Goal: Task Accomplishment & Management: Manage account settings

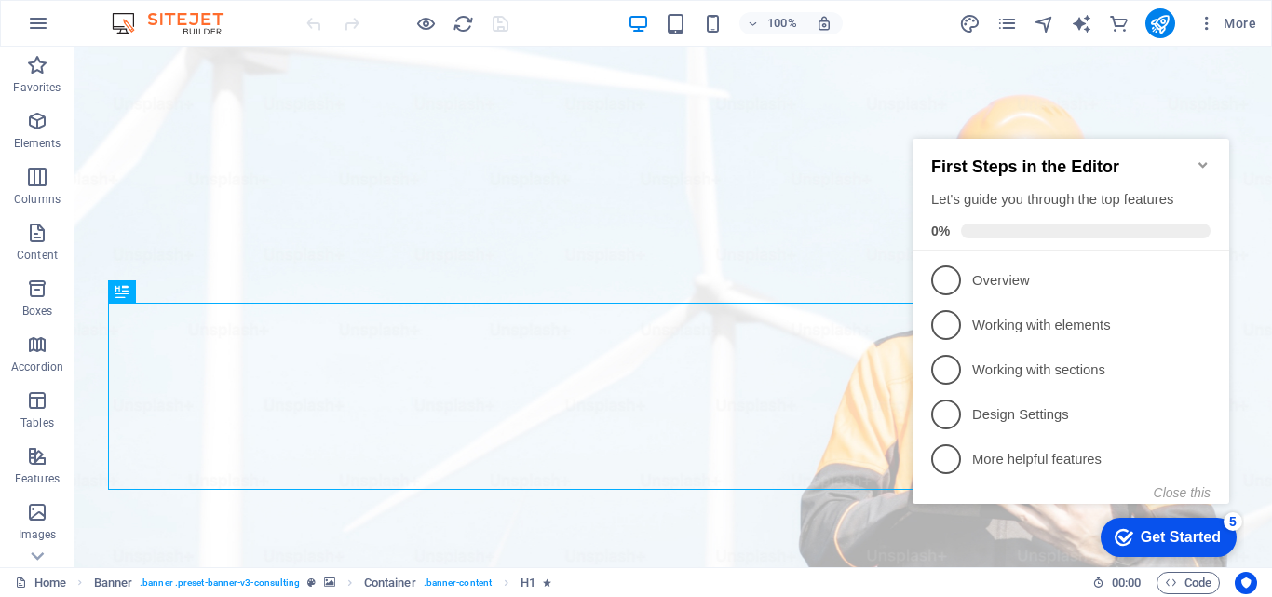
click at [1204, 162] on icon "Minimize checklist" at bounding box center [1202, 165] width 8 height 6
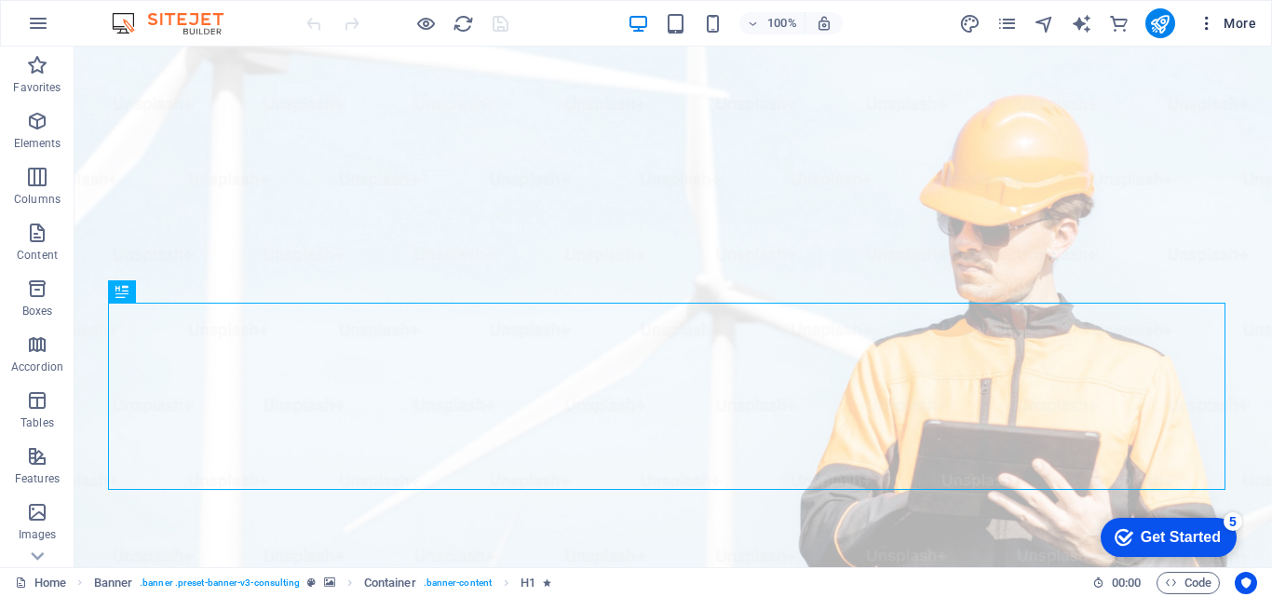
click at [1212, 19] on icon "button" at bounding box center [1206, 23] width 19 height 19
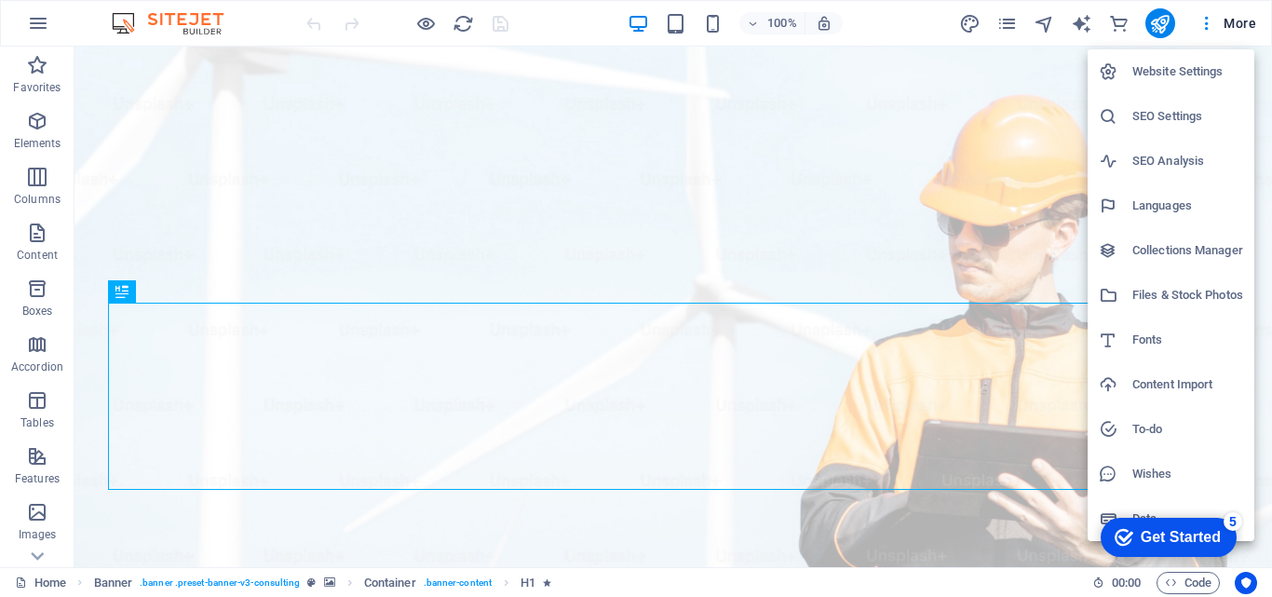
click at [1183, 81] on h6 "Website Settings" at bounding box center [1187, 72] width 111 height 22
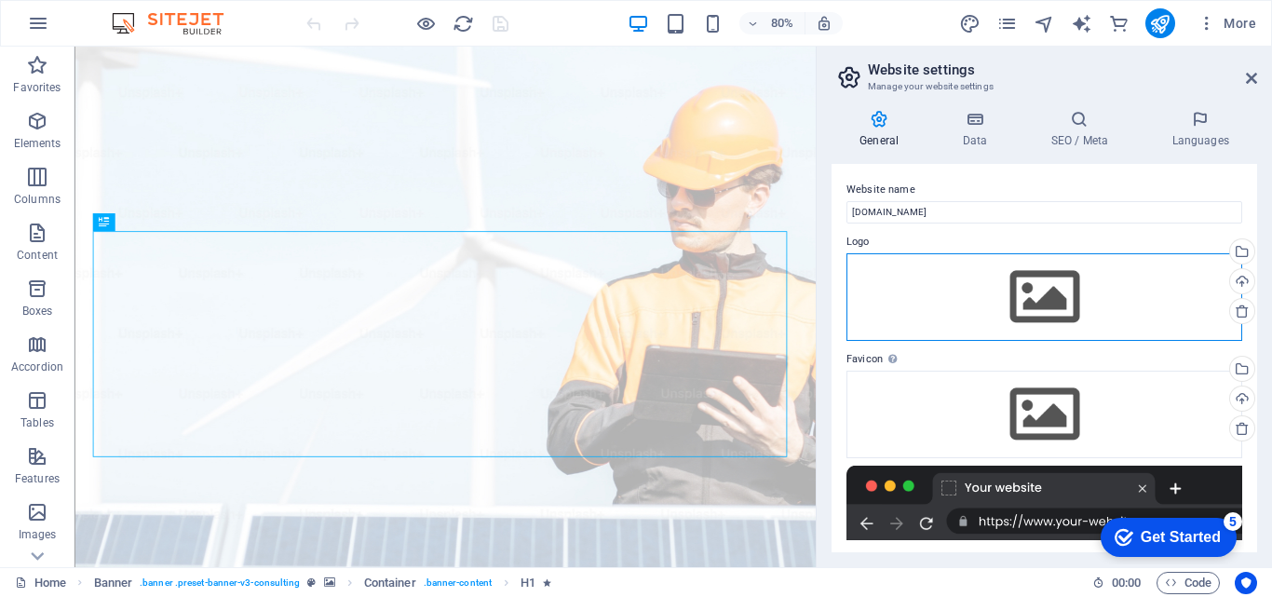
click at [1088, 287] on div "Drag files here, click to choose files or select files from Files or our free s…" at bounding box center [1044, 297] width 396 height 88
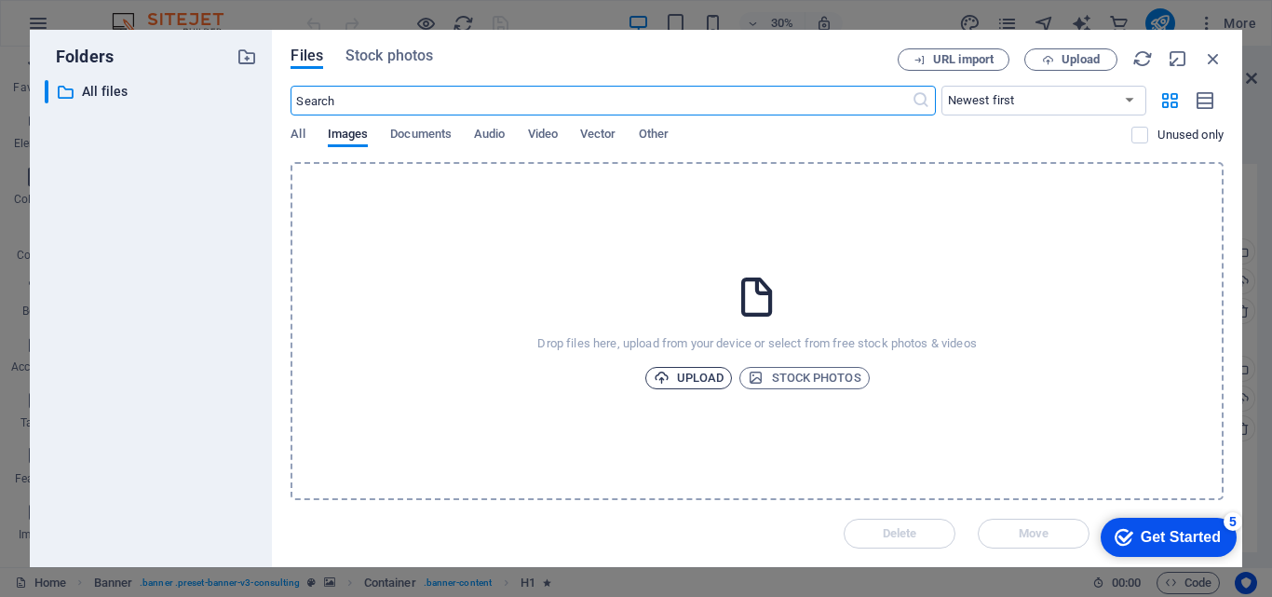
click at [698, 371] on span "Upload" at bounding box center [689, 378] width 71 height 22
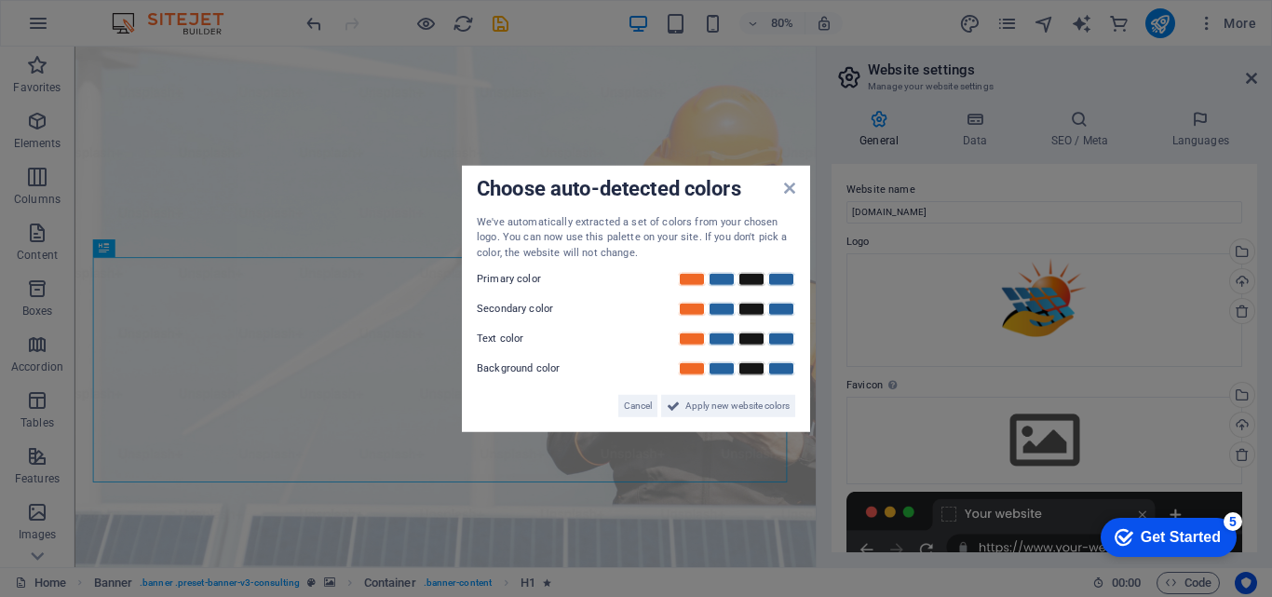
click at [795, 193] on div "Choose auto-detected colors We've automatically extracted a set of colors from …" at bounding box center [636, 298] width 348 height 267
click at [794, 189] on icon at bounding box center [789, 187] width 11 height 15
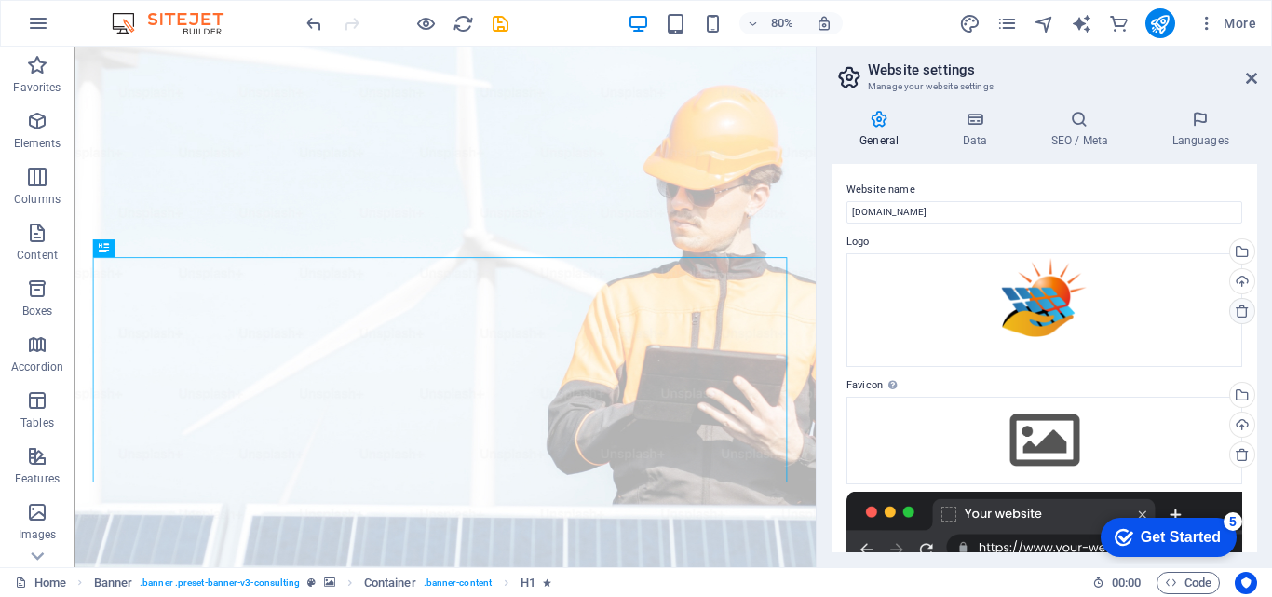
click at [1244, 311] on icon at bounding box center [1242, 311] width 15 height 15
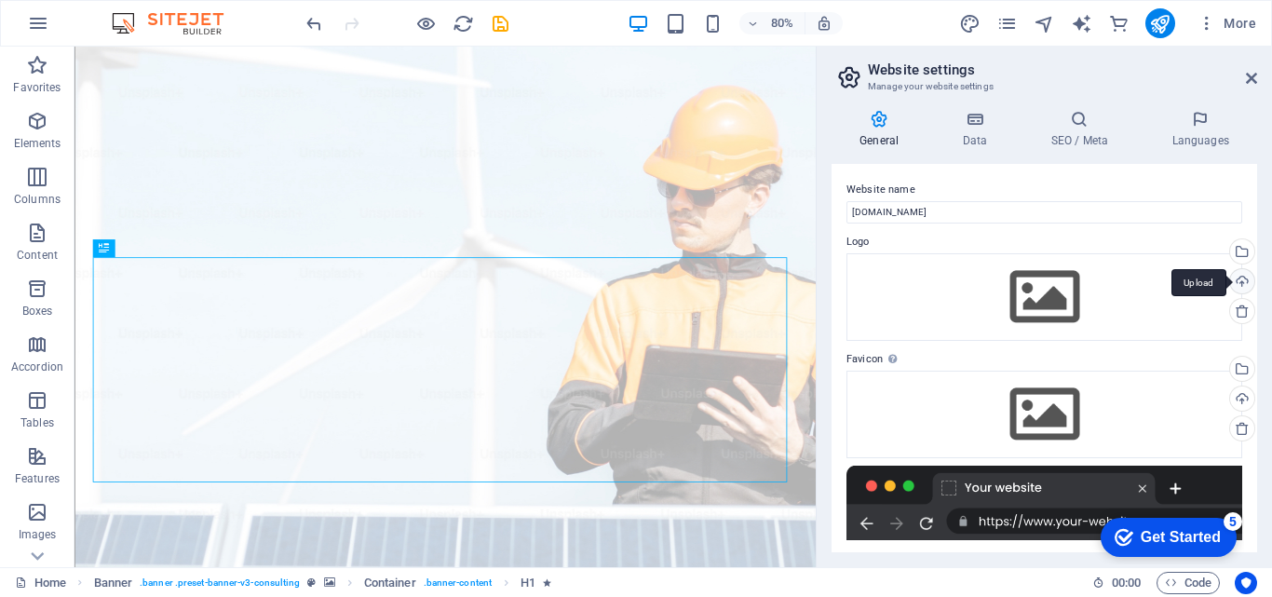
click at [1239, 278] on div "Upload" at bounding box center [1240, 283] width 28 height 28
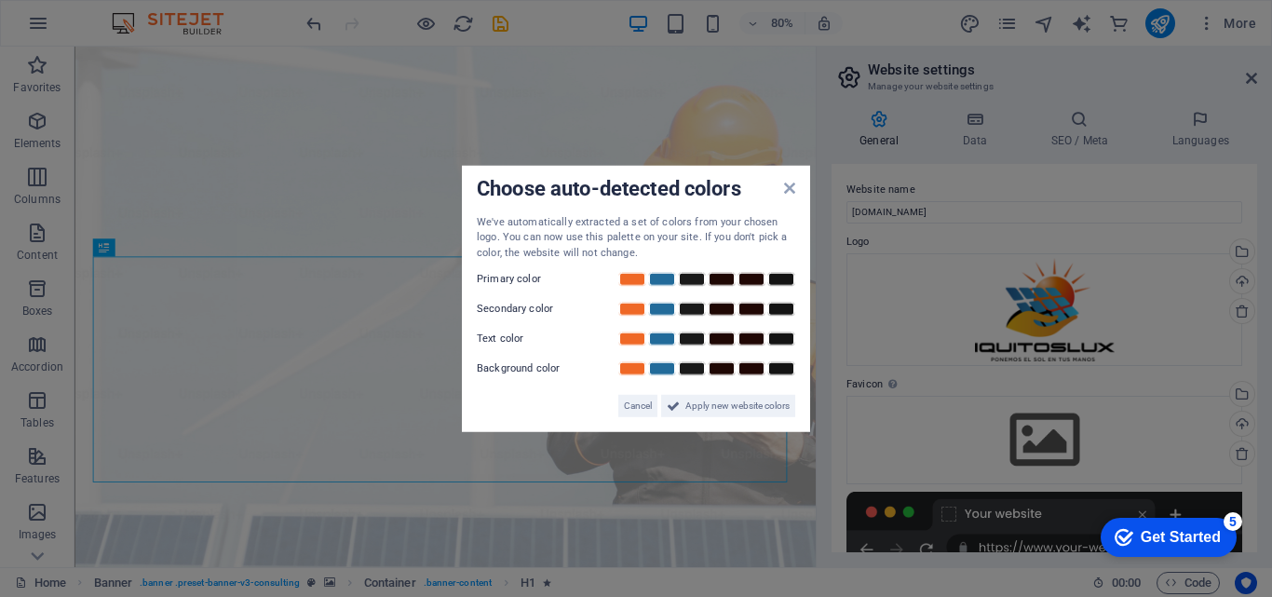
click at [797, 193] on div "Choose auto-detected colors We've automatically extracted a set of colors from …" at bounding box center [636, 298] width 348 height 267
click at [784, 186] on icon at bounding box center [789, 187] width 11 height 15
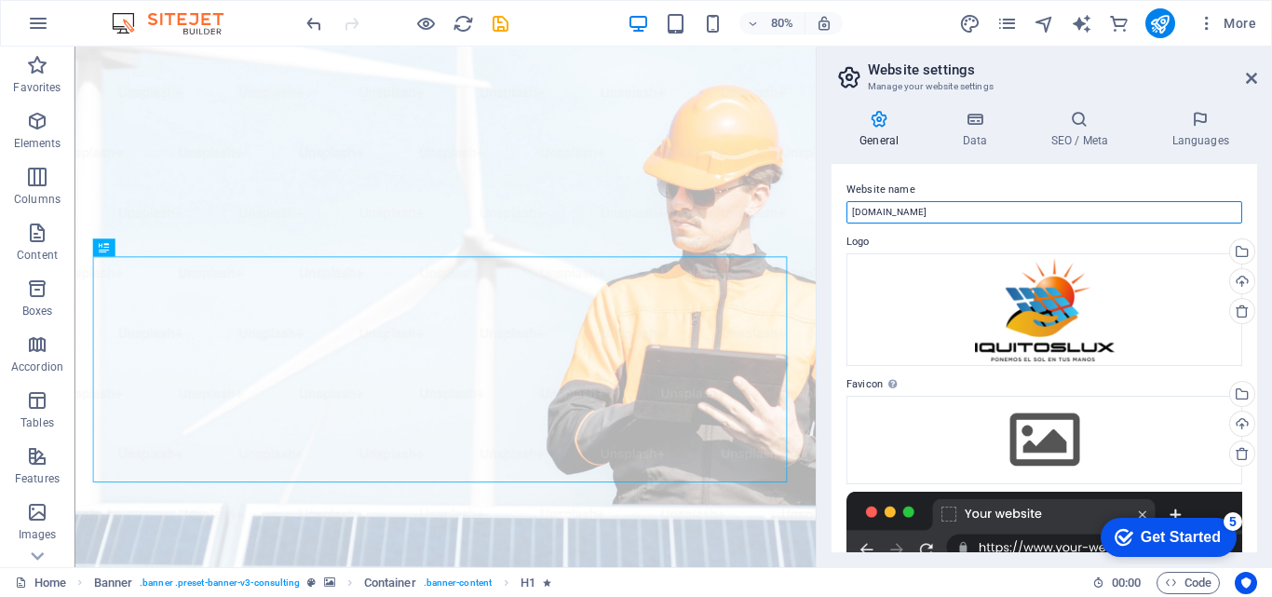
click at [933, 210] on input "iquitoslux.com" at bounding box center [1044, 212] width 396 height 22
drag, startPoint x: 938, startPoint y: 210, endPoint x: 848, endPoint y: 215, distance: 90.4
click at [848, 215] on input "iquitoslux.com" at bounding box center [1044, 212] width 396 height 22
type input "p"
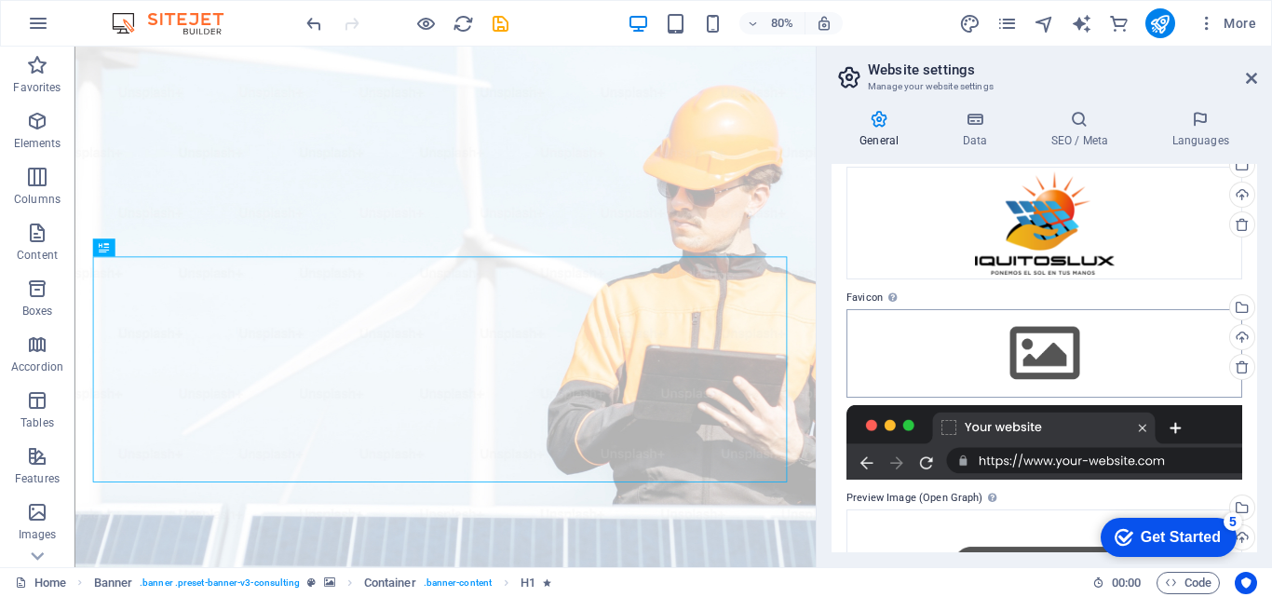
scroll to position [86, 0]
type input "Paneles Solares - Iquitoslux"
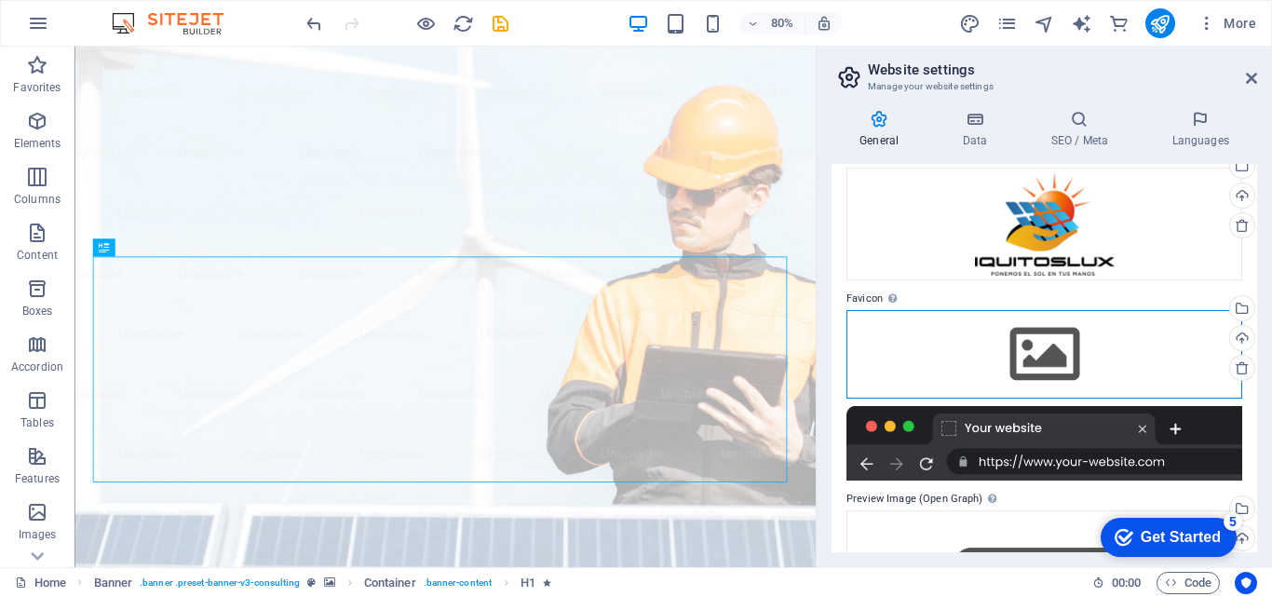
click at [1050, 342] on div "Drag files here, click to choose files or select files from Files or our free s…" at bounding box center [1044, 354] width 396 height 88
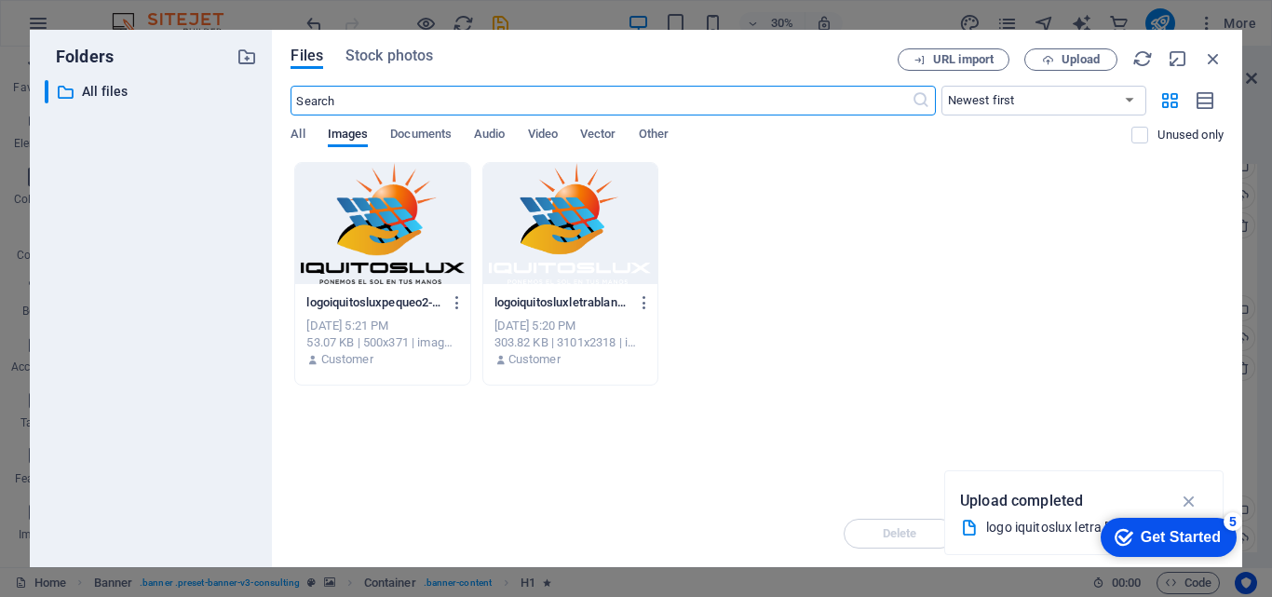
click at [1143, 535] on div "Get Started" at bounding box center [1180, 537] width 80 height 17
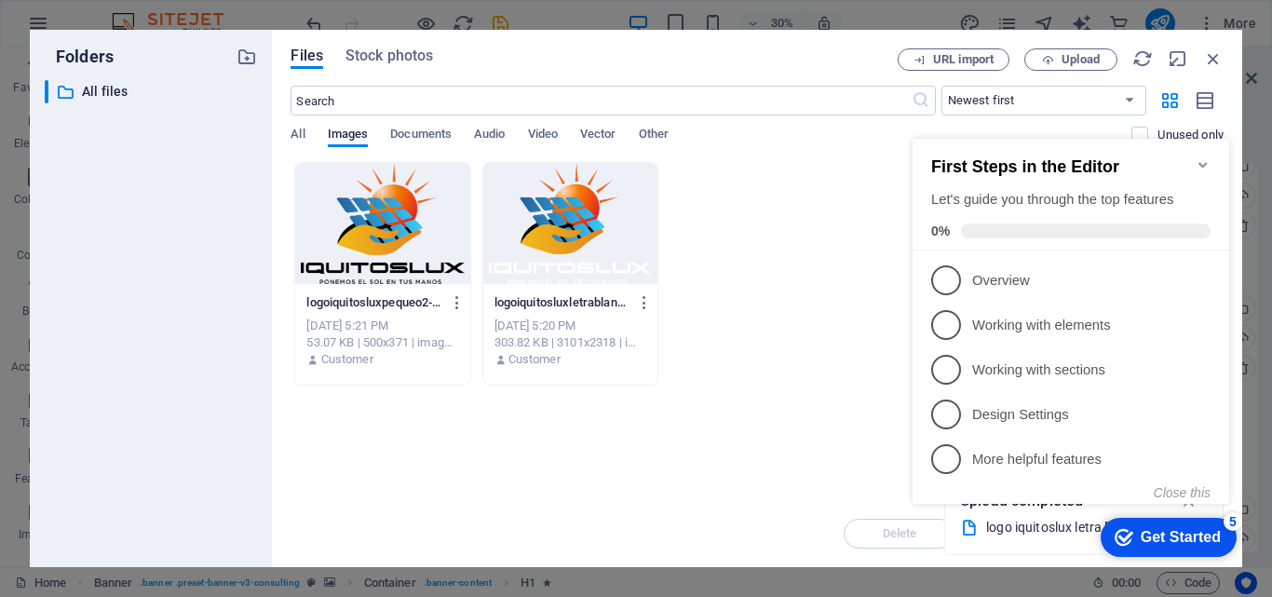
click at [1209, 157] on icon "Minimize checklist" at bounding box center [1202, 164] width 15 height 15
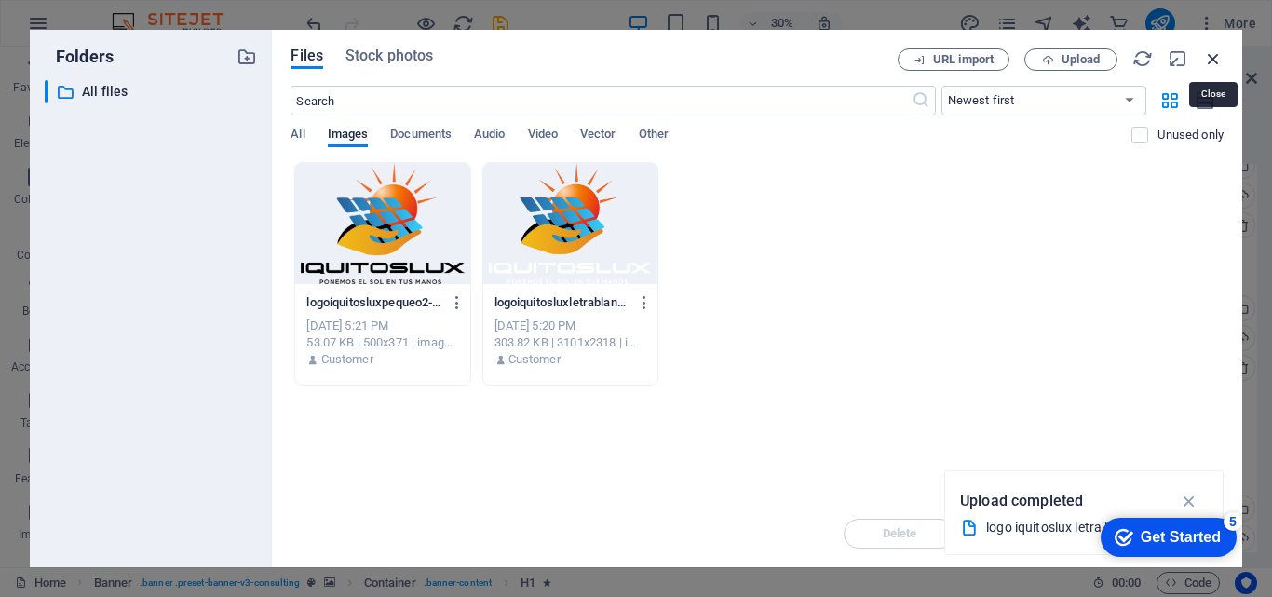
click at [1222, 60] on icon "button" at bounding box center [1213, 58] width 20 height 20
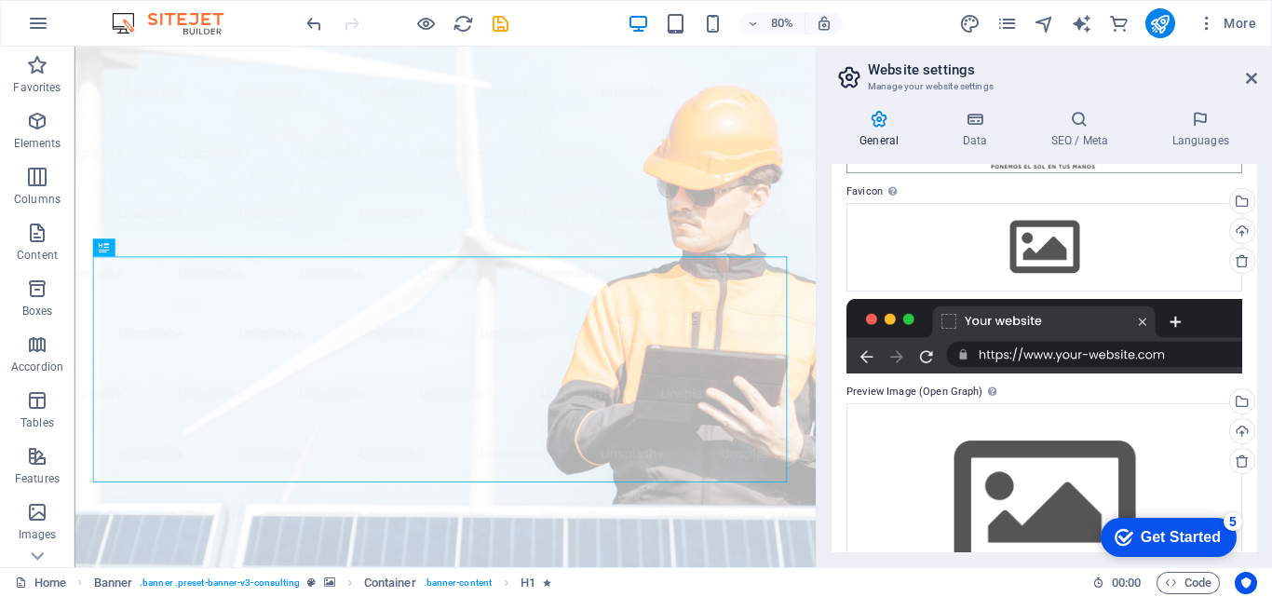
scroll to position [0, 0]
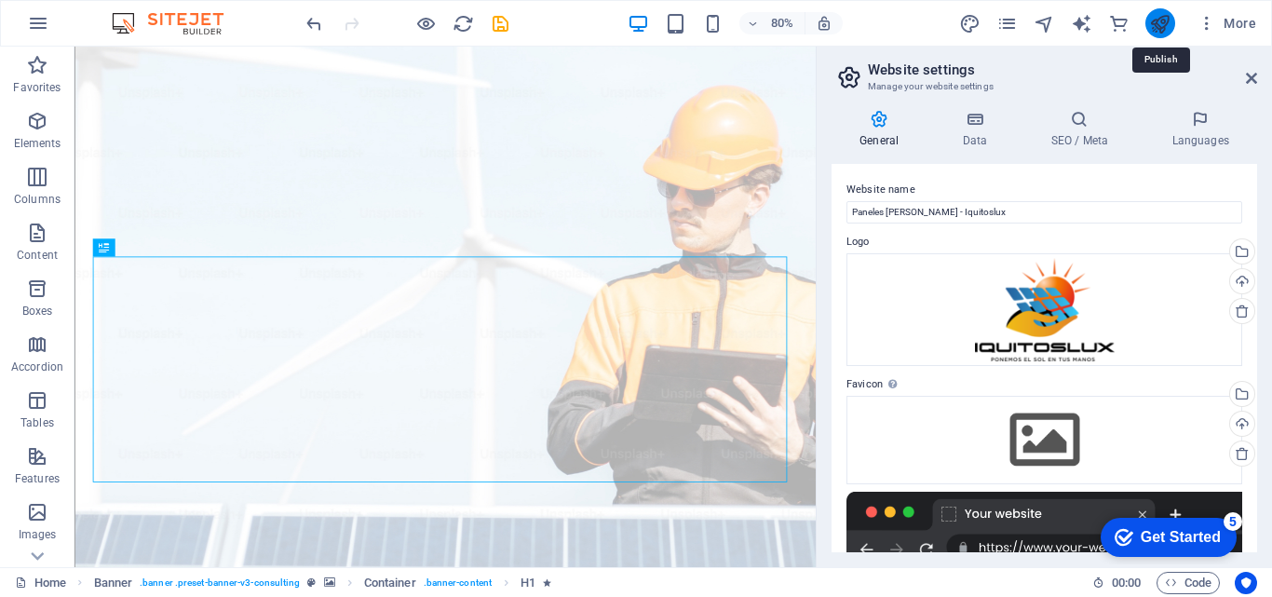
click at [1168, 20] on icon "publish" at bounding box center [1159, 23] width 21 height 21
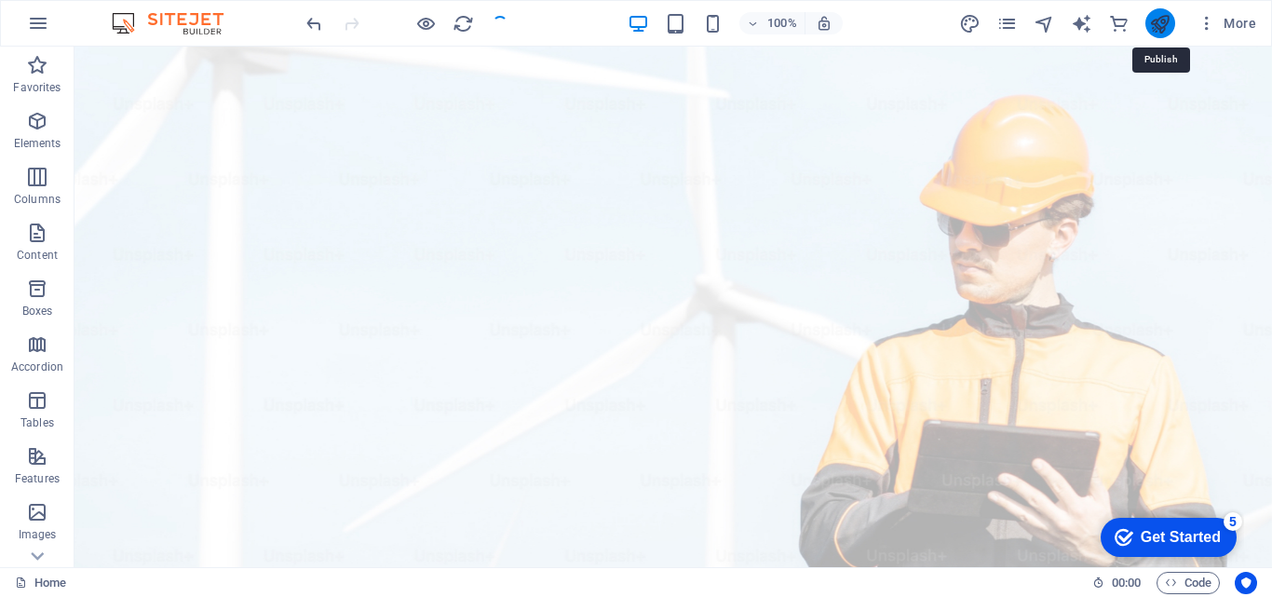
click at [1160, 27] on icon "publish" at bounding box center [1159, 23] width 21 height 21
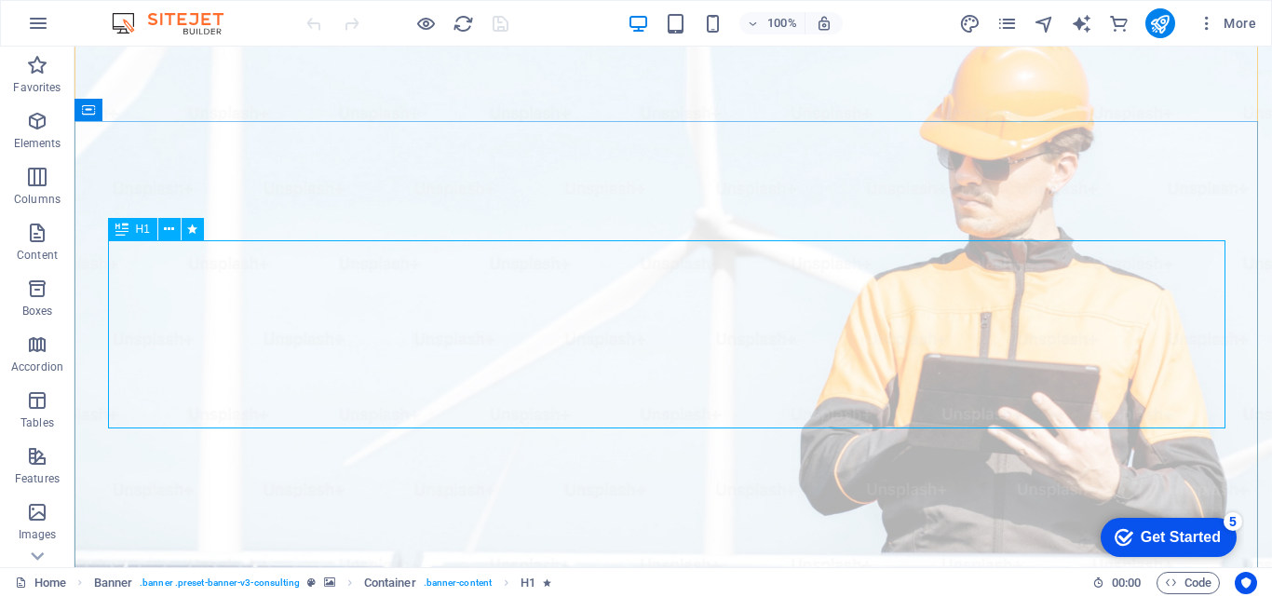
scroll to position [93, 0]
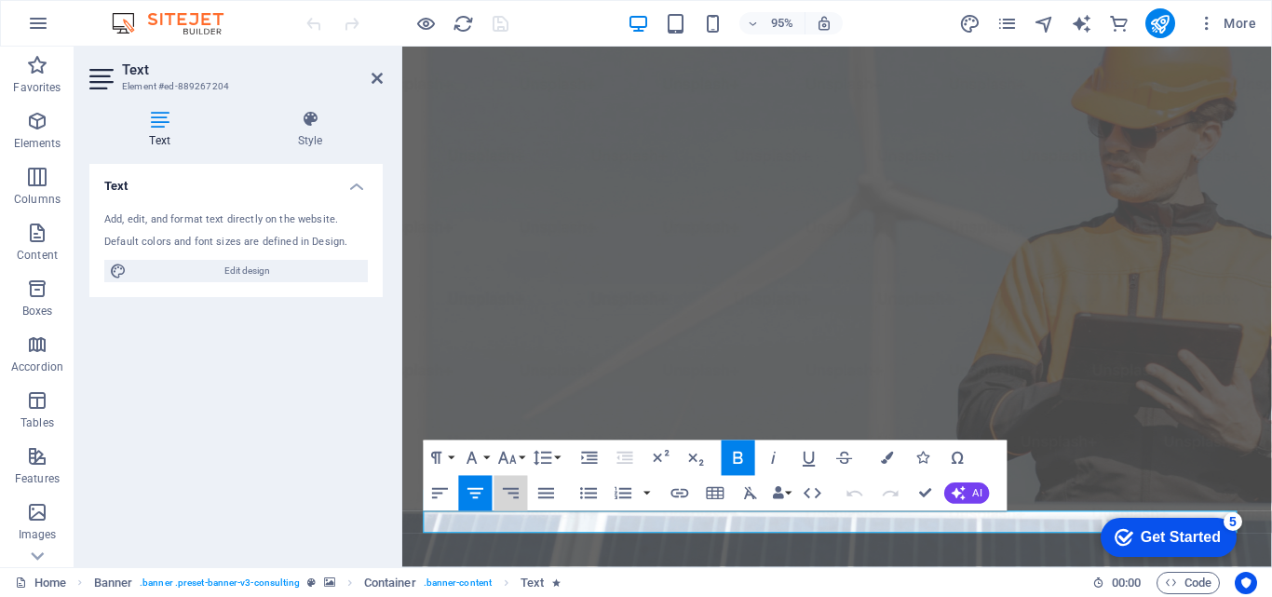
click at [506, 476] on button "Align Right" at bounding box center [511, 492] width 34 height 35
click at [468, 495] on icon "button" at bounding box center [475, 492] width 21 height 21
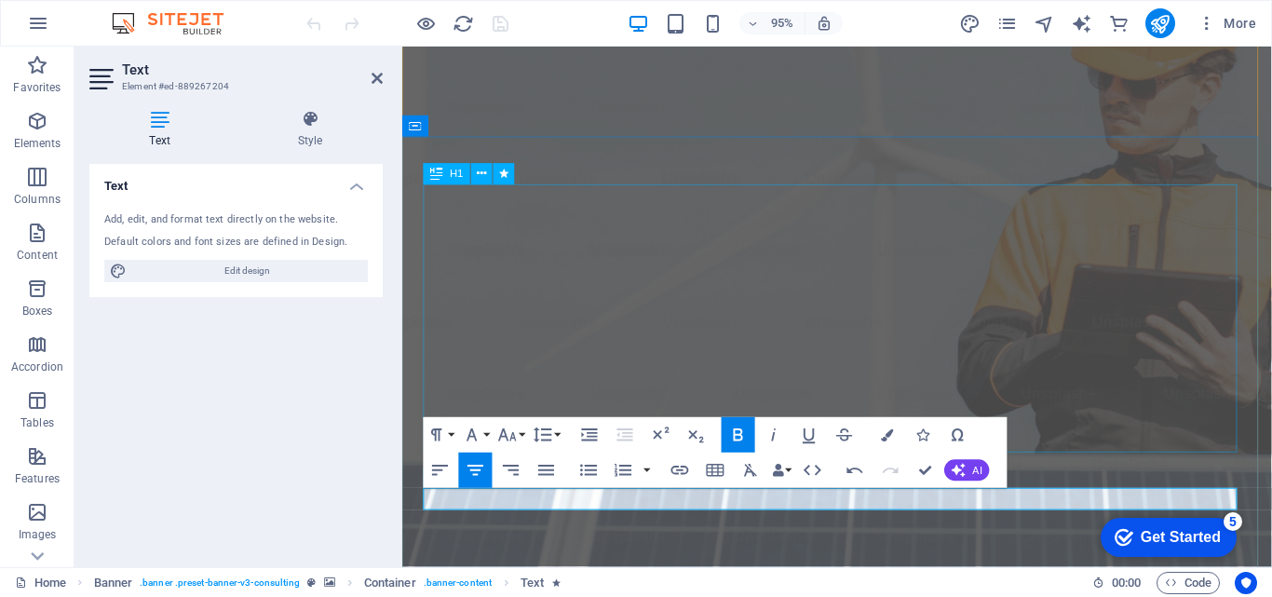
scroll to position [186, 0]
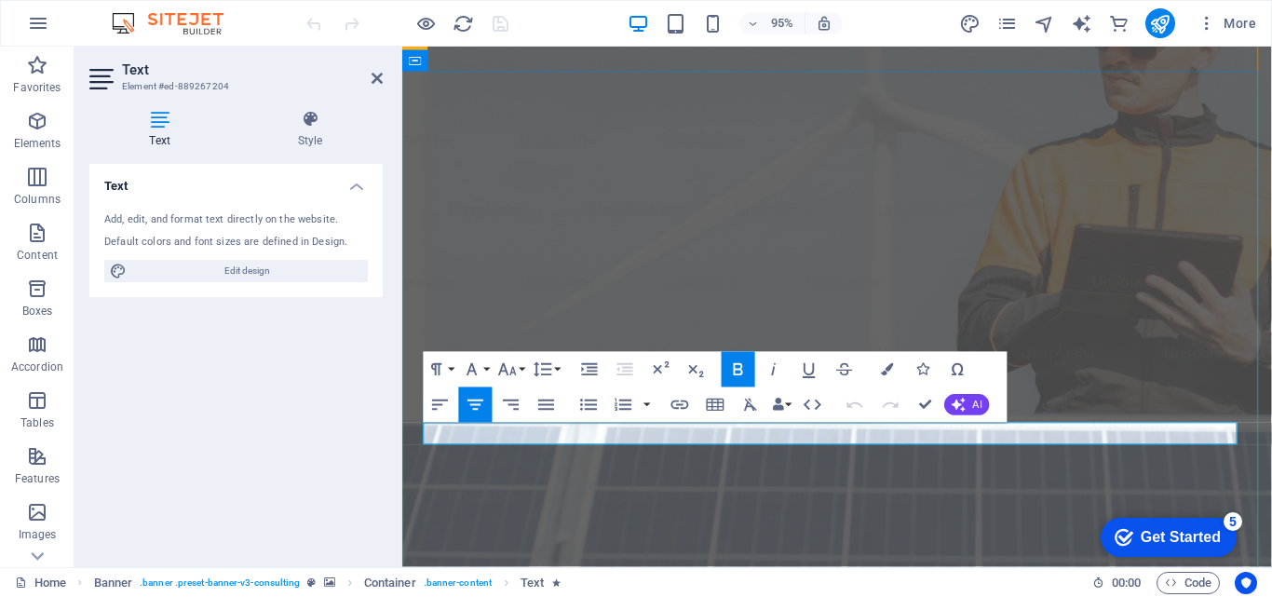
drag, startPoint x: 1157, startPoint y: 451, endPoint x: 910, endPoint y: 468, distance: 248.3
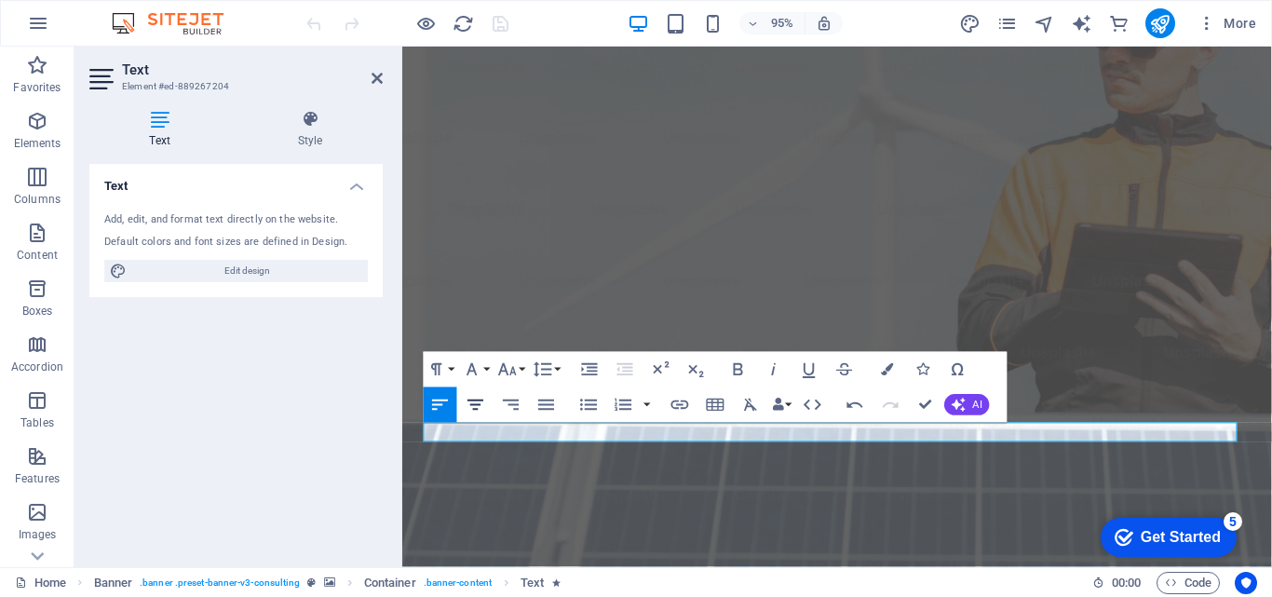
click at [476, 399] on icon "button" at bounding box center [475, 404] width 16 height 10
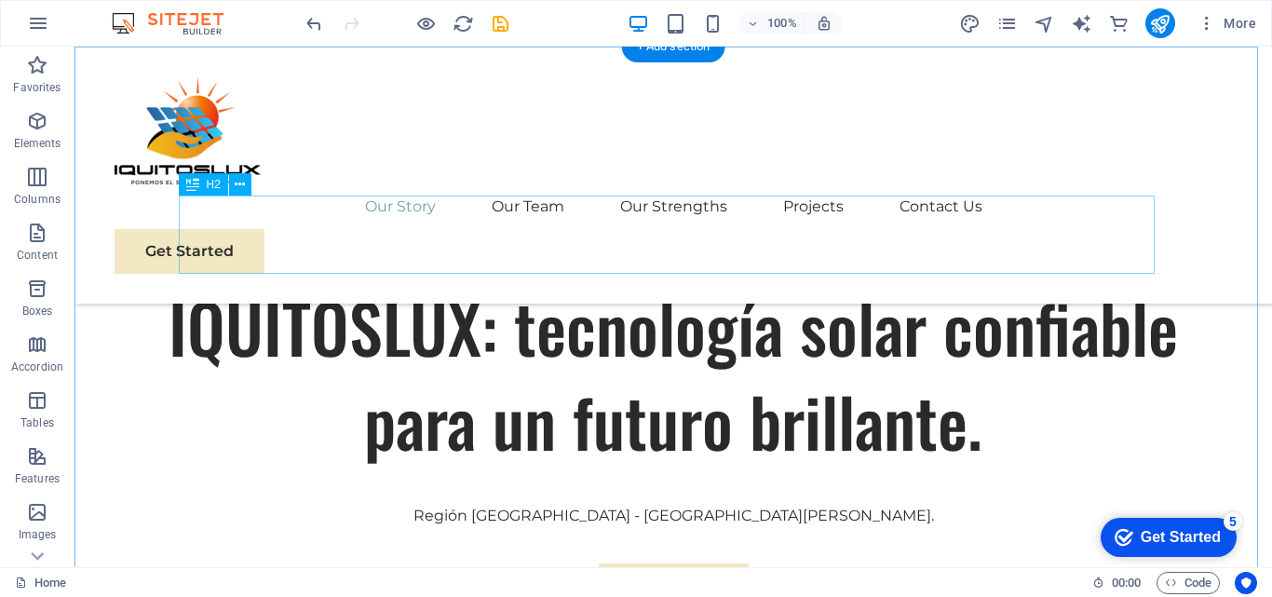
scroll to position [745, 0]
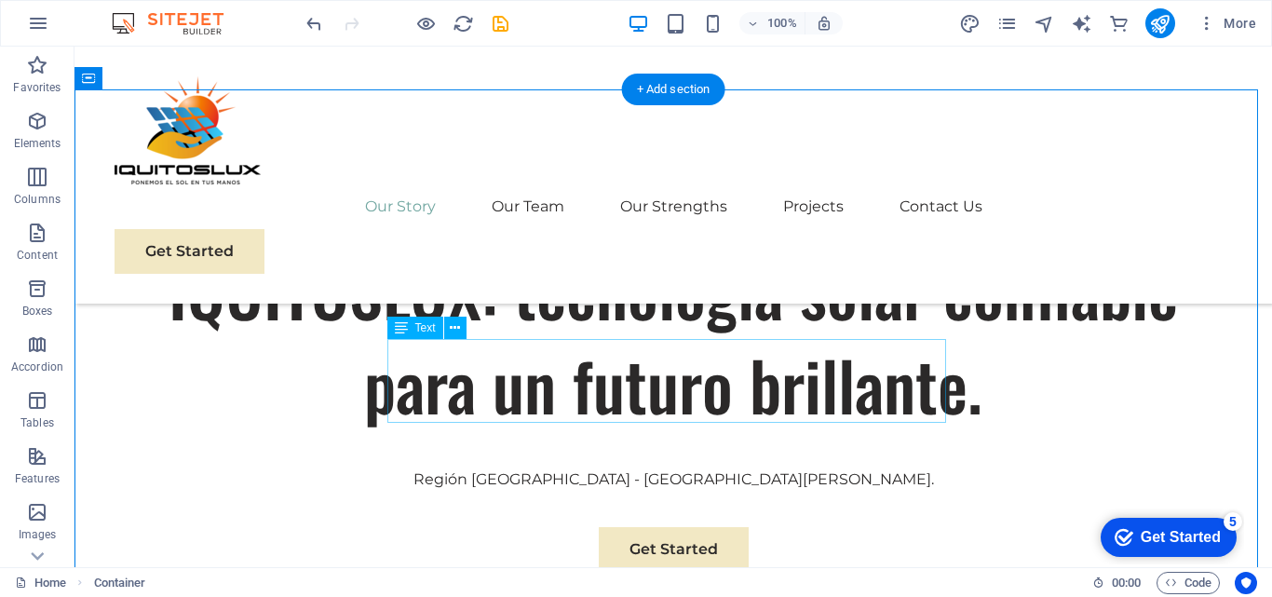
scroll to position [838, 0]
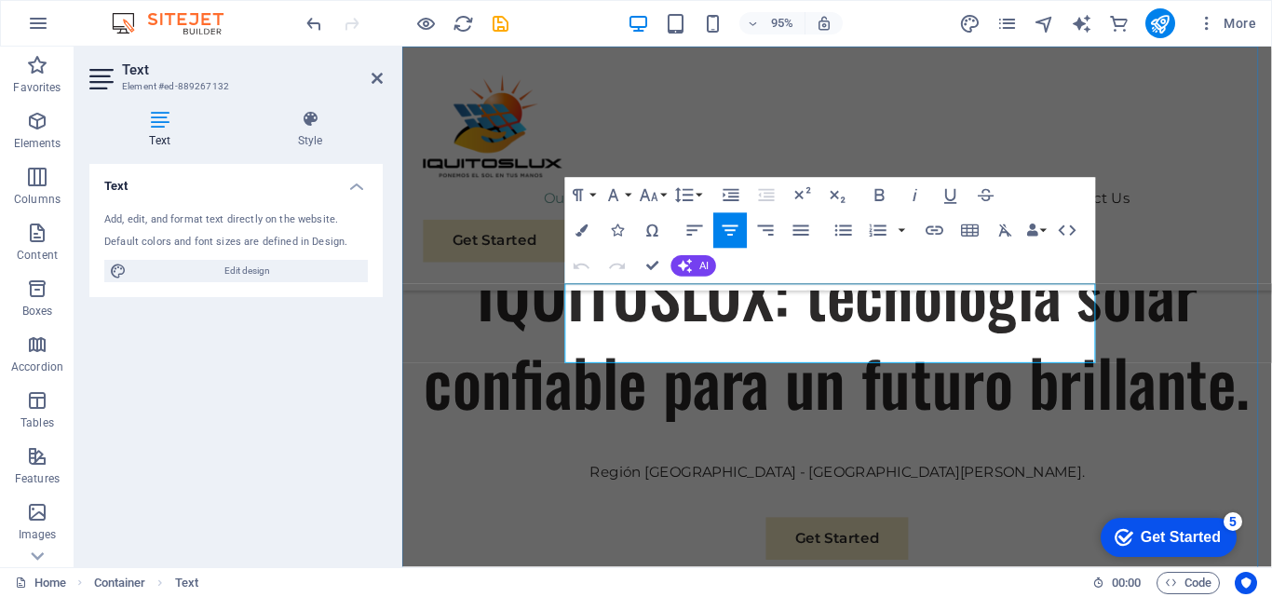
drag, startPoint x: 1045, startPoint y: 372, endPoint x: 581, endPoint y: 303, distance: 468.9
drag, startPoint x: 641, startPoint y: 312, endPoint x: 776, endPoint y: 308, distance: 136.0
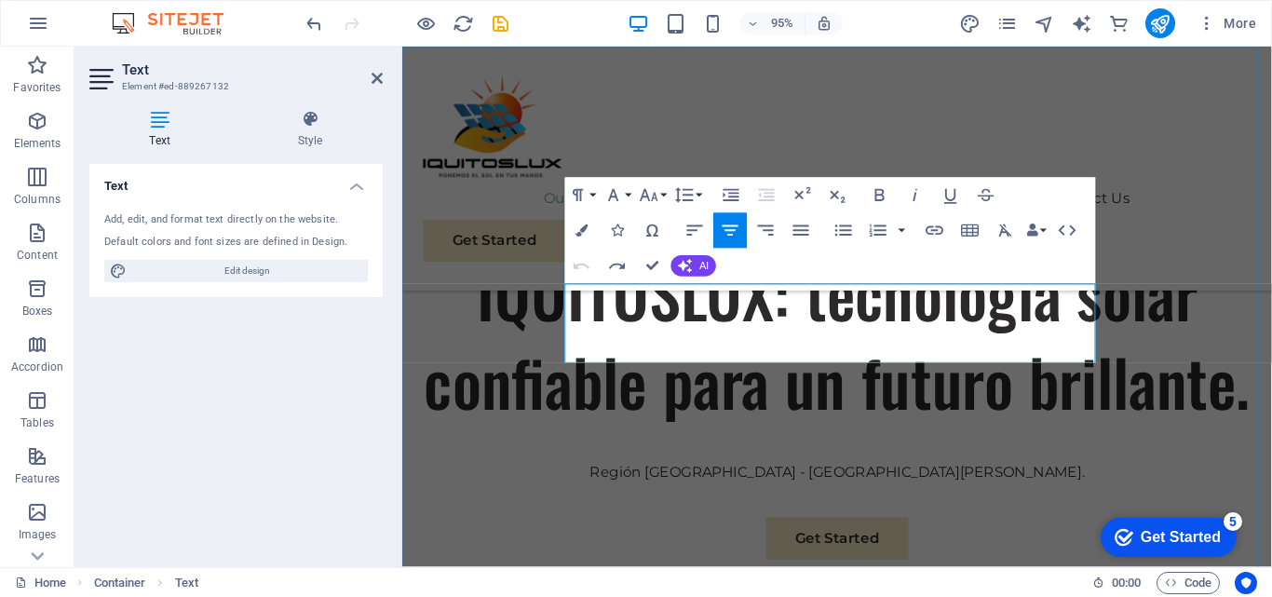
drag, startPoint x: 1034, startPoint y: 364, endPoint x: 553, endPoint y: 311, distance: 484.3
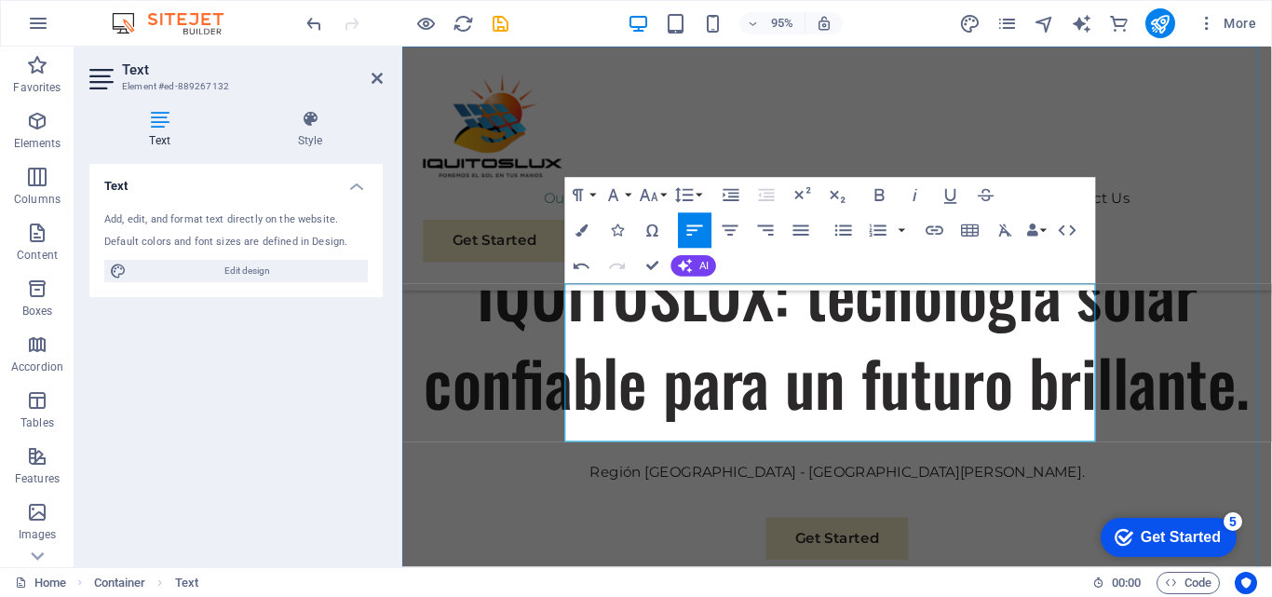
scroll to position [5647, 2]
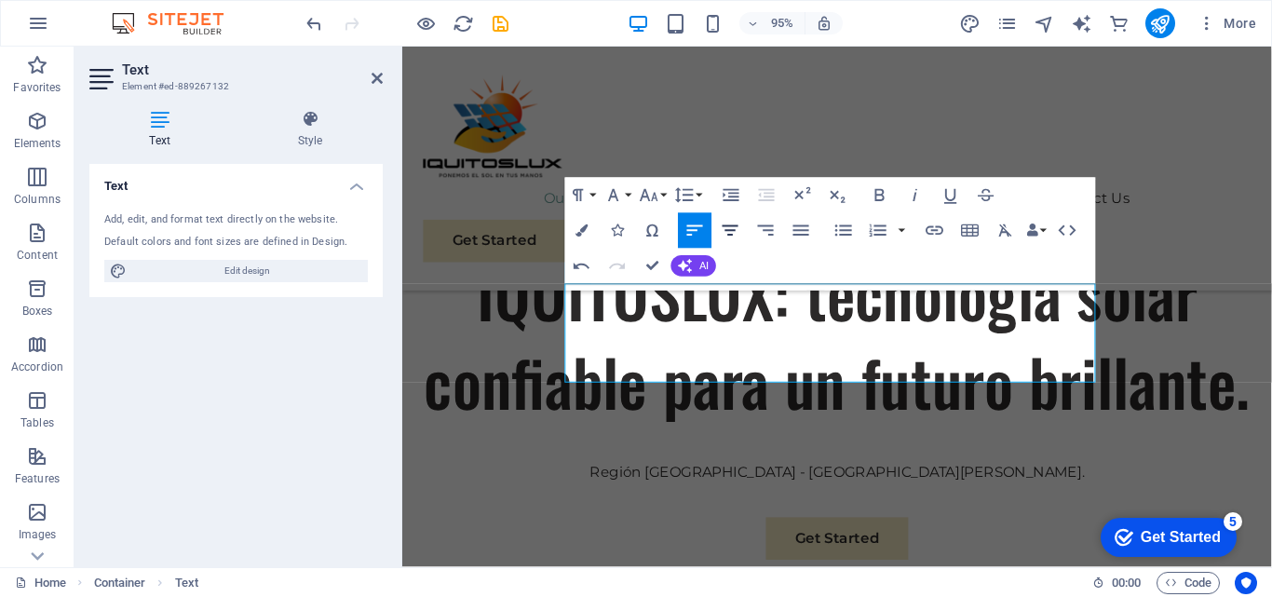
click at [727, 228] on icon "button" at bounding box center [730, 230] width 21 height 21
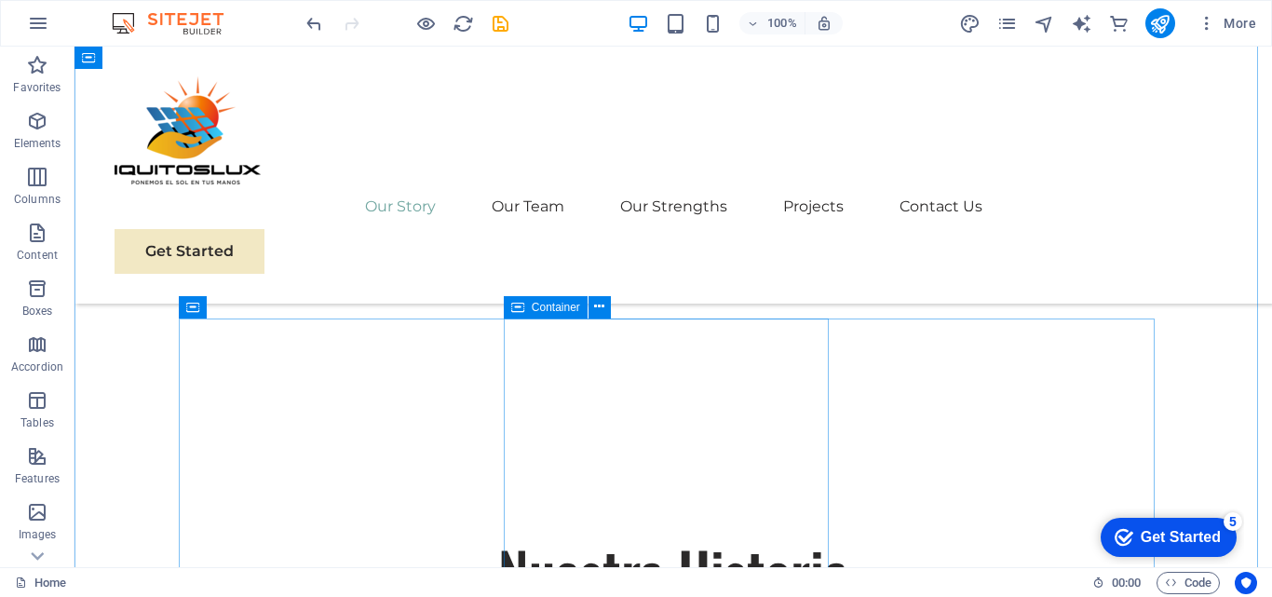
scroll to position [1117, 0]
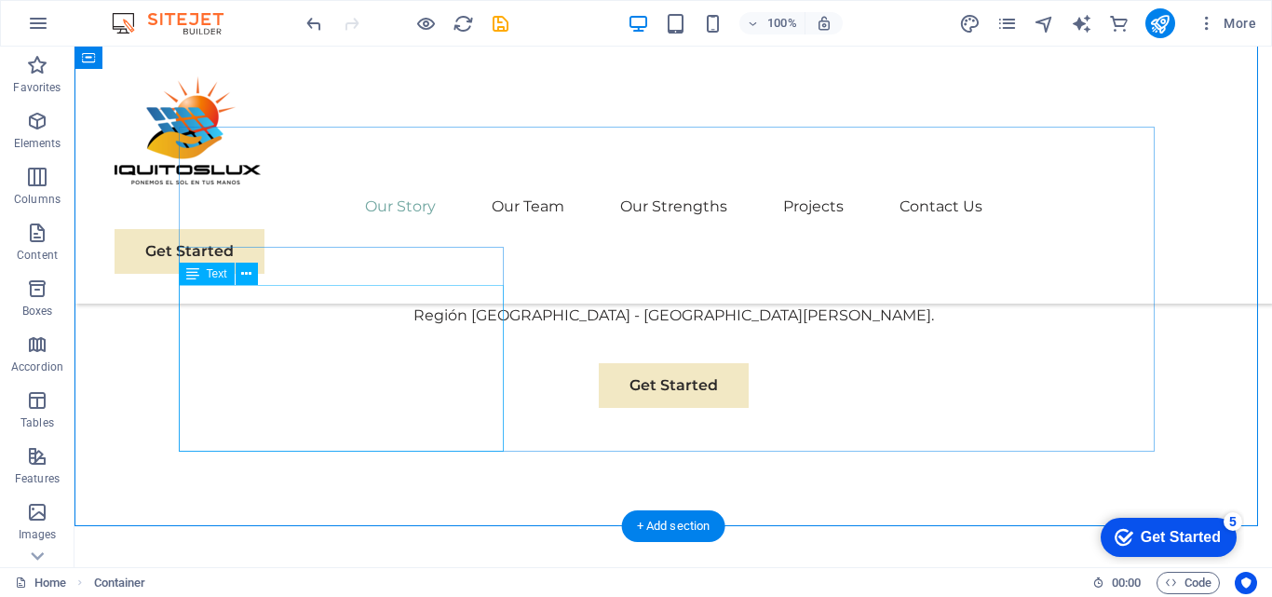
scroll to position [958, 0]
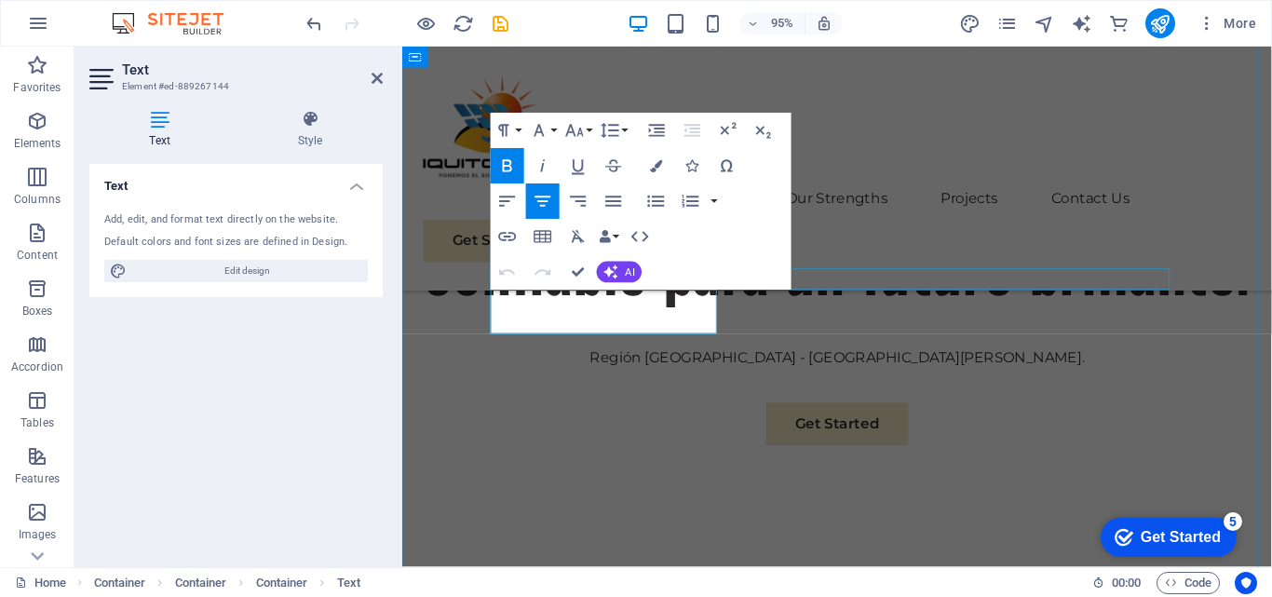
drag, startPoint x: 655, startPoint y: 334, endPoint x: 1068, endPoint y: 197, distance: 434.6
copy span "Sustainable Success Partner"
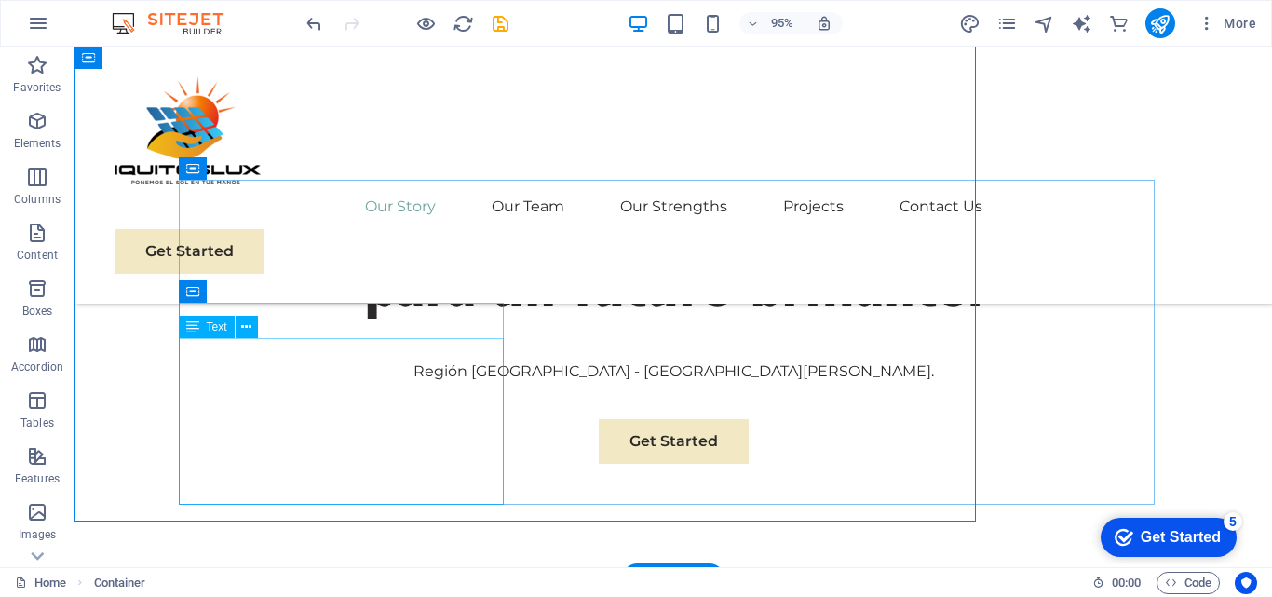
scroll to position [1081, 0]
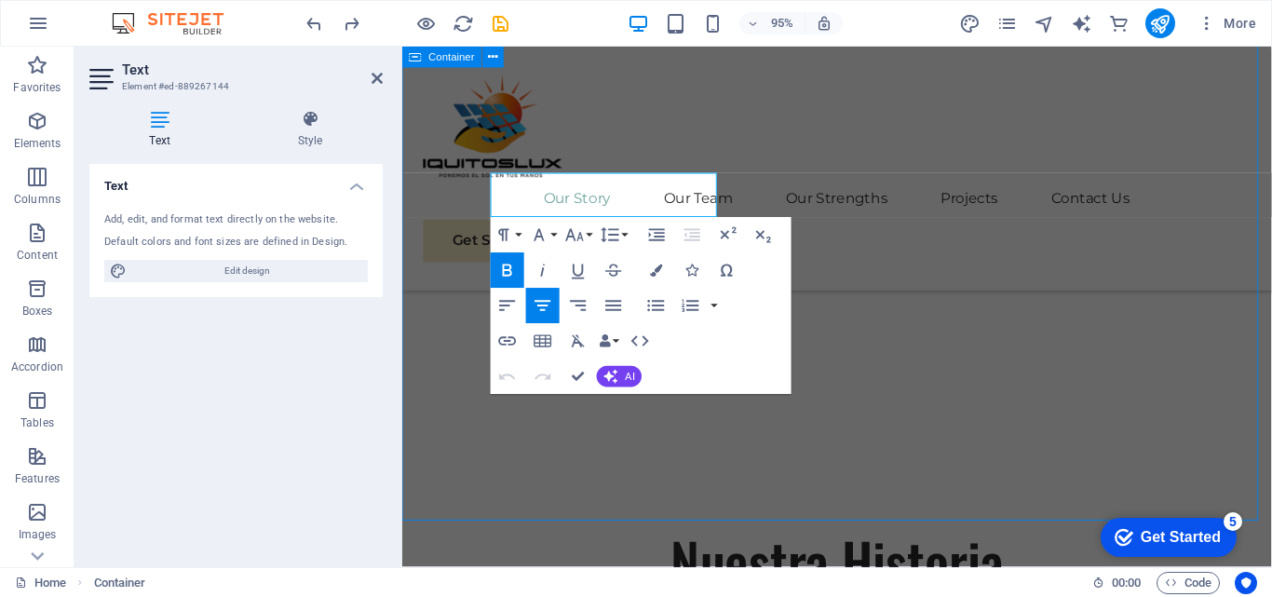
scroll to position [1201, 0]
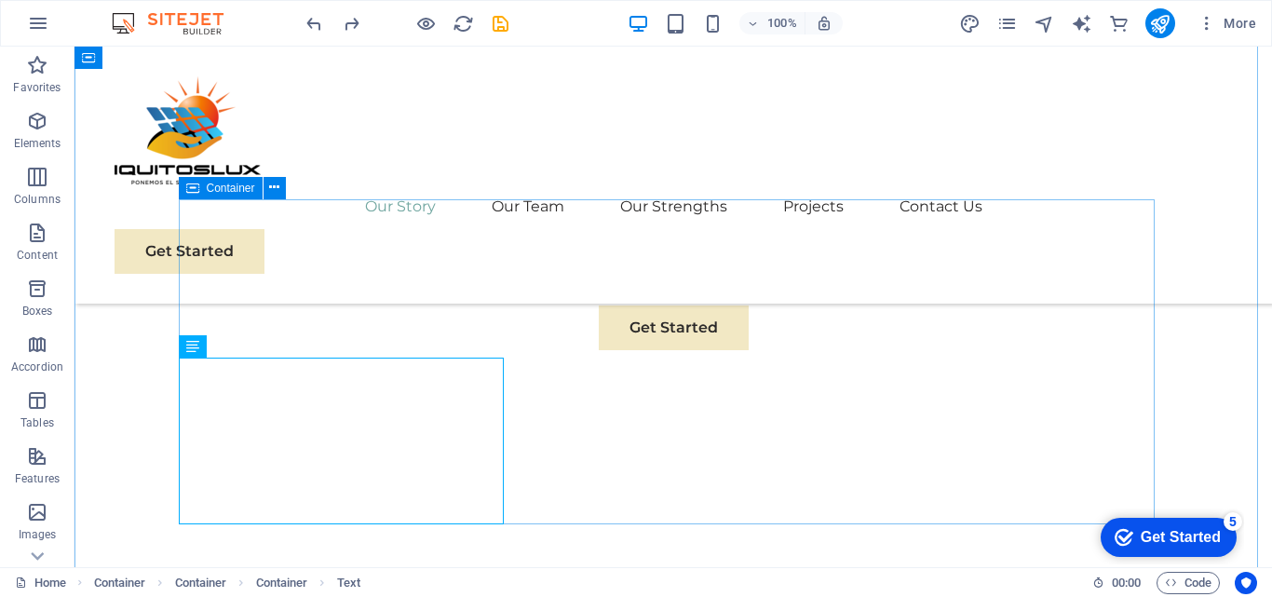
scroll to position [1015, 0]
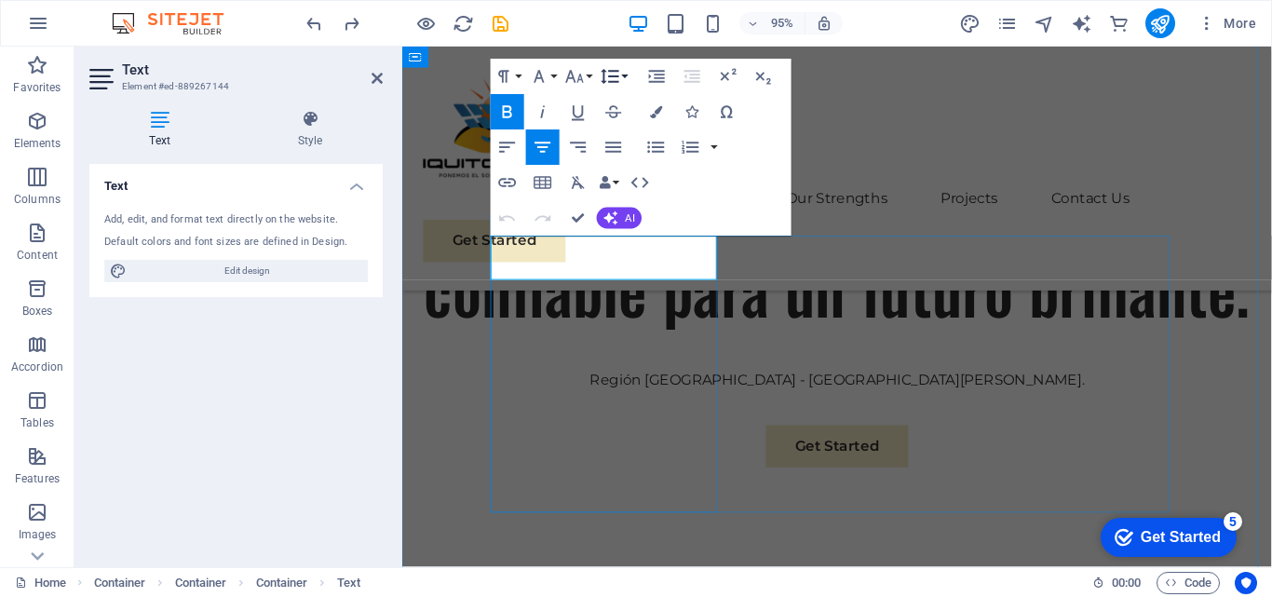
scroll to position [829, 0]
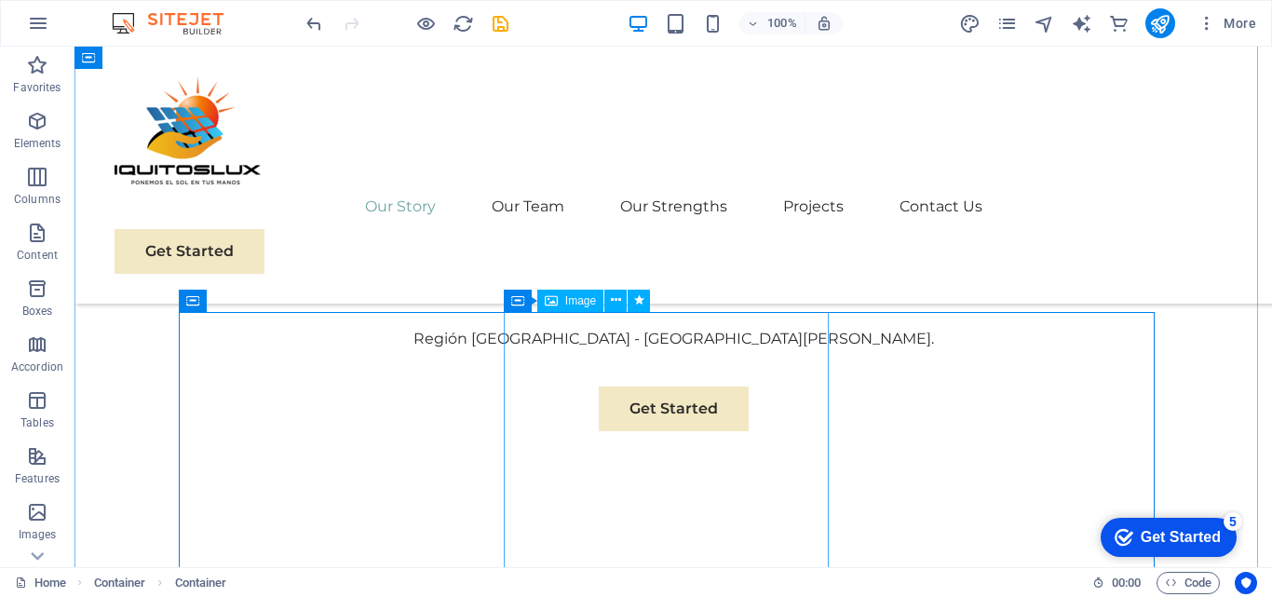
scroll to position [1135, 0]
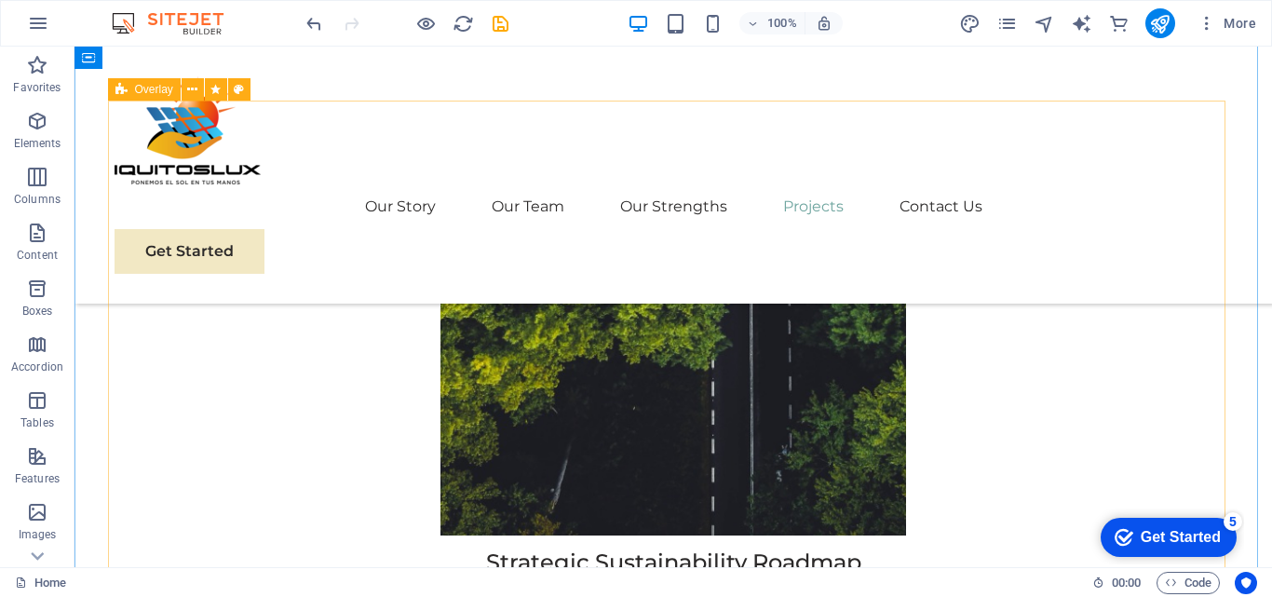
scroll to position [7481, 0]
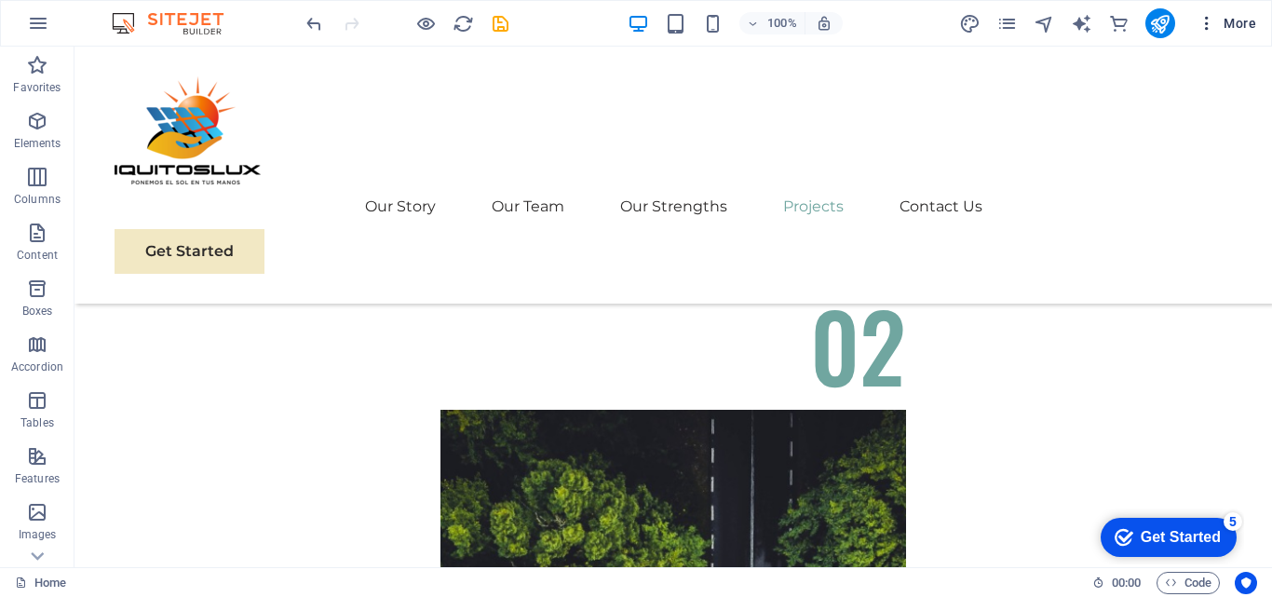
click at [1206, 16] on icon "button" at bounding box center [1206, 23] width 19 height 19
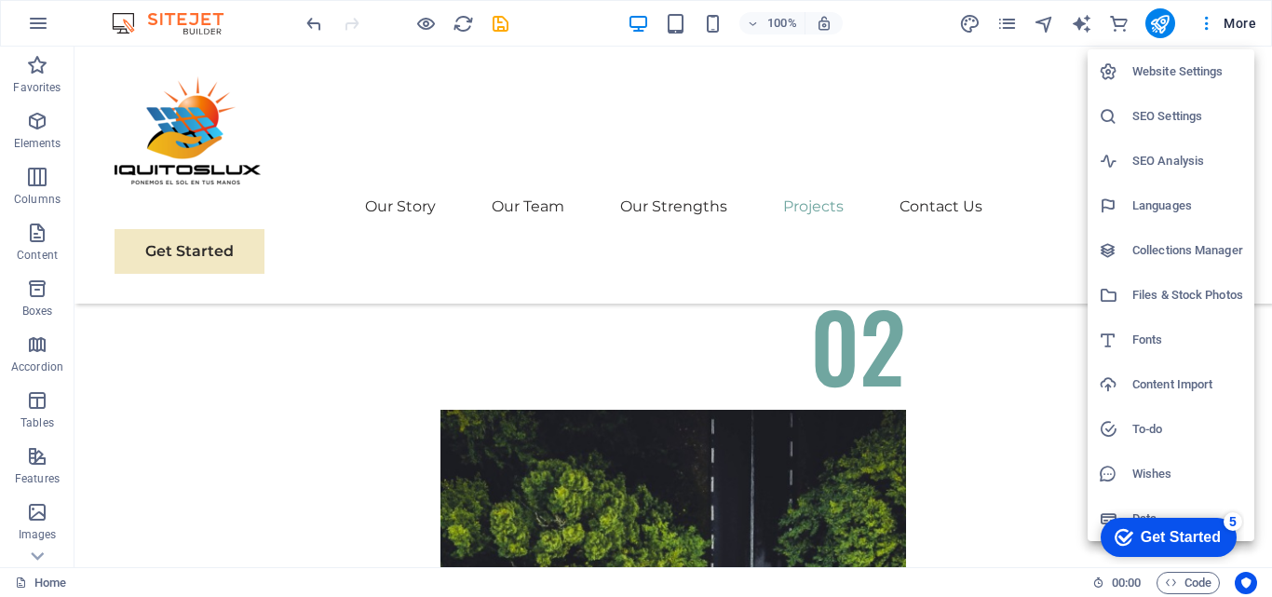
drag, startPoint x: 1176, startPoint y: 72, endPoint x: 1166, endPoint y: 106, distance: 35.9
click at [1166, 106] on ul "Website Settings SEO Settings SEO Analysis Languages Collections Manager Files …" at bounding box center [1170, 295] width 167 height 492
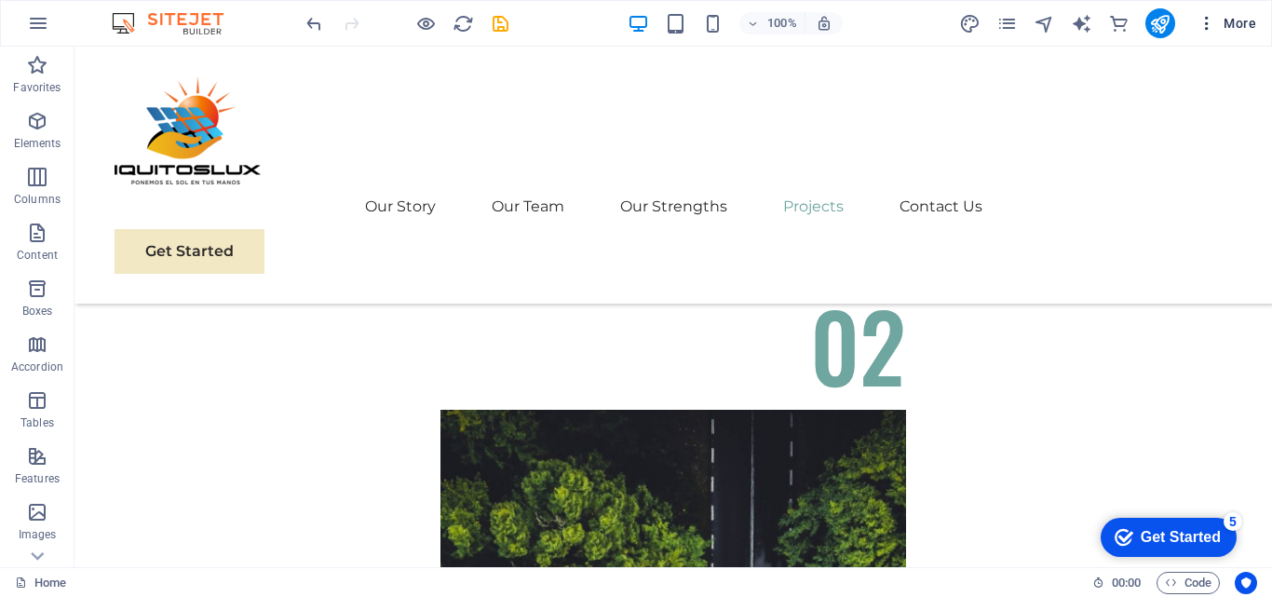
click at [1209, 26] on icon "button" at bounding box center [1206, 23] width 19 height 19
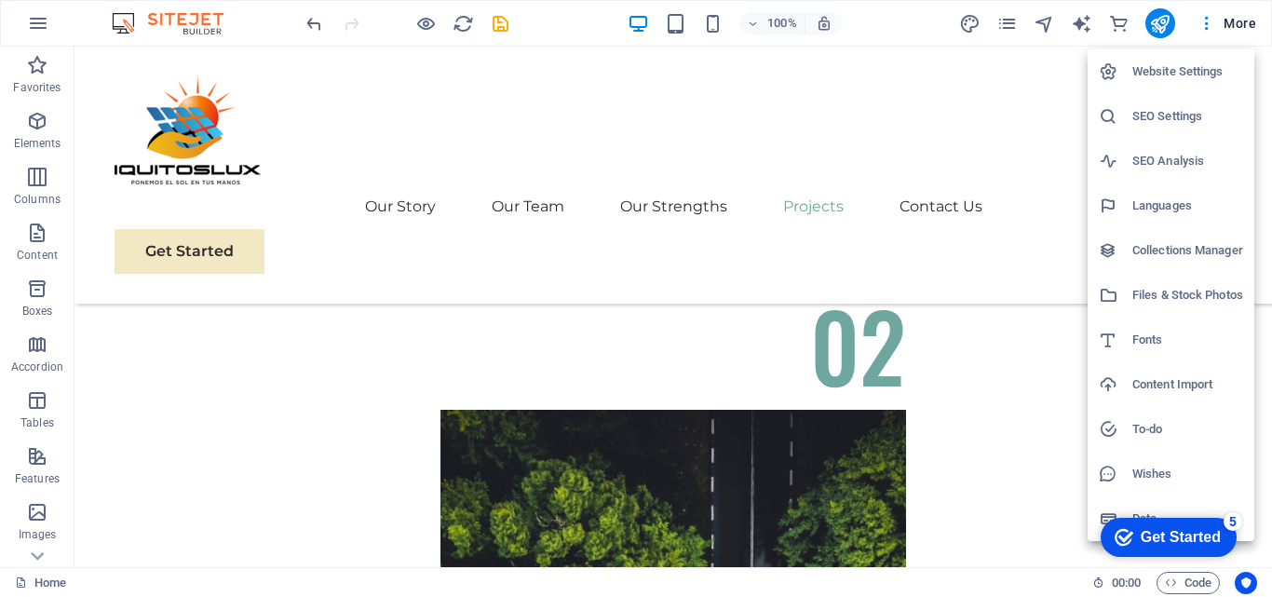
click at [1155, 117] on h6 "SEO Settings" at bounding box center [1187, 116] width 111 height 22
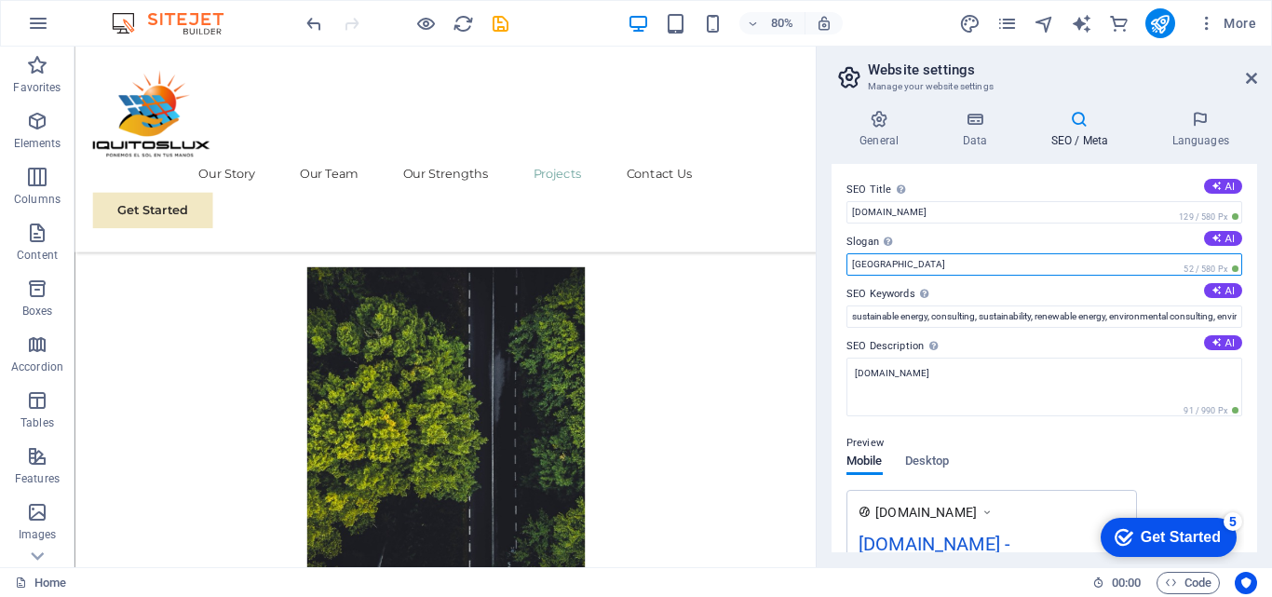
drag, startPoint x: 899, startPoint y: 261, endPoint x: 844, endPoint y: 263, distance: 55.0
click at [844, 263] on div "SEO Title The title of your website - make it something that stands out in sear…" at bounding box center [1043, 358] width 425 height 388
type input "Ponemos el Sol en tus Manos"
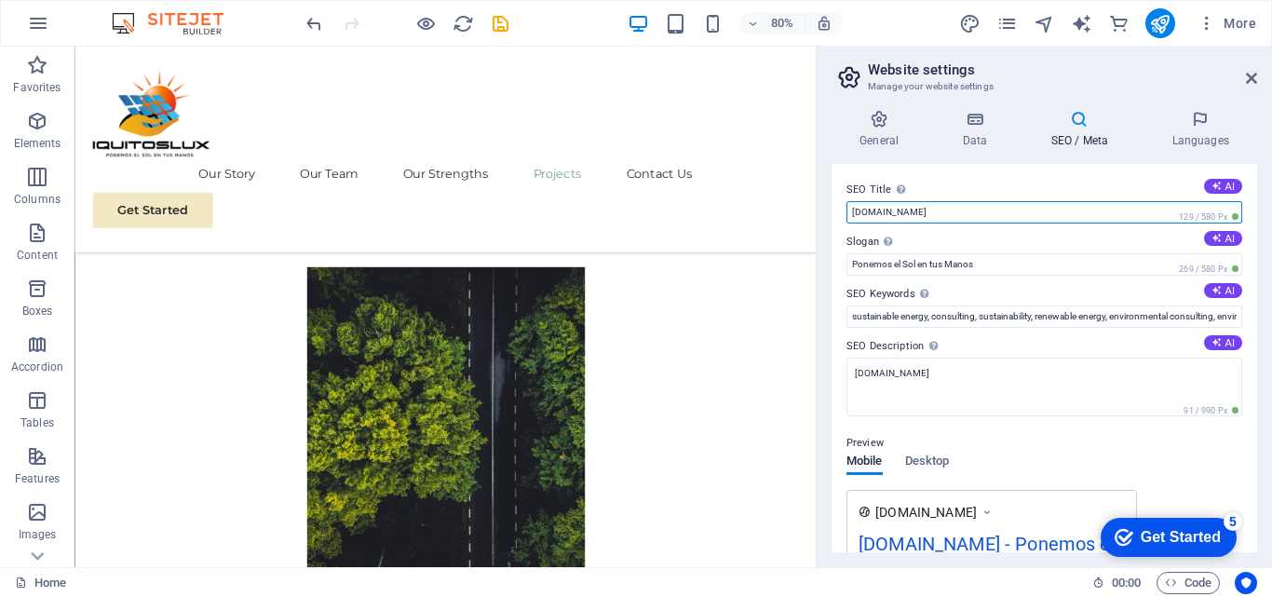
click at [905, 221] on input "iquitoslux.com" at bounding box center [1044, 212] width 396 height 22
drag, startPoint x: 1016, startPoint y: 259, endPoint x: 897, endPoint y: 259, distance: 118.2
click at [998, 217] on input "iquitoslux.com" at bounding box center [1044, 212] width 396 height 22
drag, startPoint x: 1035, startPoint y: 261, endPoint x: 937, endPoint y: 231, distance: 103.1
click at [926, 207] on div "The slogan of your website." at bounding box center [943, 216] width 149 height 28
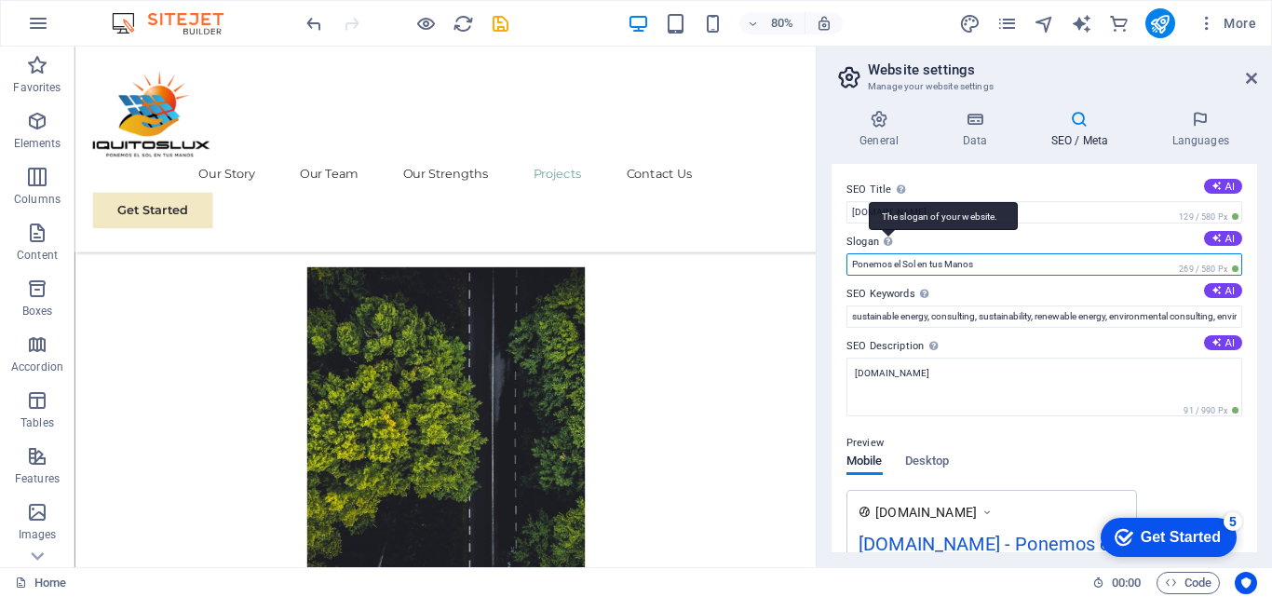
click at [926, 253] on input "Ponemos el Sol en tus Manos" at bounding box center [1044, 264] width 396 height 22
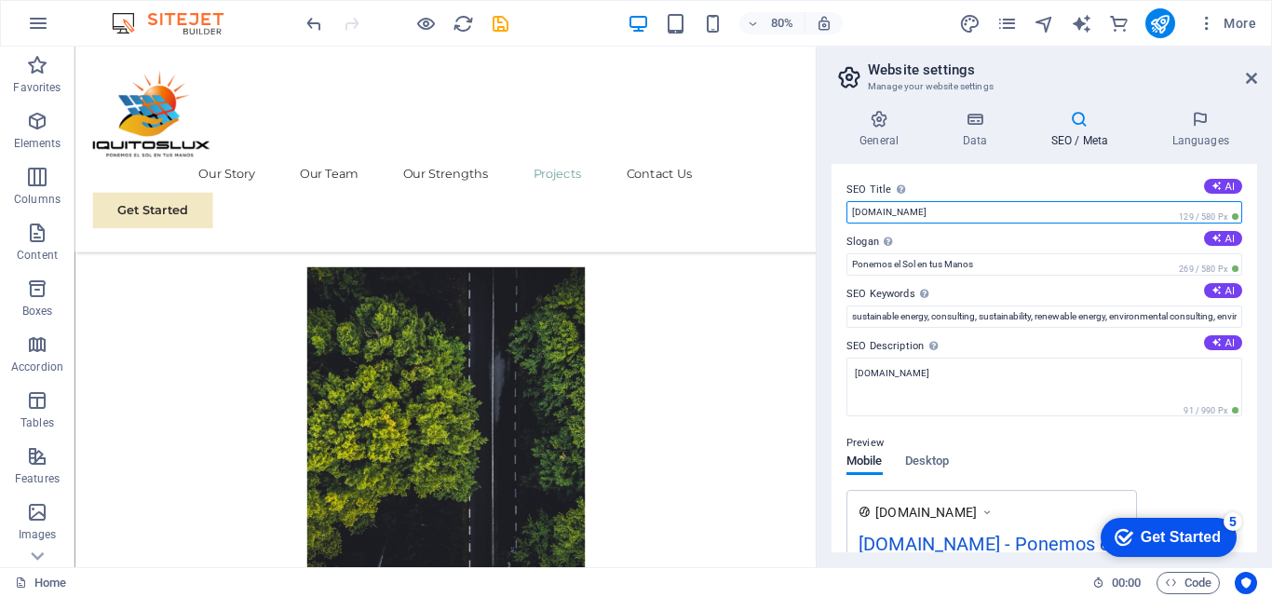
click at [868, 205] on input "iquitoslux.com" at bounding box center [1044, 212] width 396 height 22
drag, startPoint x: 932, startPoint y: 213, endPoint x: 836, endPoint y: 207, distance: 96.1
click at [836, 207] on div "SEO Title The title of your website - make it something that stands out in sear…" at bounding box center [1043, 358] width 425 height 388
type input "Paneles Solares - IQUITOSLUX"
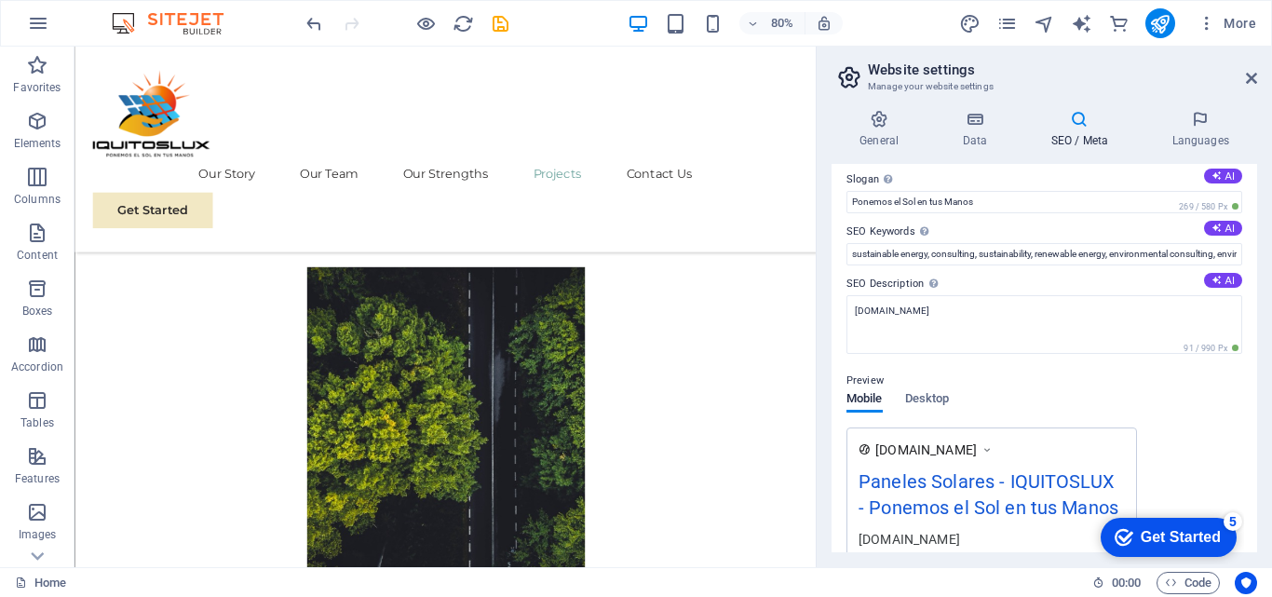
scroll to position [93, 0]
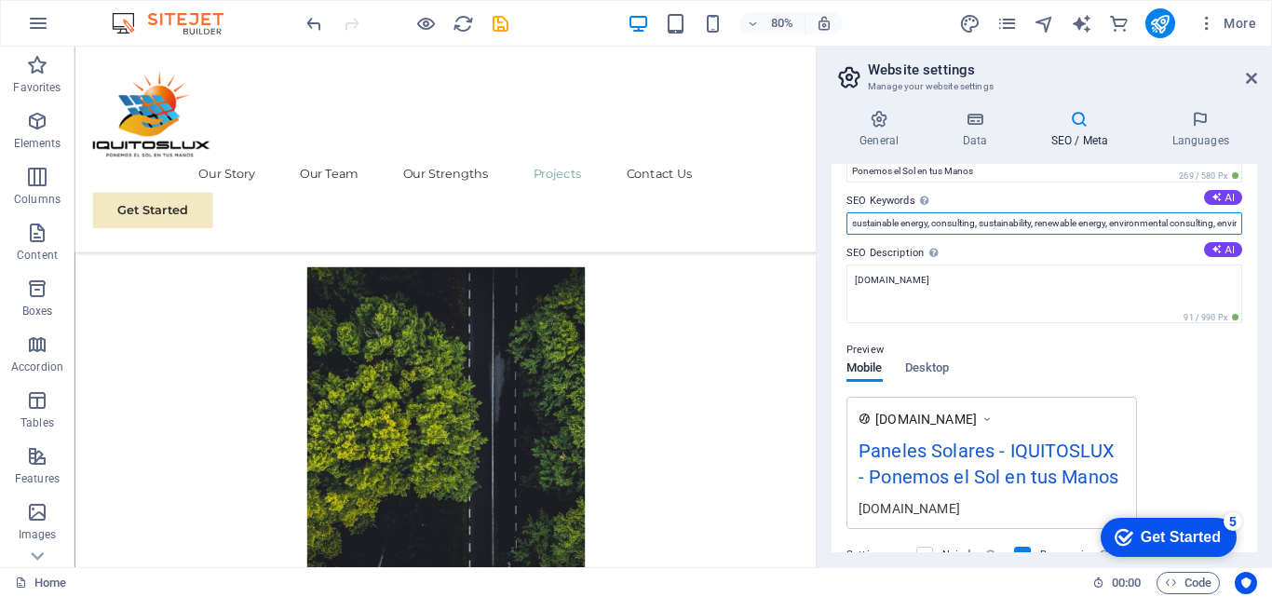
click at [983, 222] on input "sustainable energy, consulting, sustainability, renewable energy, environmental…" at bounding box center [1044, 223] width 396 height 22
drag, startPoint x: 989, startPoint y: 222, endPoint x: 1257, endPoint y: 230, distance: 268.3
click at [1257, 230] on div "General Data SEO / Meta Languages Website name Paneles Solares - Iquitoslux Log…" at bounding box center [1043, 331] width 455 height 472
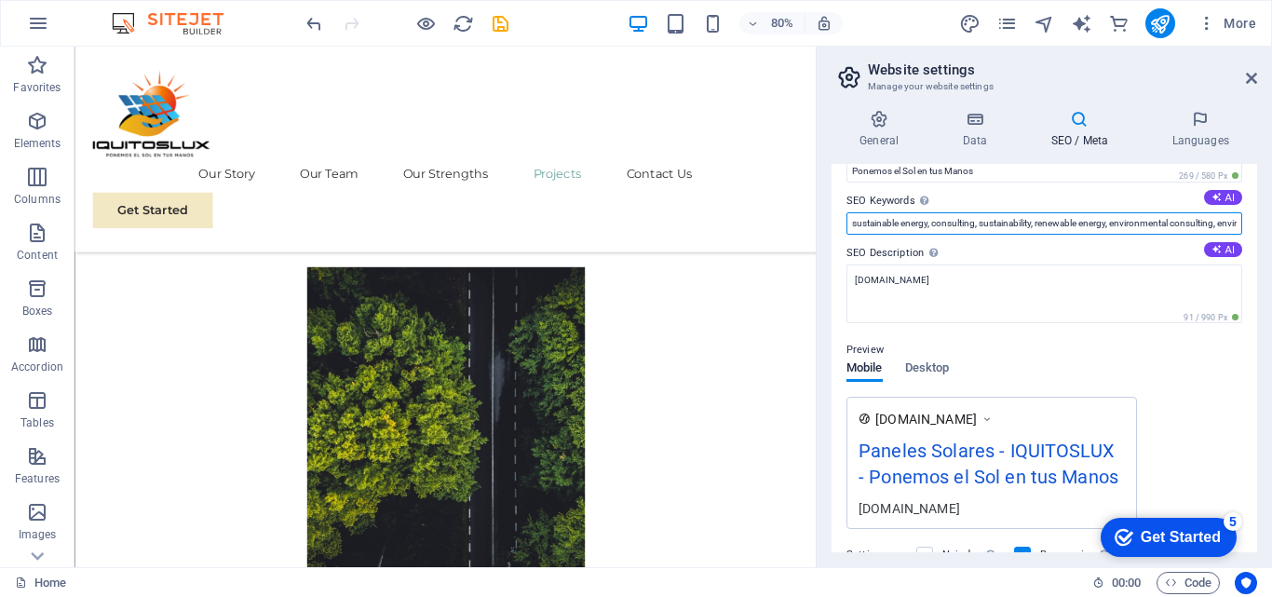
click at [1018, 214] on input "sustainable energy, consulting, sustainability, renewable energy, environmental…" at bounding box center [1044, 223] width 396 height 22
drag, startPoint x: 857, startPoint y: 219, endPoint x: 1271, endPoint y: 246, distance: 415.2
click at [1271, 246] on div "General Data SEO / Meta Languages Website name Paneles Solares - Iquitoslux Log…" at bounding box center [1043, 331] width 455 height 472
type input "s"
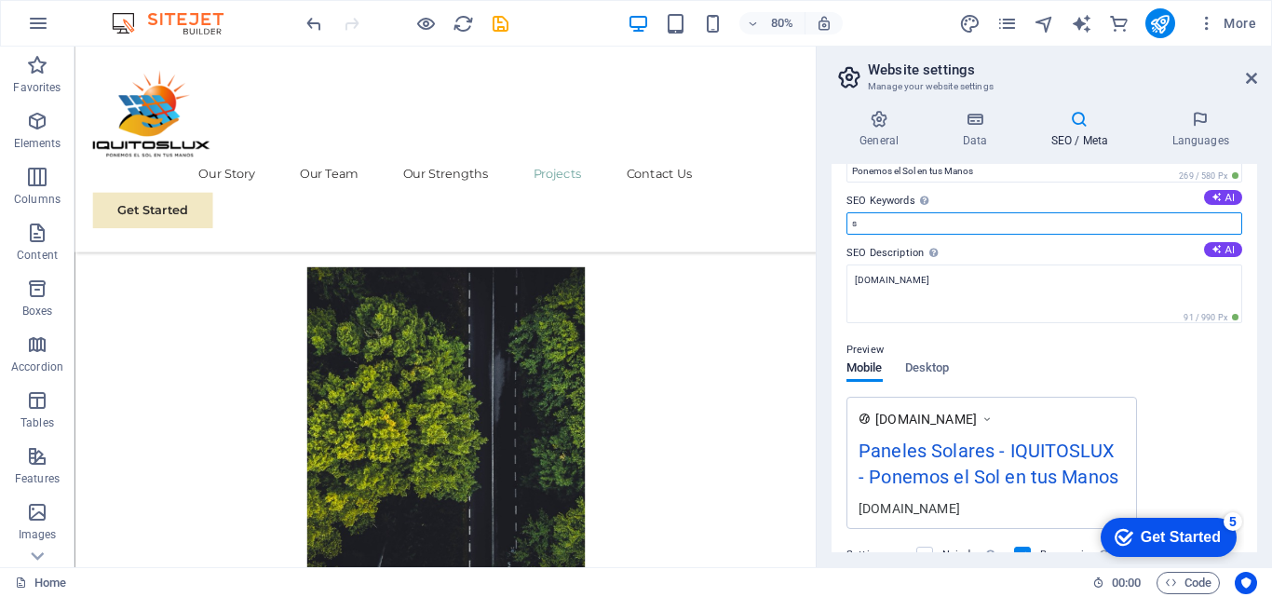
scroll to position [0, 0]
paste input "PanelesSolaresIquitos, EnergíaSolarIquitos, IquitosEcológico, AhorroDeLuzIquito…"
type input "PanelesSolaresIquitos, EnergíaSolarIquitos, IquitosEcológico, AhorroDeLuzIquito…"
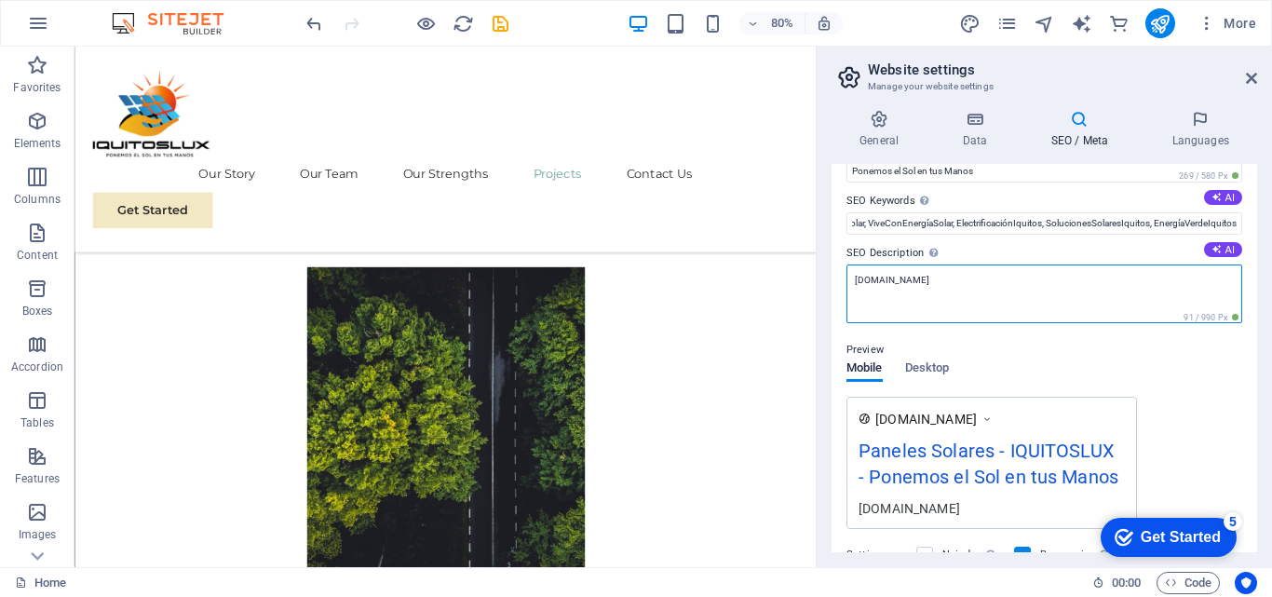
click at [930, 284] on textarea "iquitoslux.com" at bounding box center [1044, 293] width 396 height 59
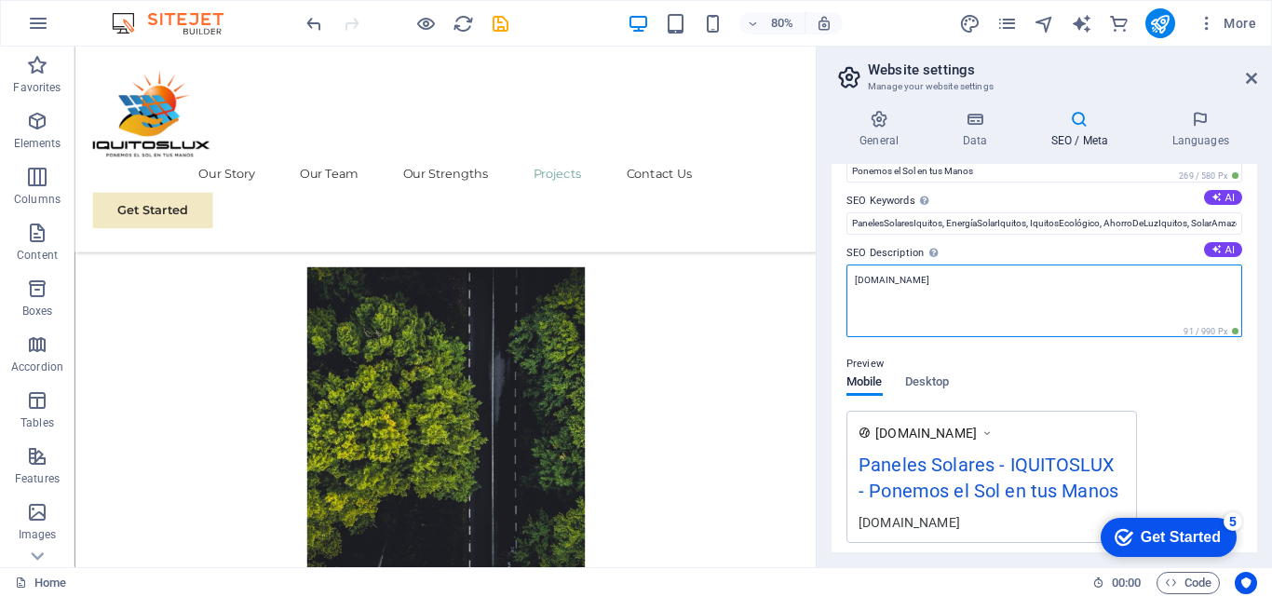
drag, startPoint x: 1012, startPoint y: 330, endPoint x: 994, endPoint y: 336, distance: 18.9
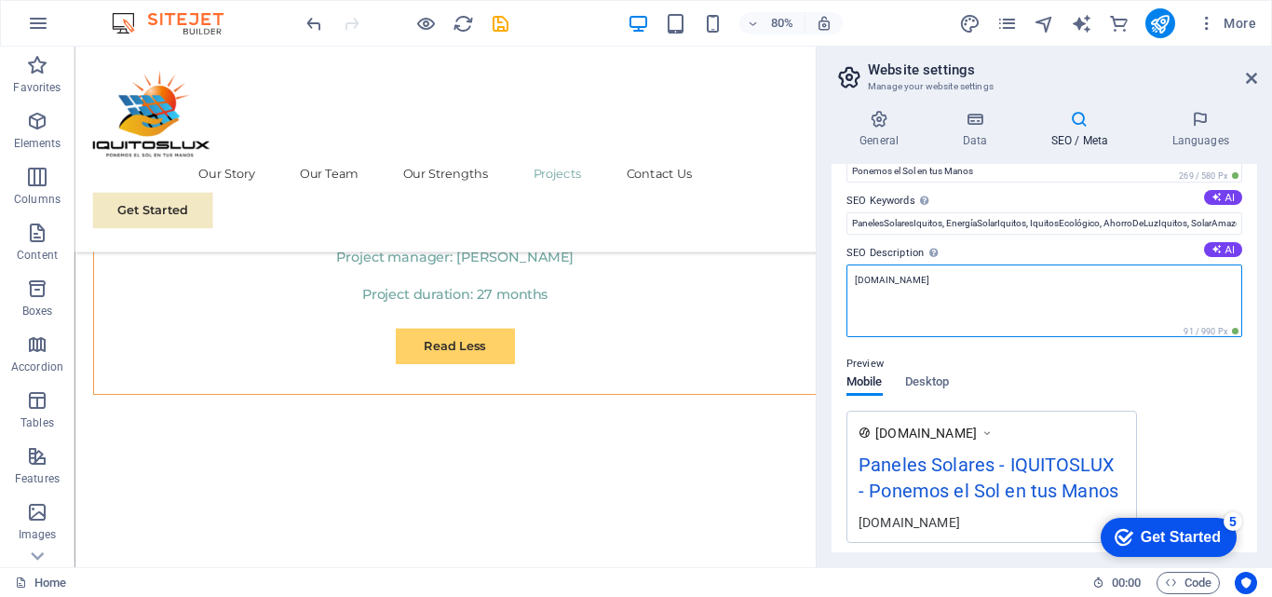
click at [904, 289] on textarea "iquitoslux.com" at bounding box center [1044, 300] width 396 height 73
drag, startPoint x: 924, startPoint y: 282, endPoint x: 852, endPoint y: 277, distance: 72.8
click at [852, 277] on textarea "iquitoslux.com" at bounding box center [1044, 300] width 396 height 73
paste textarea "IQUITOSLUX es una empresa amazónica dedicada a ofrecer soluciones en energía so…"
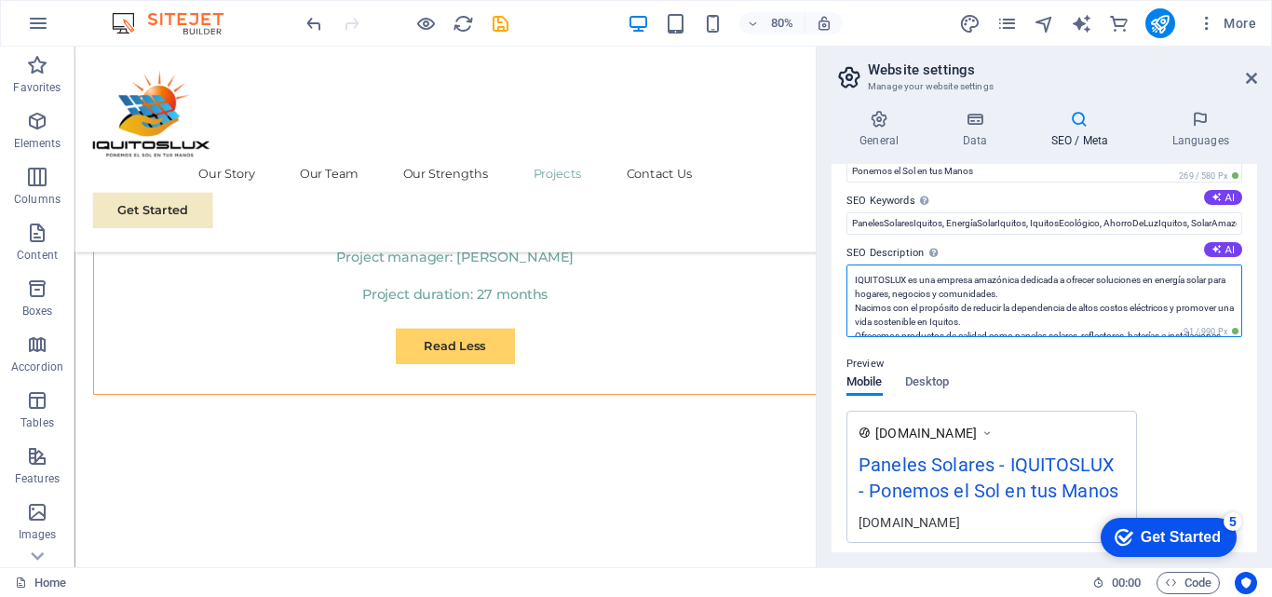
scroll to position [0, 0]
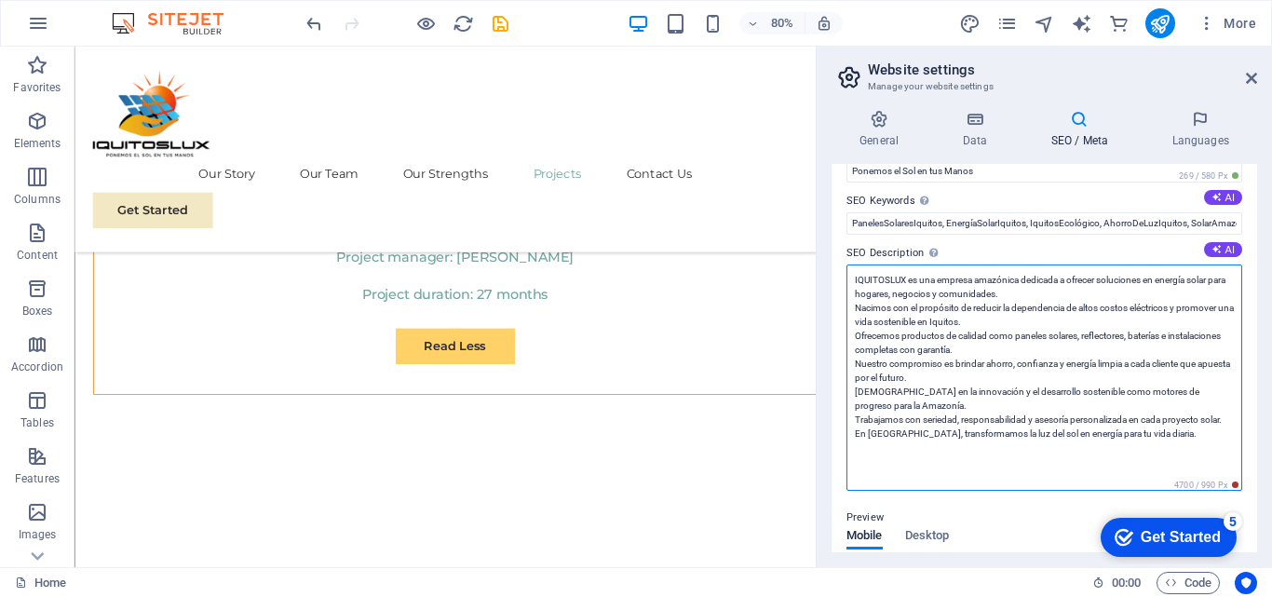
click at [1043, 294] on textarea "IQUITOSLUX es una empresa amazónica dedicada a ofrecer soluciones en energía so…" at bounding box center [1044, 377] width 396 height 226
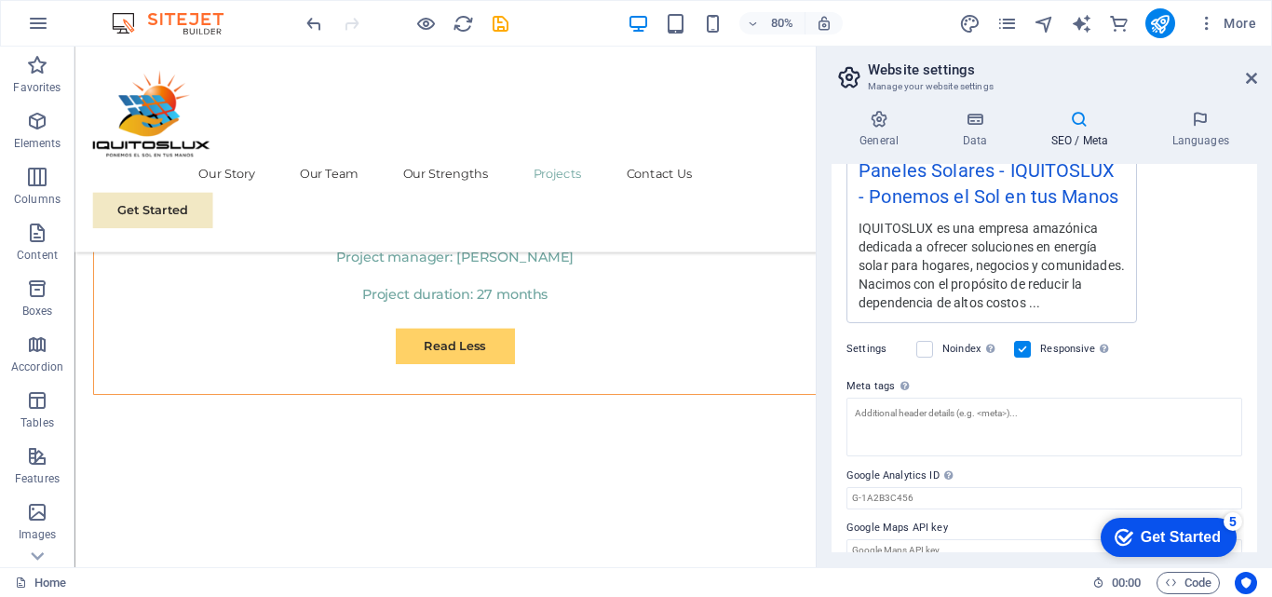
scroll to position [551, 0]
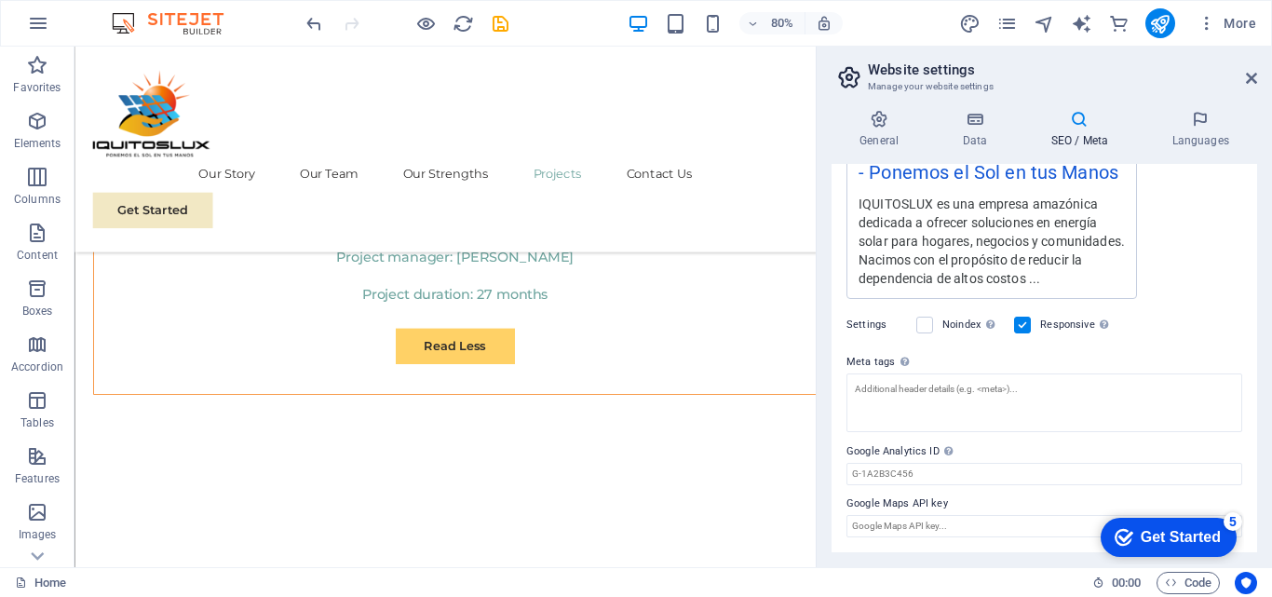
type textarea "IQUITOSLUX es una empresa amazónica dedicada a ofrecer soluciones en energía so…"
drag, startPoint x: 964, startPoint y: 452, endPoint x: 877, endPoint y: 454, distance: 86.6
click at [877, 454] on label "Google Analytics ID Please only add the Google Analytics ID. We automatically i…" at bounding box center [1044, 451] width 396 height 22
click at [877, 463] on input "Google Analytics ID Please only add the Google Analytics ID. We automatically i…" at bounding box center [1044, 474] width 396 height 22
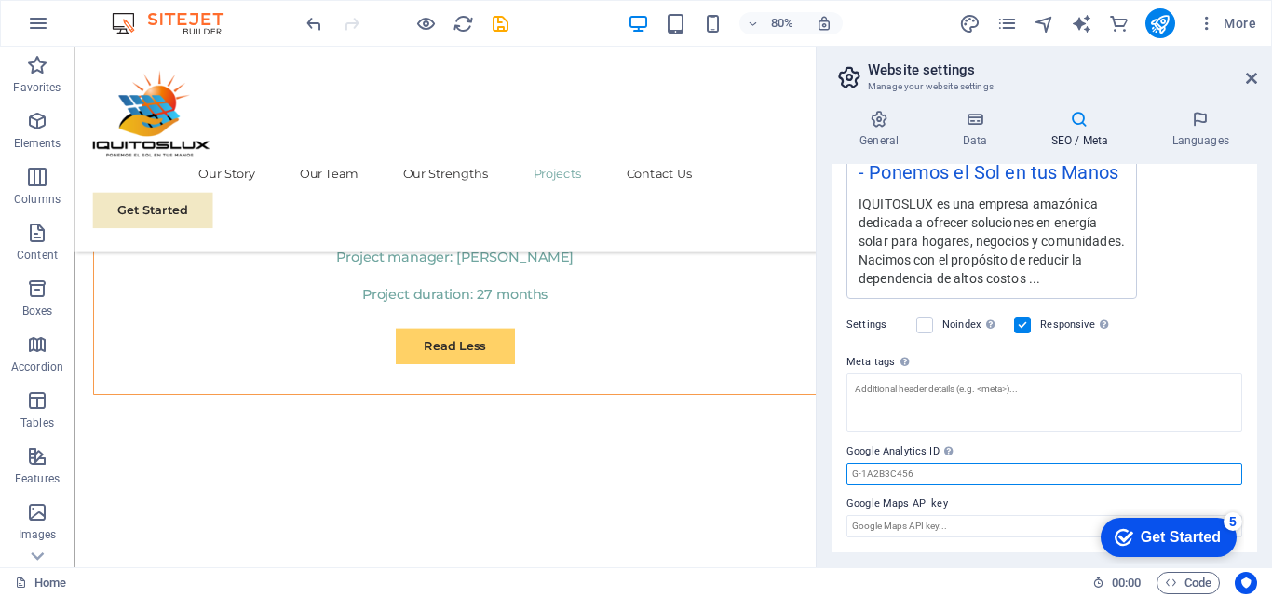
paste input "G-R1KXZ74TZQ"
type input "G-R1KXZ74TZQ"
click at [1196, 217] on div "www.example.com Paneles Solares - IQUITOSLUX - Ponemos el Sol en tus Manos IQUI…" at bounding box center [1044, 195] width 396 height 207
click at [1183, 530] on div "Get Started" at bounding box center [1180, 537] width 80 height 17
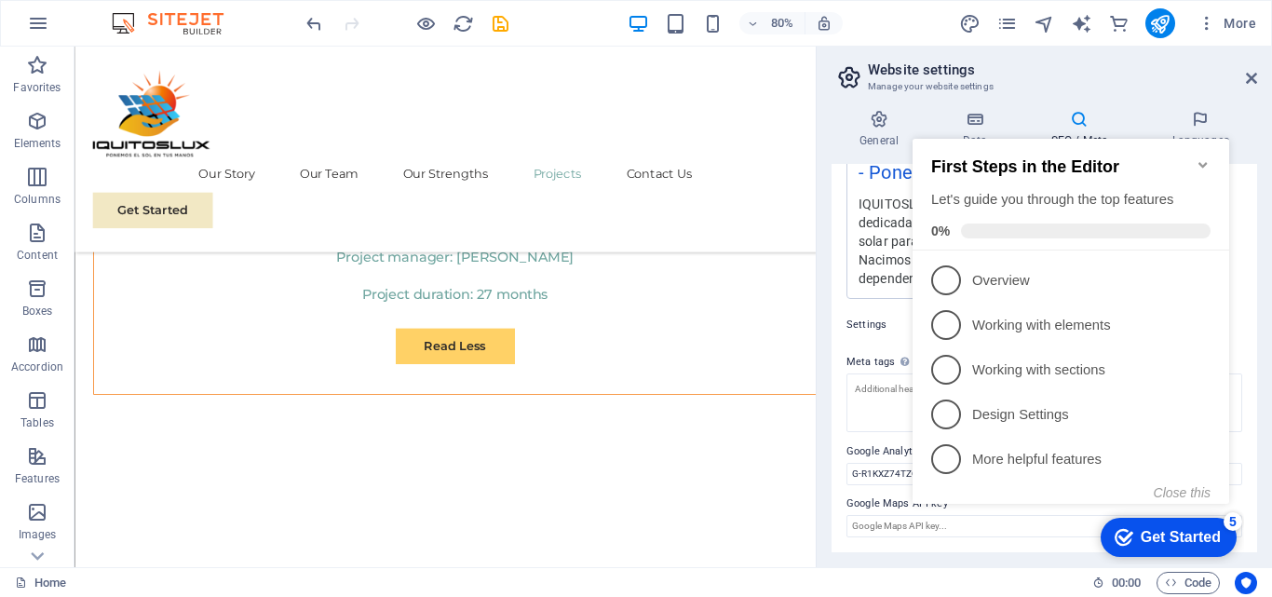
click at [1195, 157] on icon "Minimize checklist" at bounding box center [1202, 164] width 15 height 15
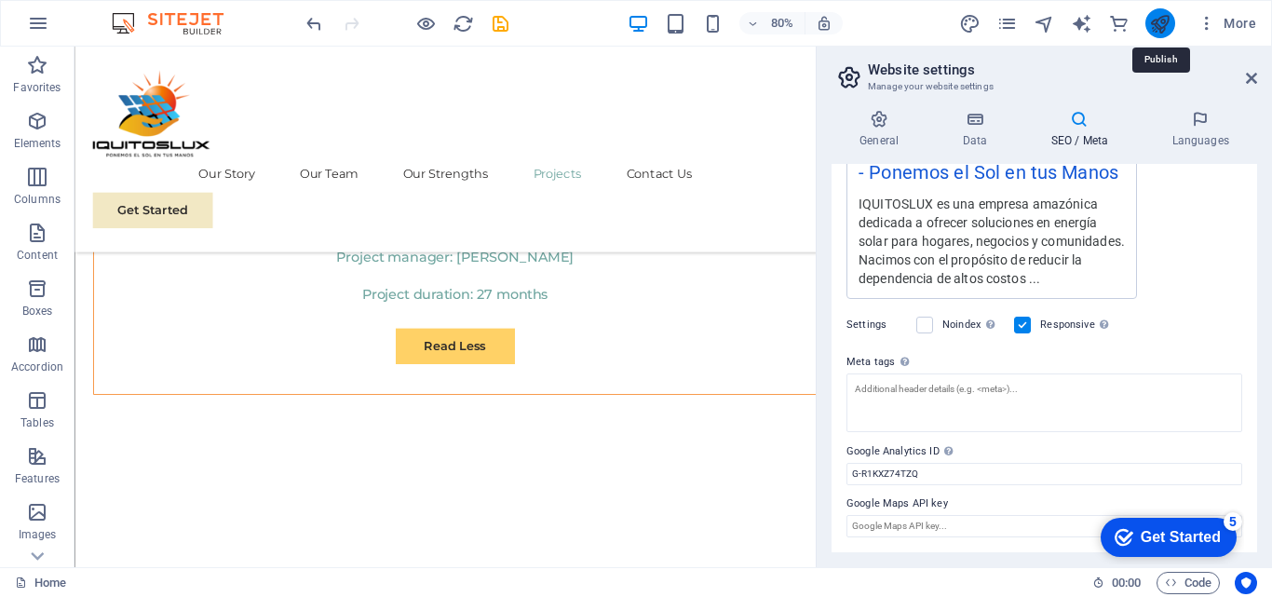
click at [1157, 21] on icon "publish" at bounding box center [1159, 23] width 21 height 21
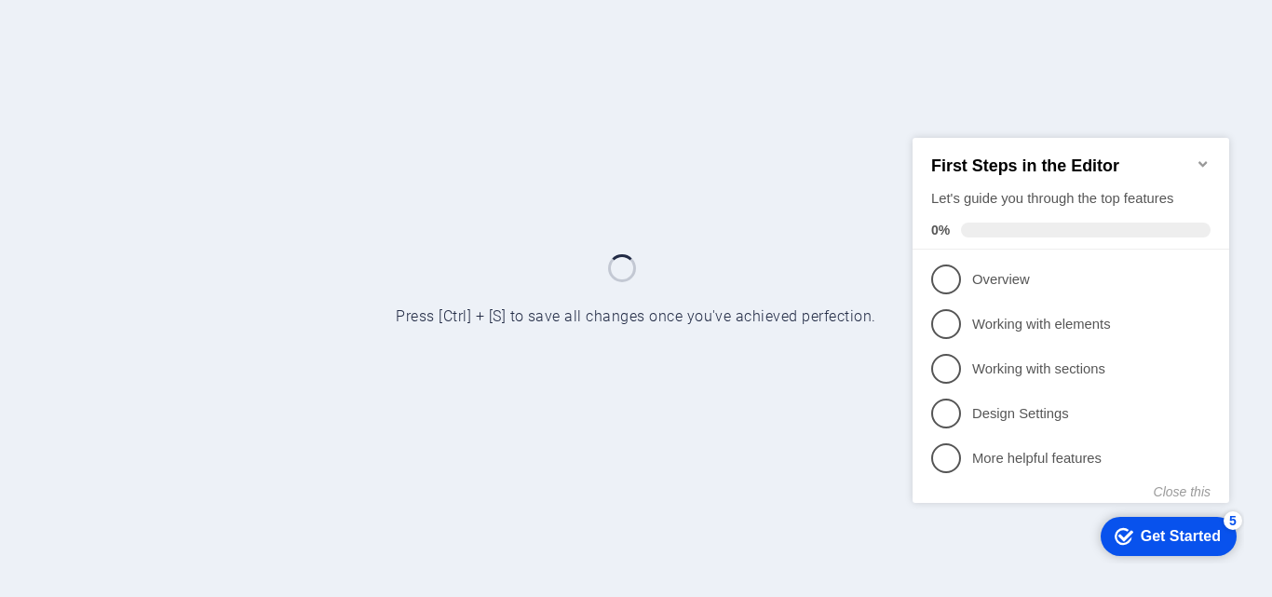
click at [1197, 155] on icon "Minimize checklist" at bounding box center [1202, 162] width 15 height 15
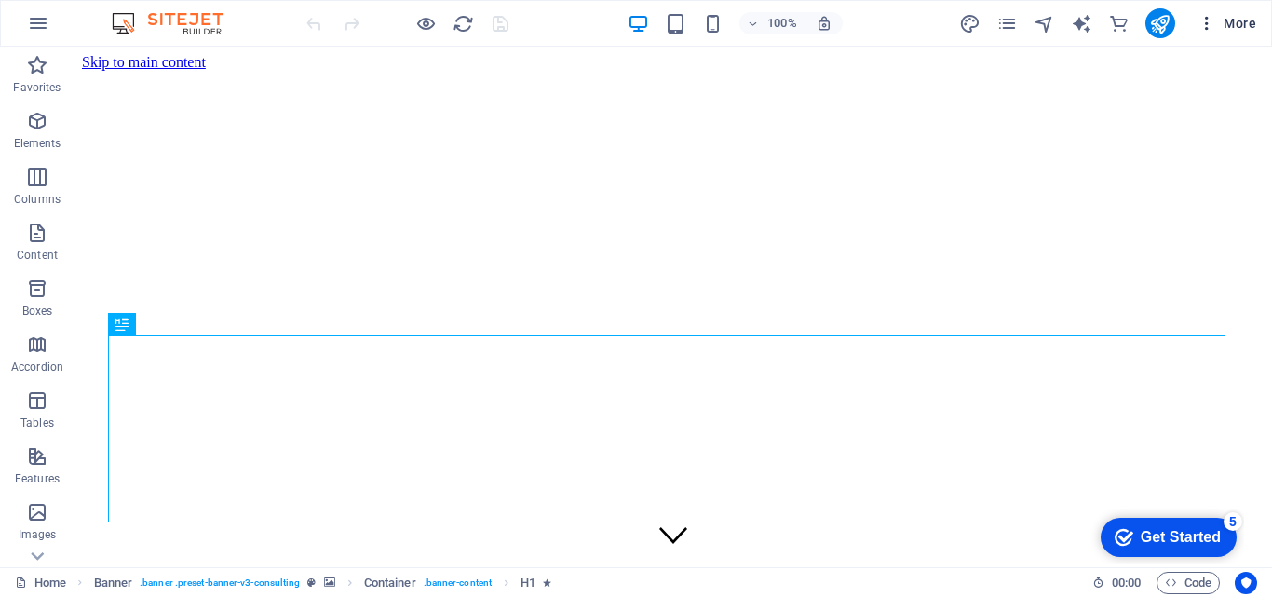
click at [1202, 21] on icon "button" at bounding box center [1206, 23] width 19 height 19
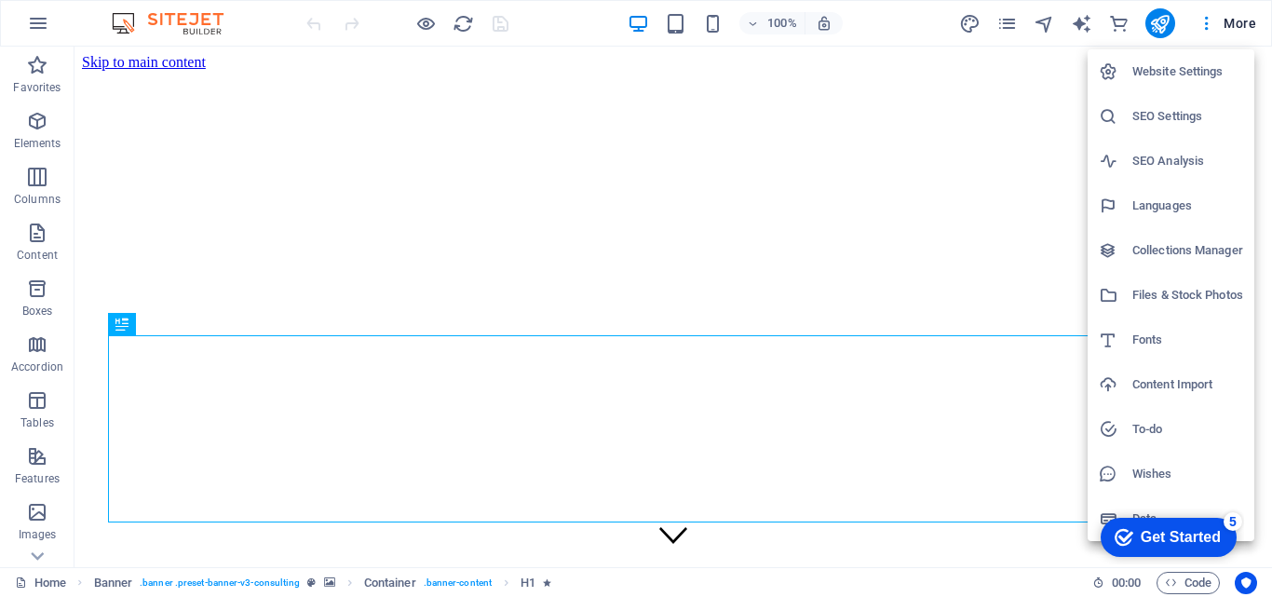
click at [1145, 105] on h6 "SEO Settings" at bounding box center [1187, 116] width 111 height 22
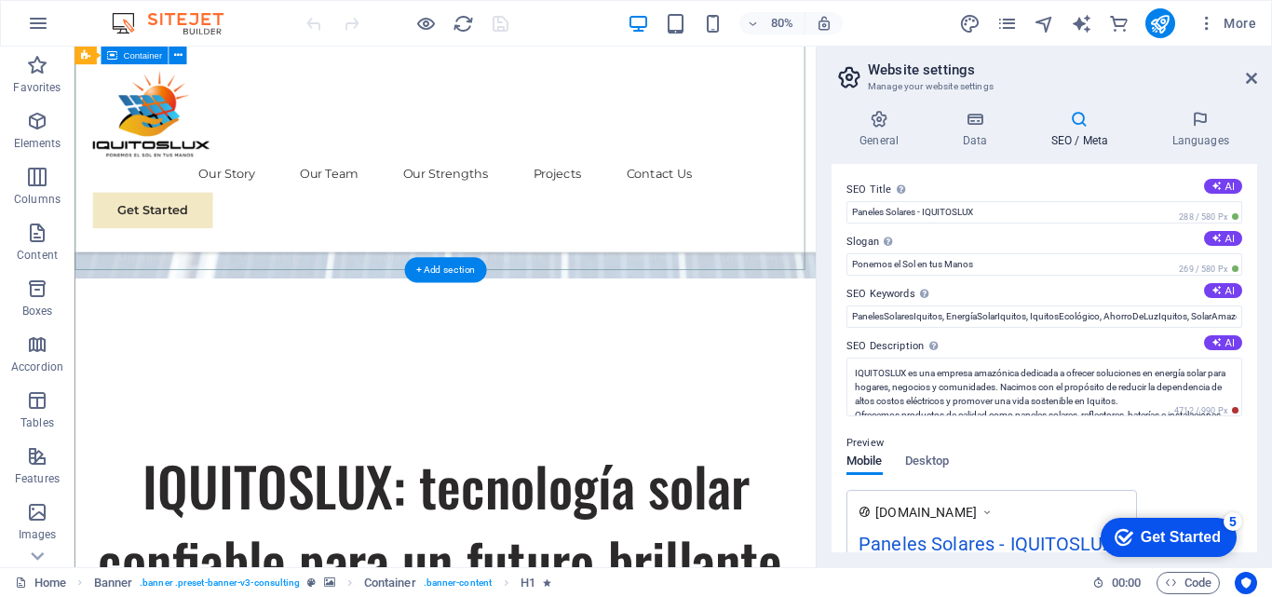
scroll to position [559, 0]
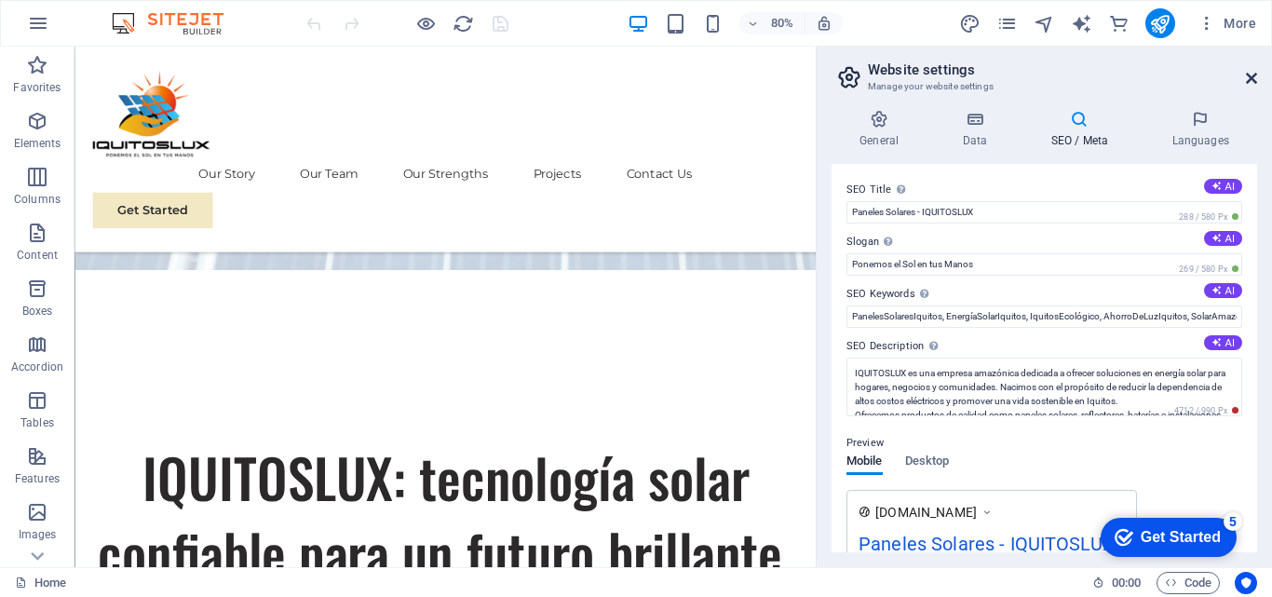
drag, startPoint x: 1255, startPoint y: 71, endPoint x: 1058, endPoint y: 88, distance: 198.2
click at [1255, 71] on icon at bounding box center [1251, 78] width 11 height 15
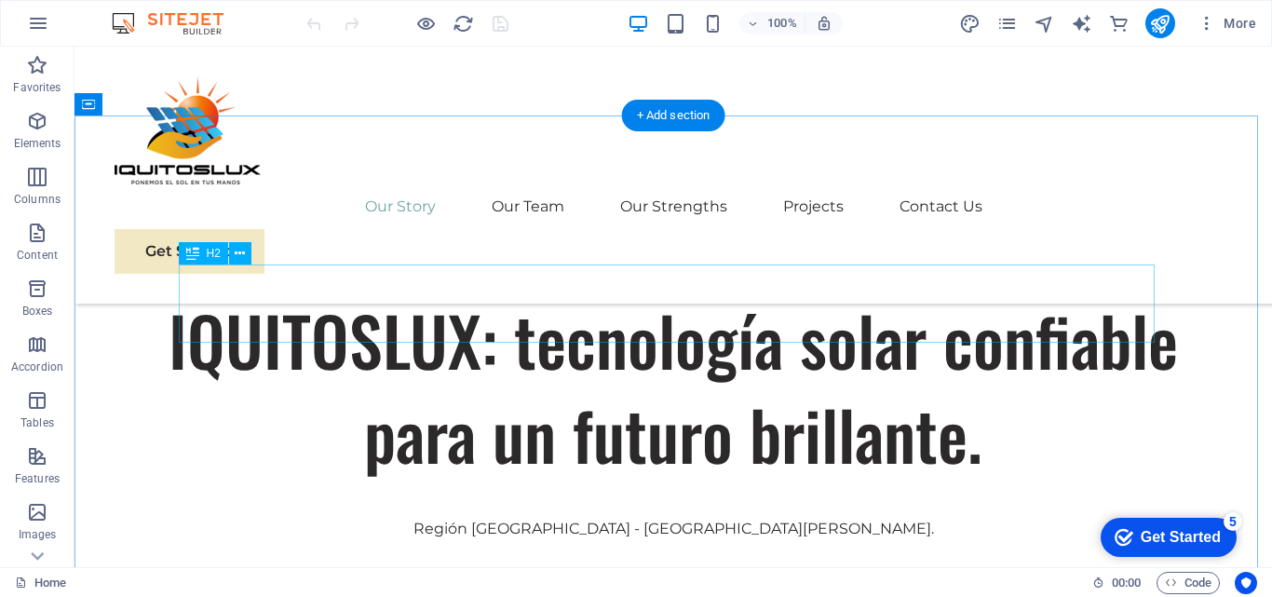
scroll to position [745, 0]
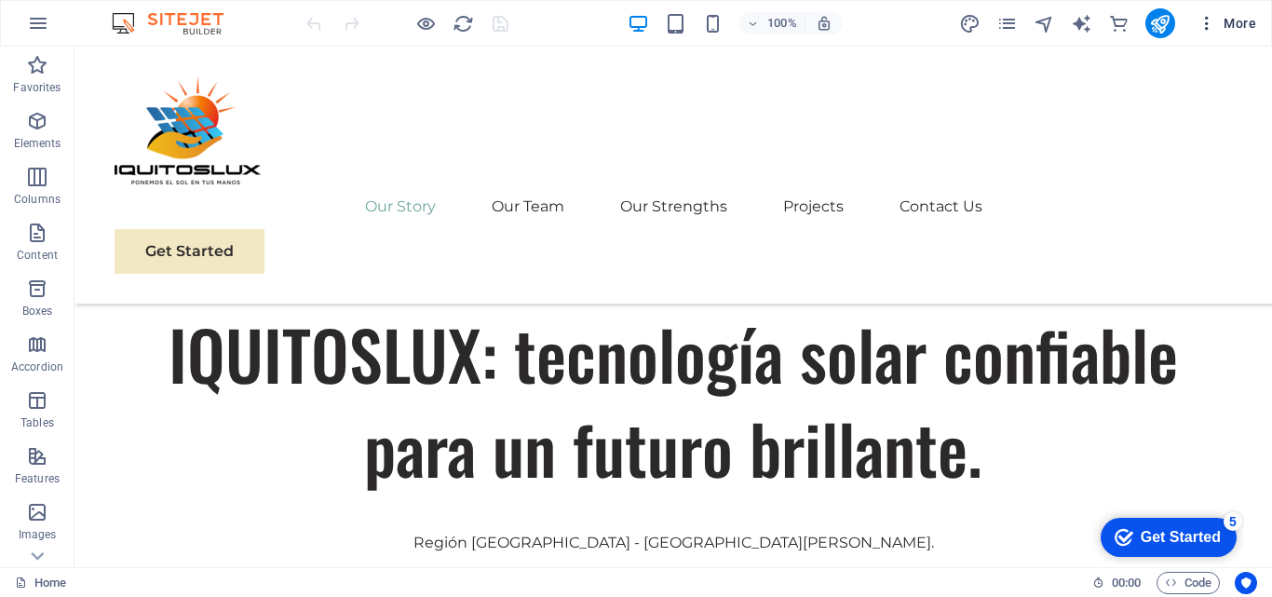
click at [1208, 27] on icon "button" at bounding box center [1206, 23] width 19 height 19
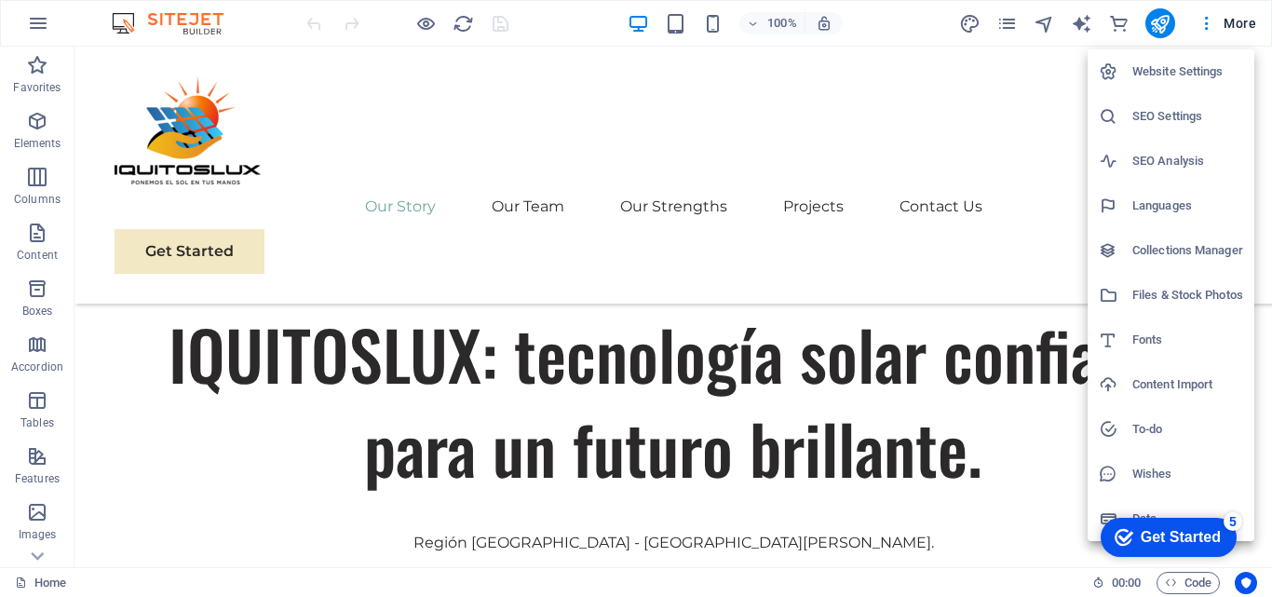
click at [1160, 29] on div at bounding box center [636, 298] width 1272 height 597
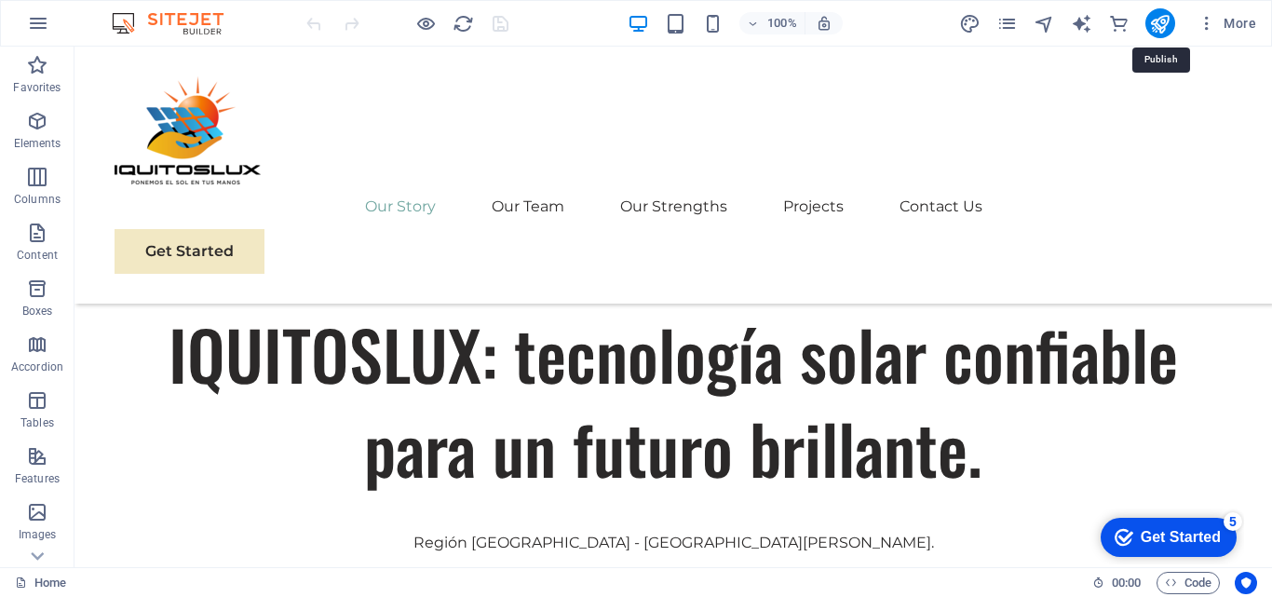
click at [1160, 29] on icon "publish" at bounding box center [1159, 23] width 21 height 21
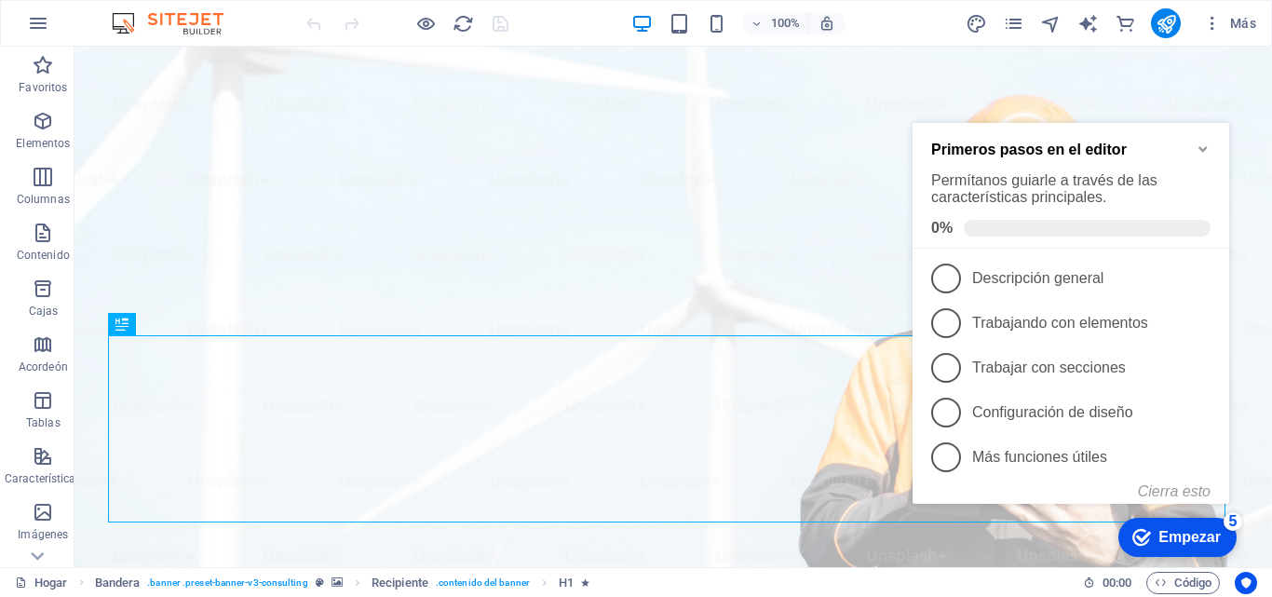
click at [1200, 148] on icon "Minimizar la lista de verificación" at bounding box center [1202, 150] width 8 height 6
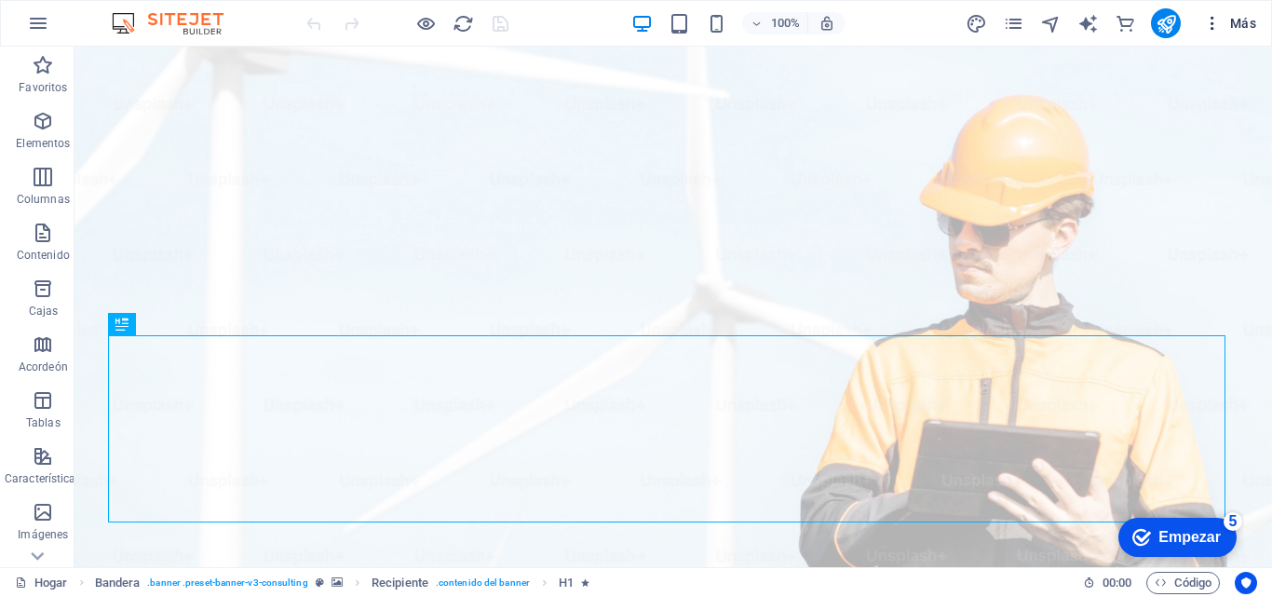
click at [1216, 18] on icon "button" at bounding box center [1212, 23] width 19 height 19
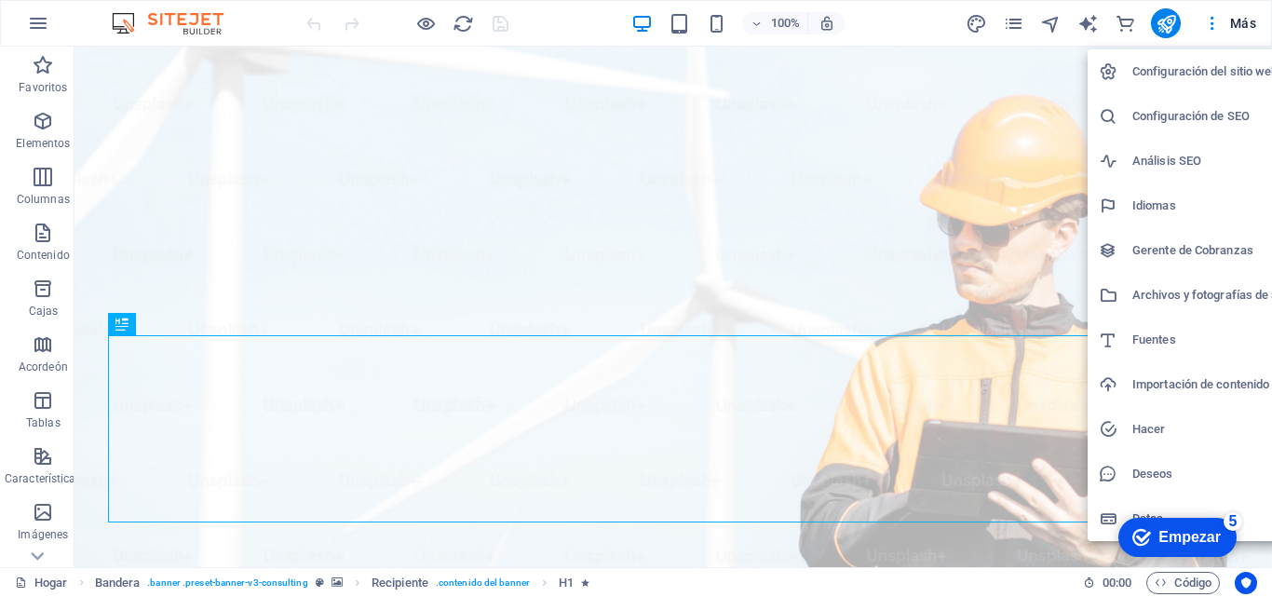
click at [1173, 22] on div at bounding box center [636, 298] width 1272 height 597
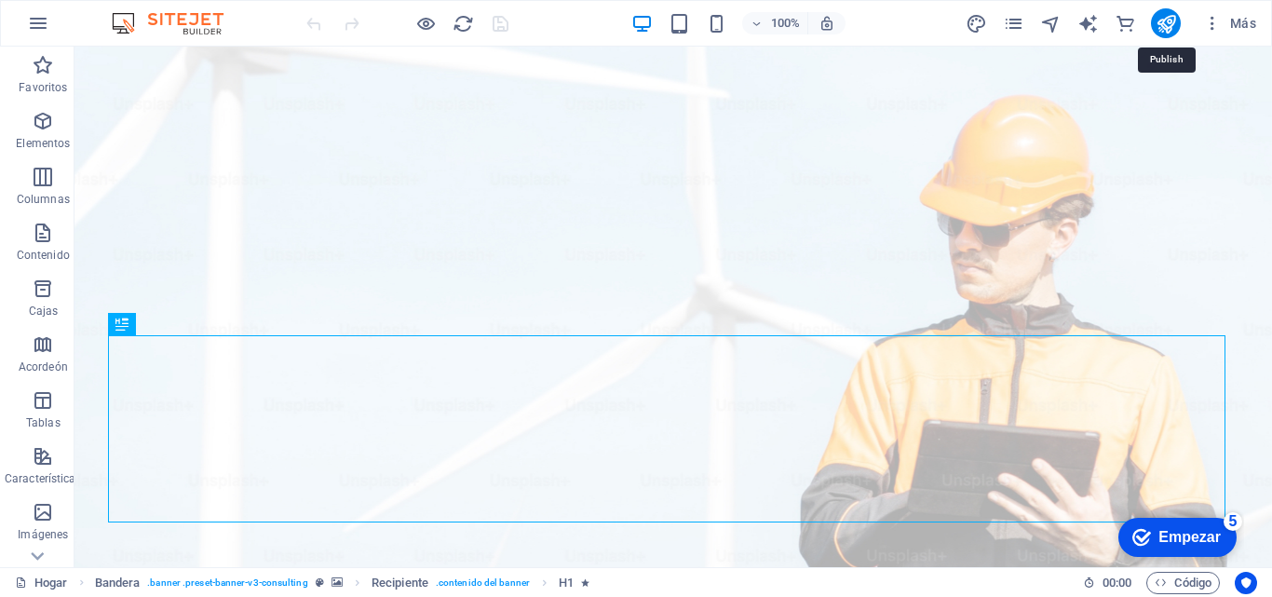
click at [1173, 22] on icon "publicar" at bounding box center [1165, 23] width 21 height 21
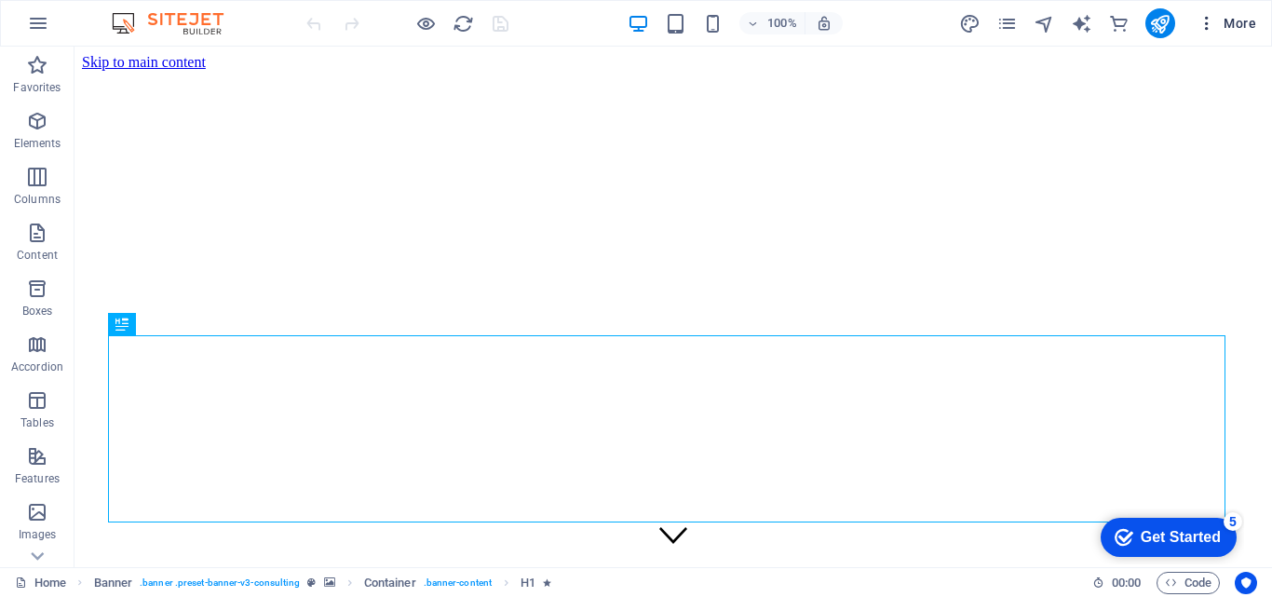
click at [1207, 23] on icon "button" at bounding box center [1206, 23] width 19 height 19
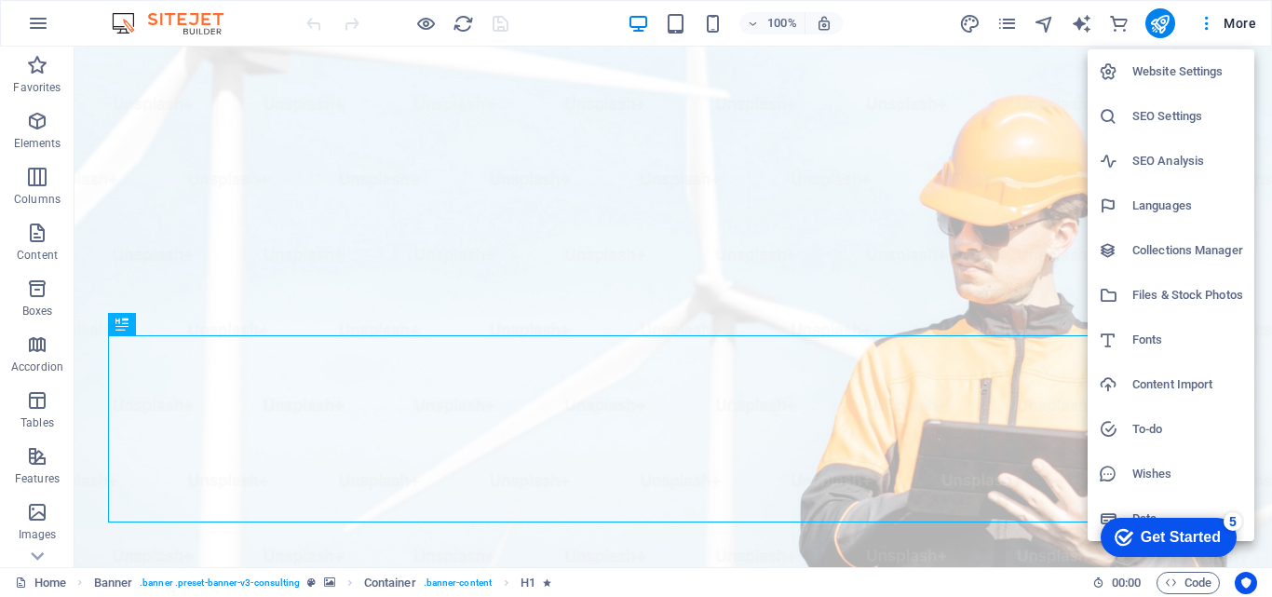
click at [1164, 71] on h6 "Website Settings" at bounding box center [1187, 72] width 111 height 22
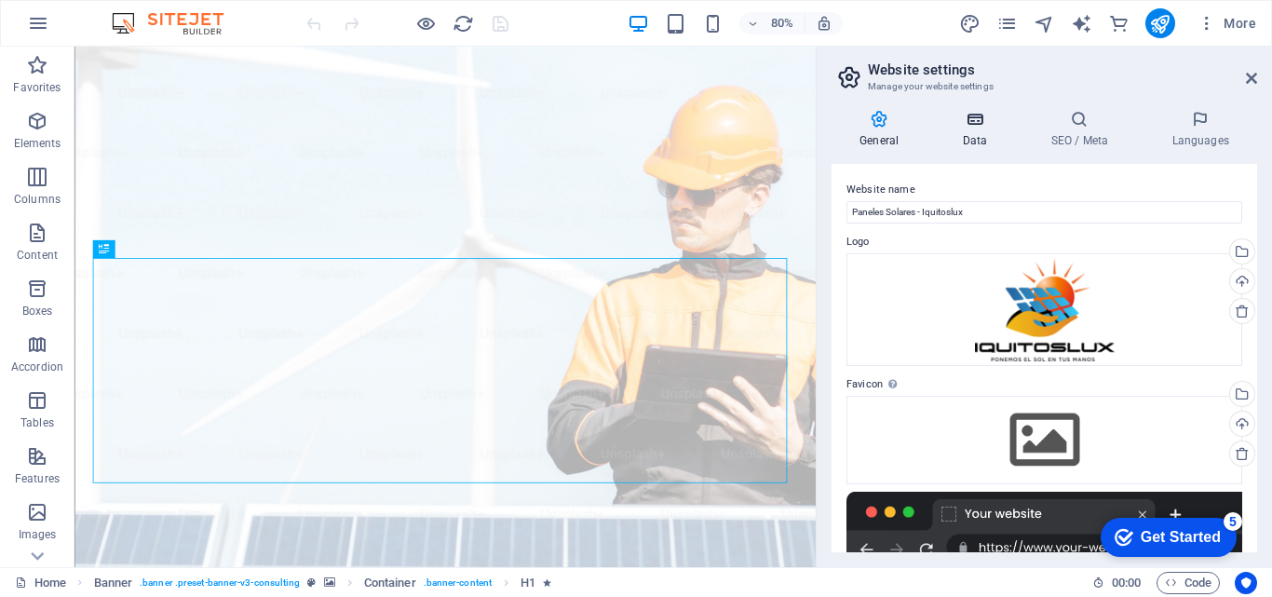
click at [973, 128] on h4 "Data" at bounding box center [978, 129] width 88 height 39
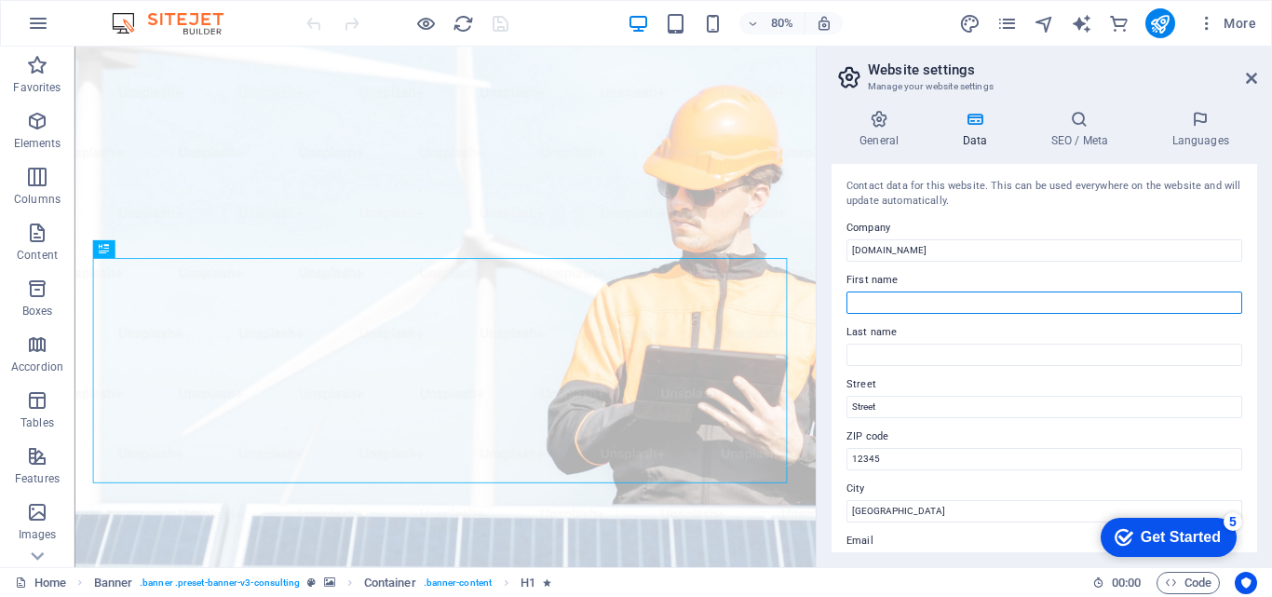
click at [903, 303] on input "First name" at bounding box center [1044, 302] width 396 height 22
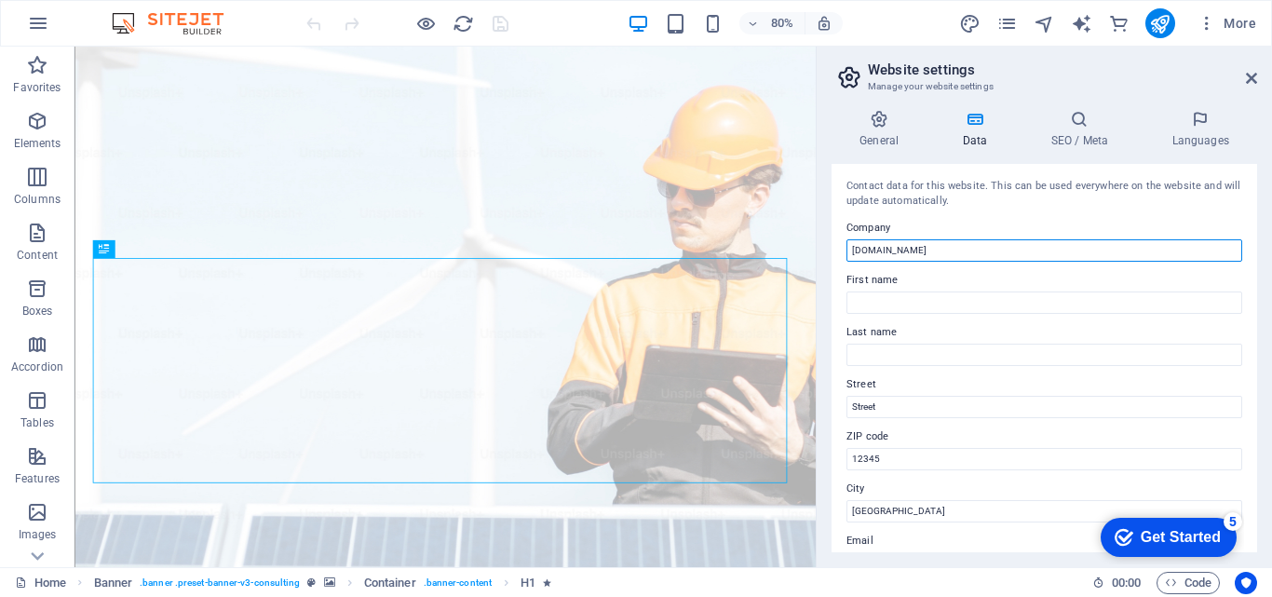
drag, startPoint x: 931, startPoint y: 255, endPoint x: 816, endPoint y: 259, distance: 114.6
click at [816, 259] on aside "Website settings Manage your website settings General Data SEO / Meta Languages…" at bounding box center [1044, 307] width 456 height 520
type input "PANELES SOLARES - IQUITOSLUX"
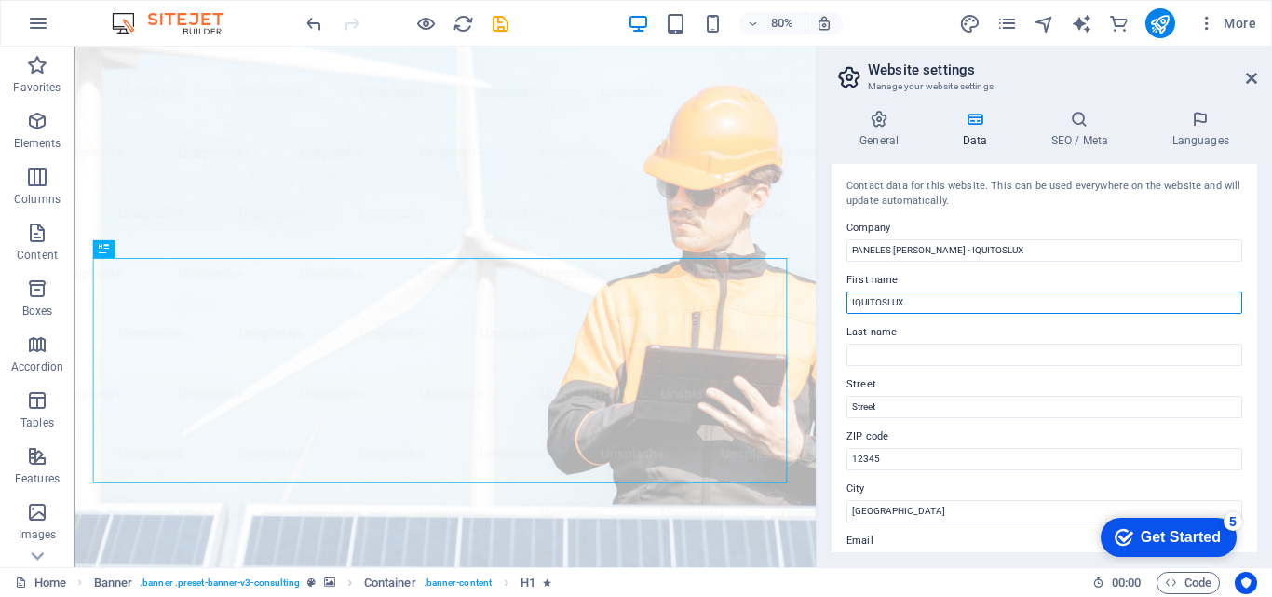
type input "IQUITOSLUX"
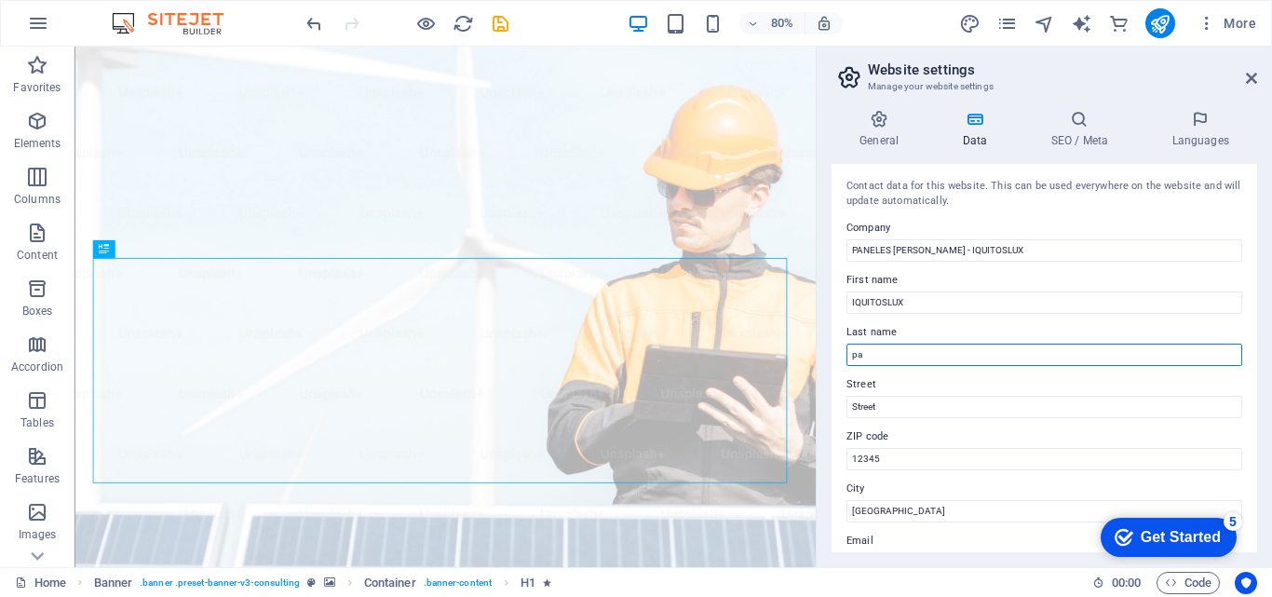
type input "p"
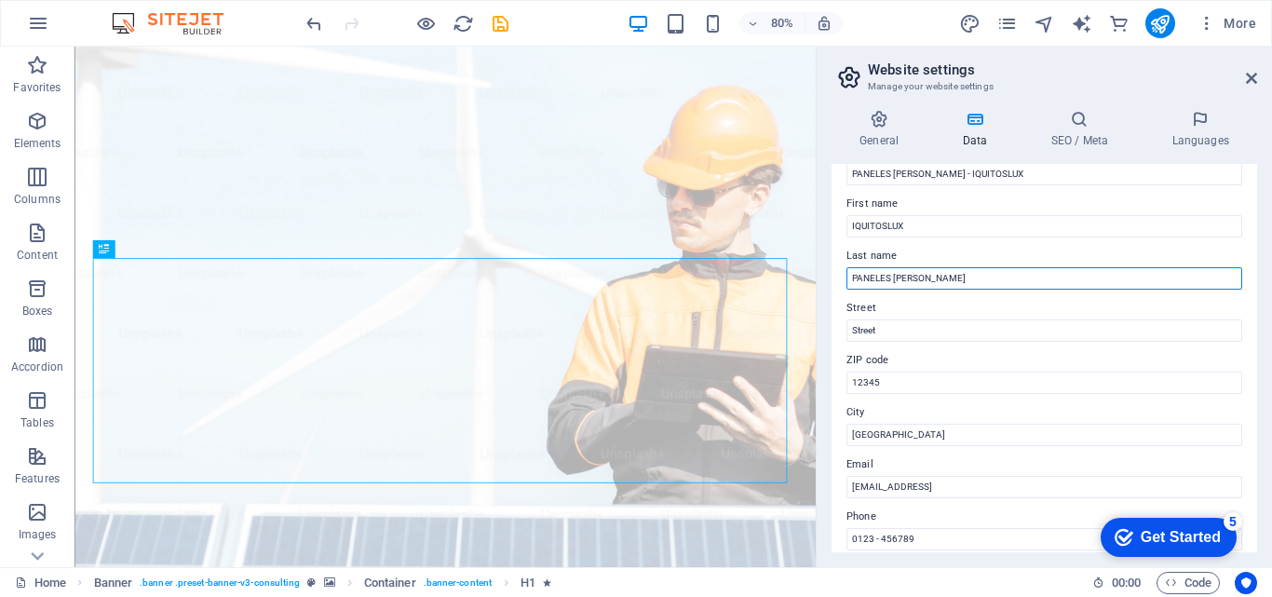
scroll to position [186, 0]
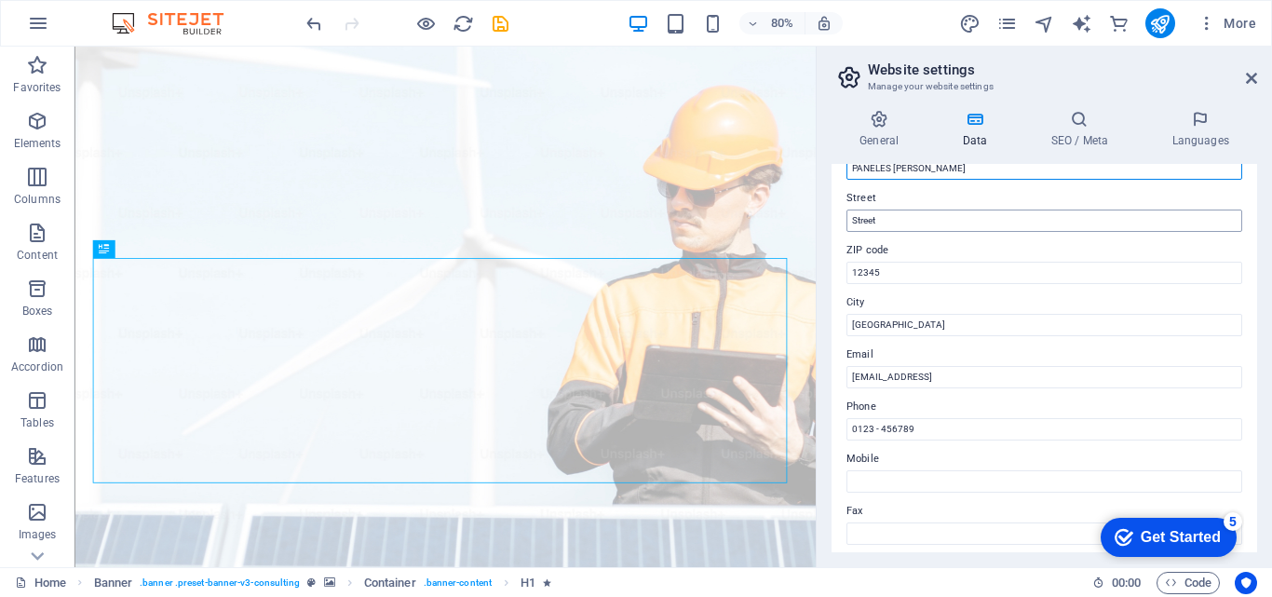
type input "PANELES SOLARES"
click at [899, 228] on input "Street" at bounding box center [1044, 220] width 396 height 22
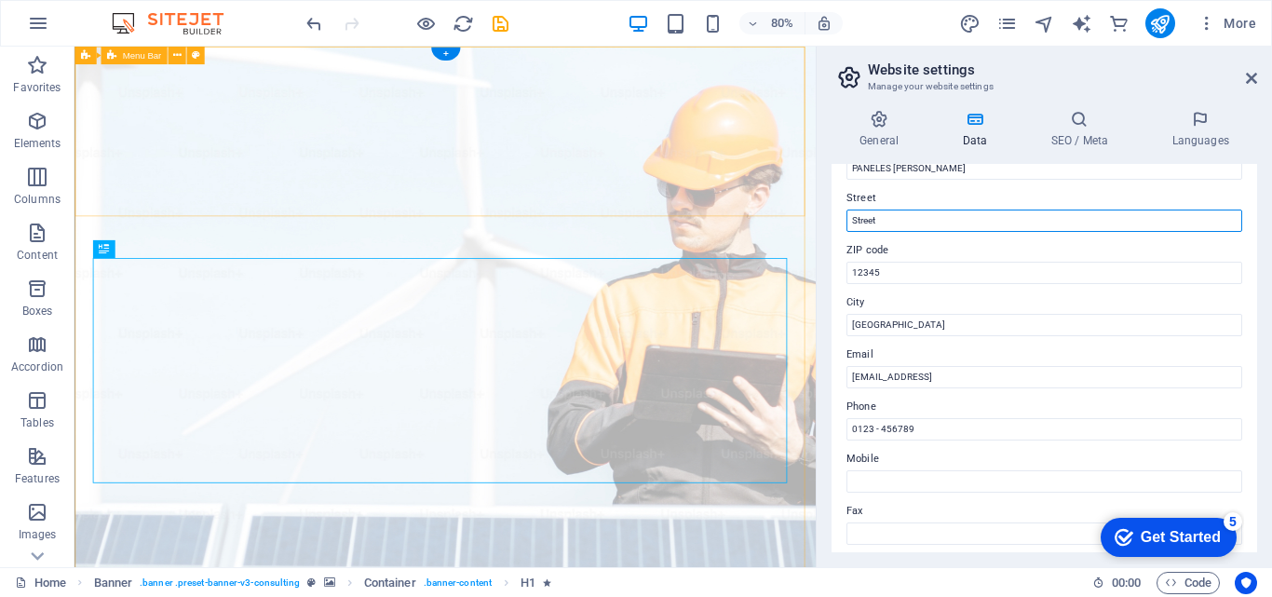
drag, startPoint x: 974, startPoint y: 273, endPoint x: 962, endPoint y: 257, distance: 19.9
click at [872, 219] on input "Street" at bounding box center [1044, 220] width 396 height 22
drag, startPoint x: 885, startPoint y: 220, endPoint x: 845, endPoint y: 220, distance: 40.0
click at [845, 220] on div "Contact data for this website. This can be used everywhere on the website and w…" at bounding box center [1043, 358] width 425 height 388
type input "Psje Cruz del Sur Y20 Villa Disnarda San Juan Bautista"
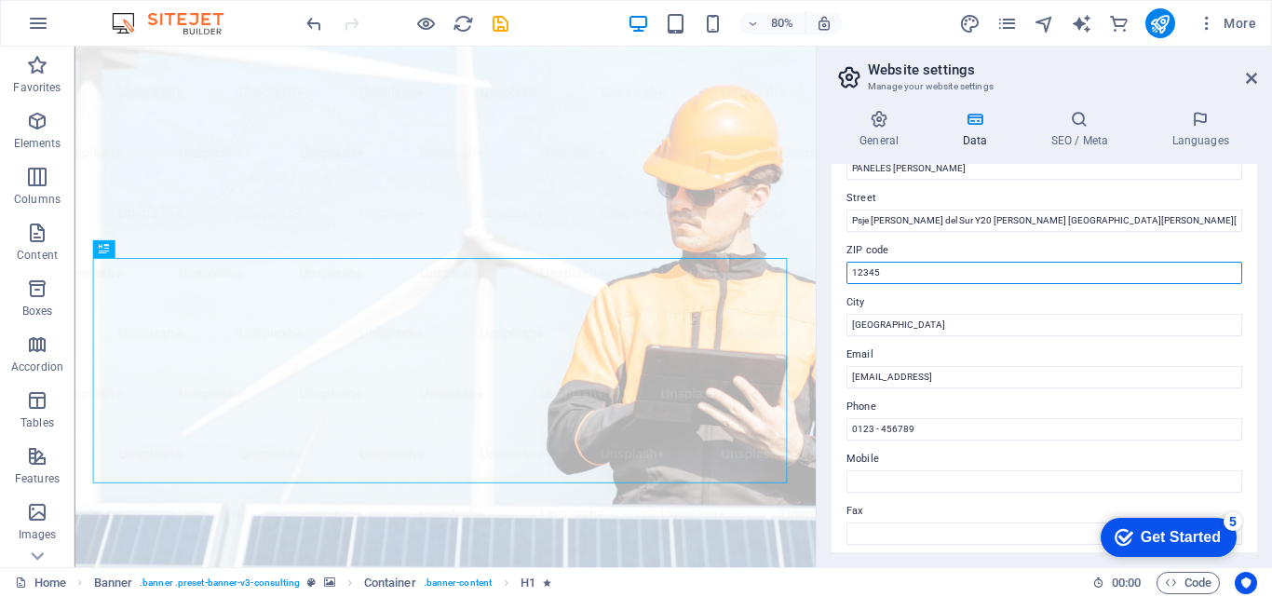
drag, startPoint x: 898, startPoint y: 277, endPoint x: 833, endPoint y: 273, distance: 65.3
click at [833, 273] on div "Contact data for this website. This can be used everywhere on the website and w…" at bounding box center [1043, 358] width 425 height 388
type input "16001"
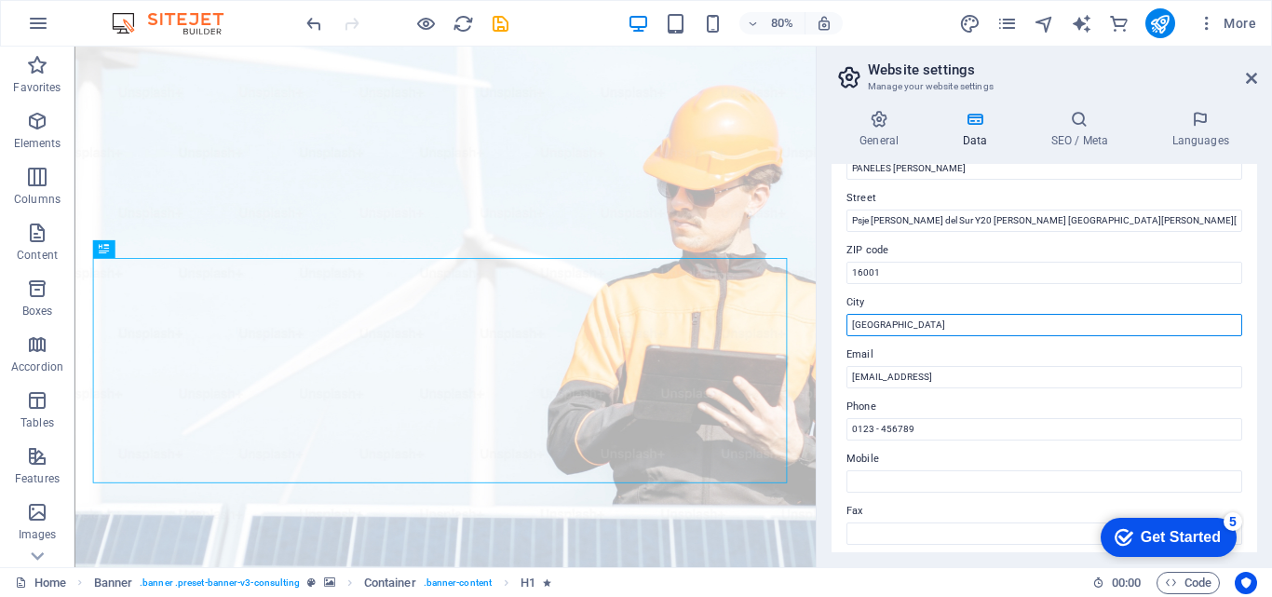
drag, startPoint x: 903, startPoint y: 326, endPoint x: 846, endPoint y: 327, distance: 56.8
click at [846, 327] on input "Berlin" at bounding box center [1044, 325] width 396 height 22
type input "Peru"
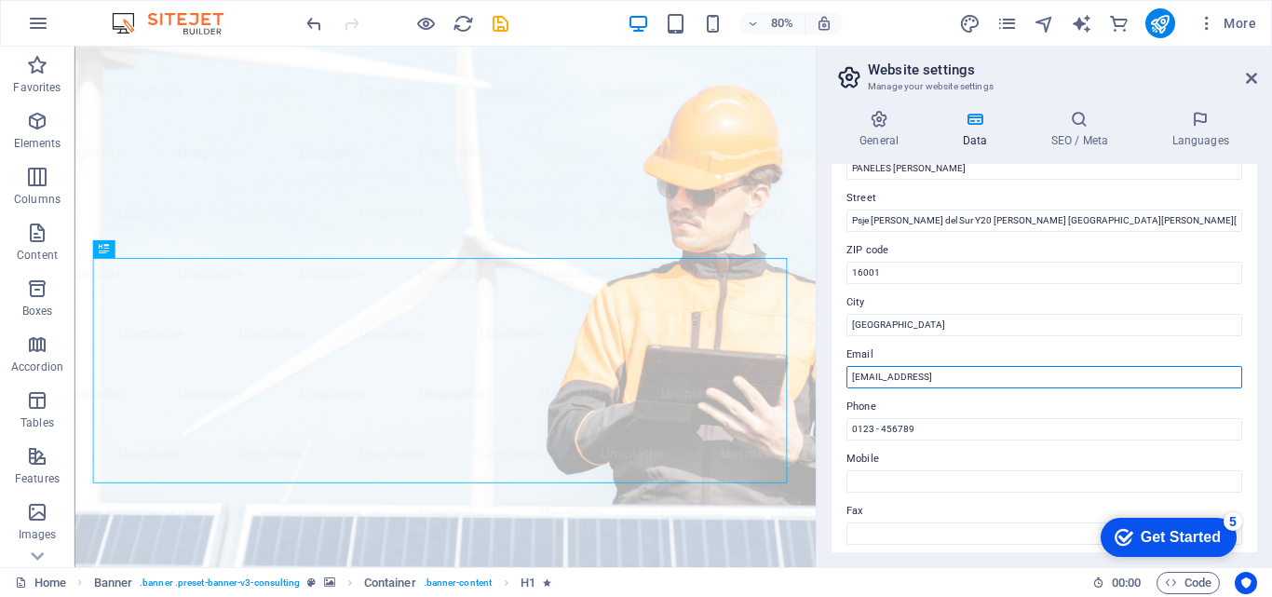
click at [914, 373] on input "72fcd59914980cbd6dca1b432e2d3a@cpanel.local" at bounding box center [1044, 377] width 396 height 22
drag, startPoint x: 1119, startPoint y: 378, endPoint x: 816, endPoint y: 380, distance: 302.6
click at [816, 380] on aside "Website settings Manage your website settings General Data SEO / Meta Languages…" at bounding box center [1044, 307] width 456 height 520
type input "[EMAIL_ADDRESS][DOMAIN_NAME]"
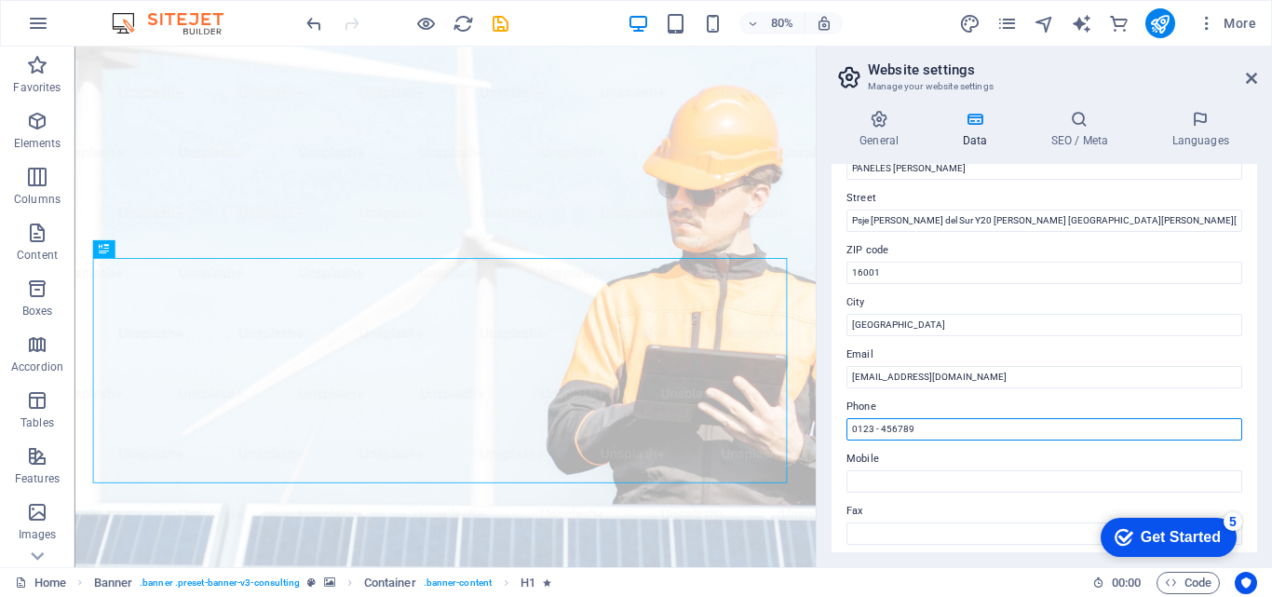
click at [946, 425] on input "0123 - 456789" at bounding box center [1044, 429] width 396 height 22
drag, startPoint x: 946, startPoint y: 425, endPoint x: 830, endPoint y: 431, distance: 115.6
click at [830, 431] on div "General Data SEO / Meta Languages Website name Paneles Solares - Iquitoslux Log…" at bounding box center [1043, 331] width 455 height 472
type input "01-916205601"
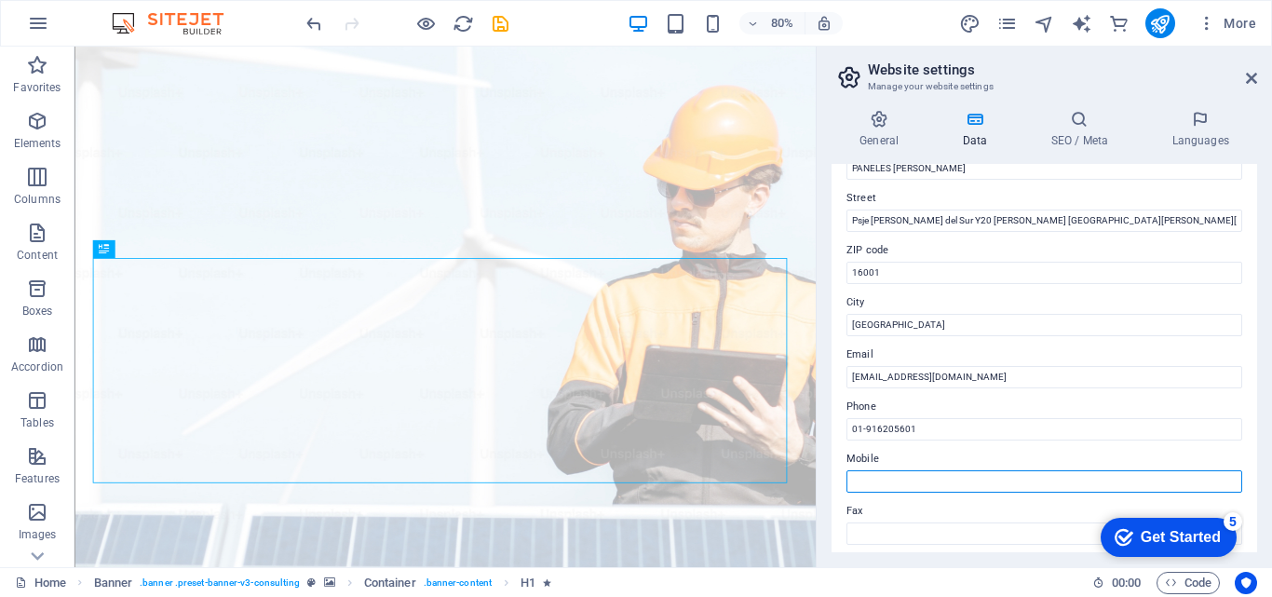
click at [922, 472] on input "Mobile" at bounding box center [1044, 481] width 396 height 22
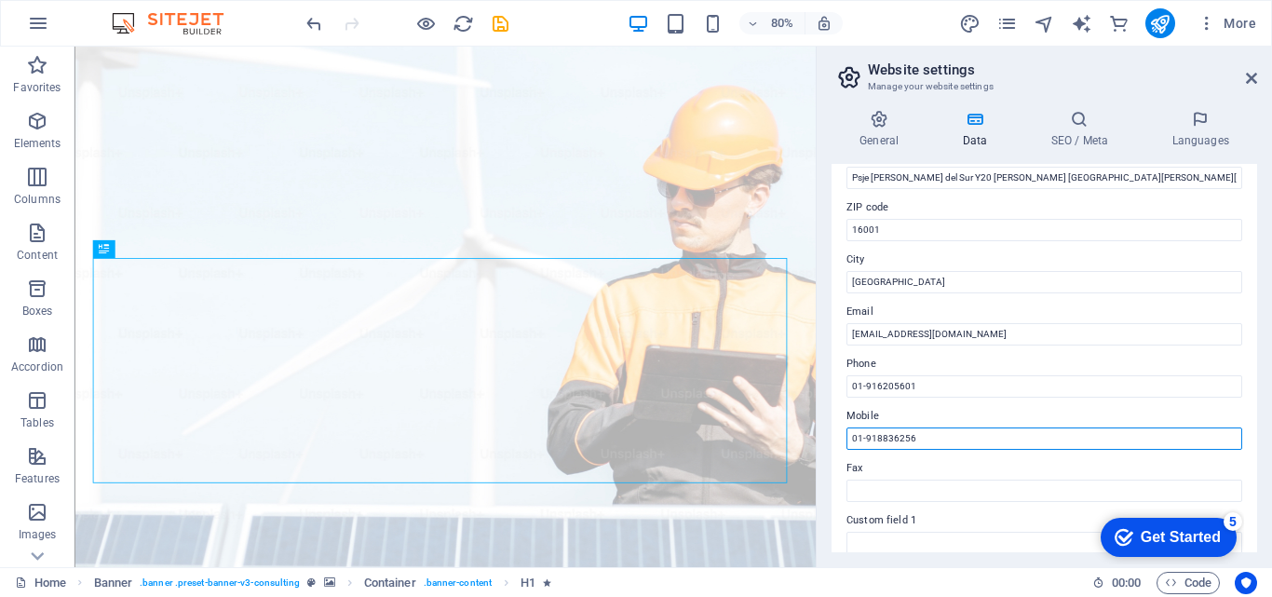
scroll to position [227, 0]
type input "01-918836256"
click at [1071, 123] on icon at bounding box center [1079, 119] width 114 height 19
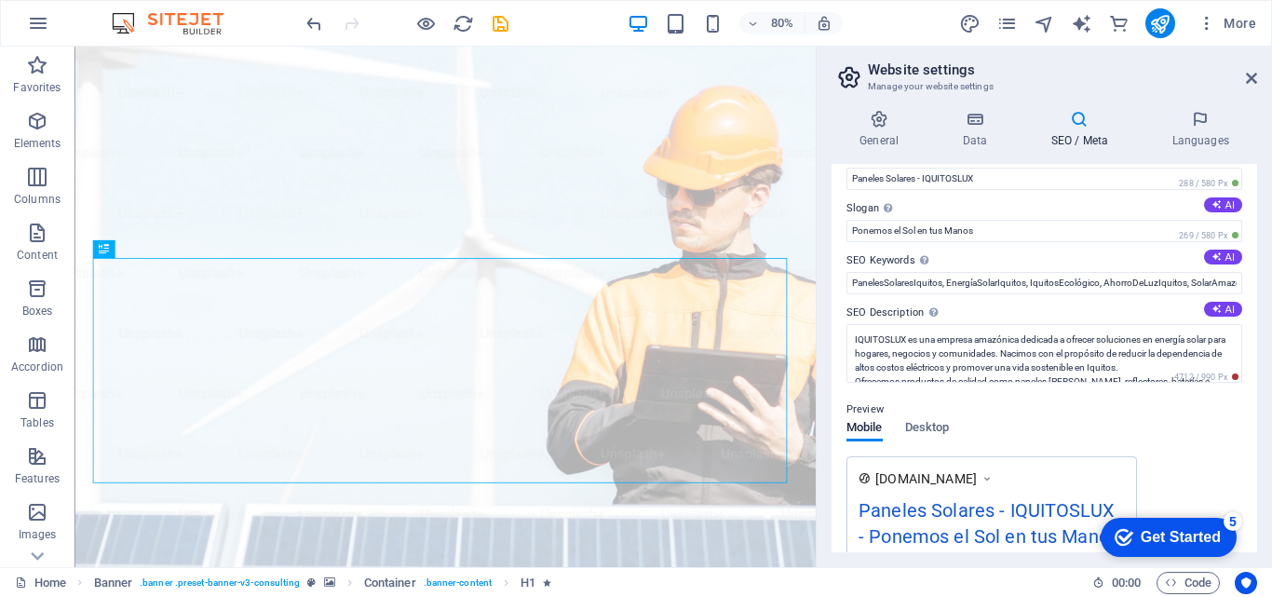
scroll to position [25, 0]
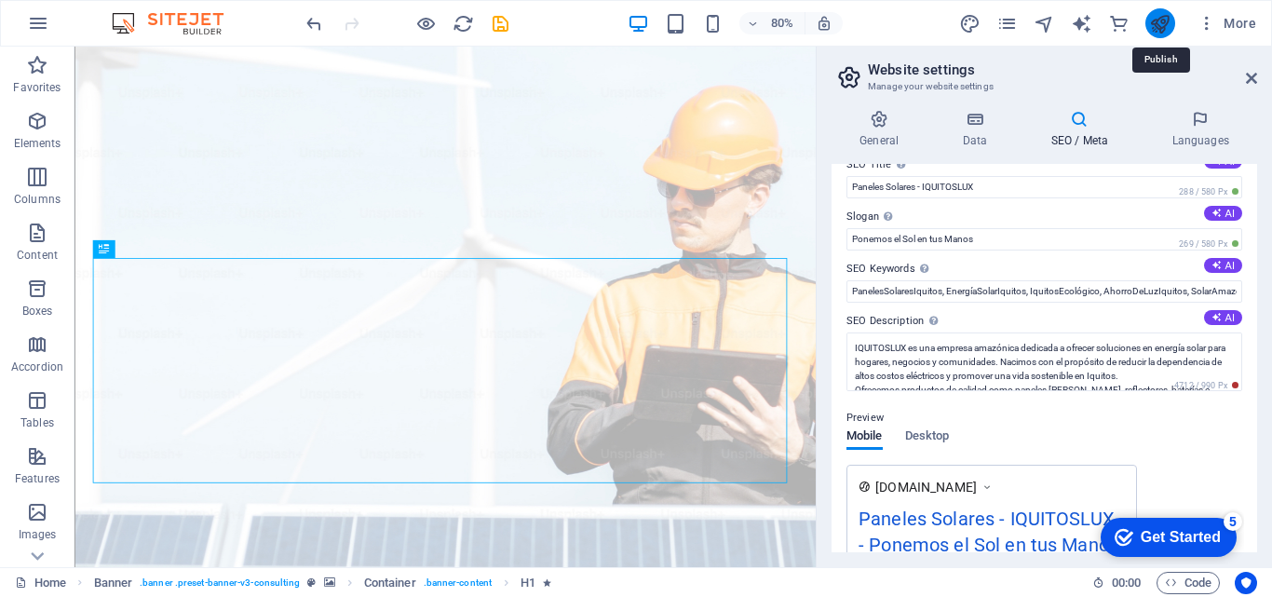
click at [1149, 19] on icon "publish" at bounding box center [1159, 23] width 21 height 21
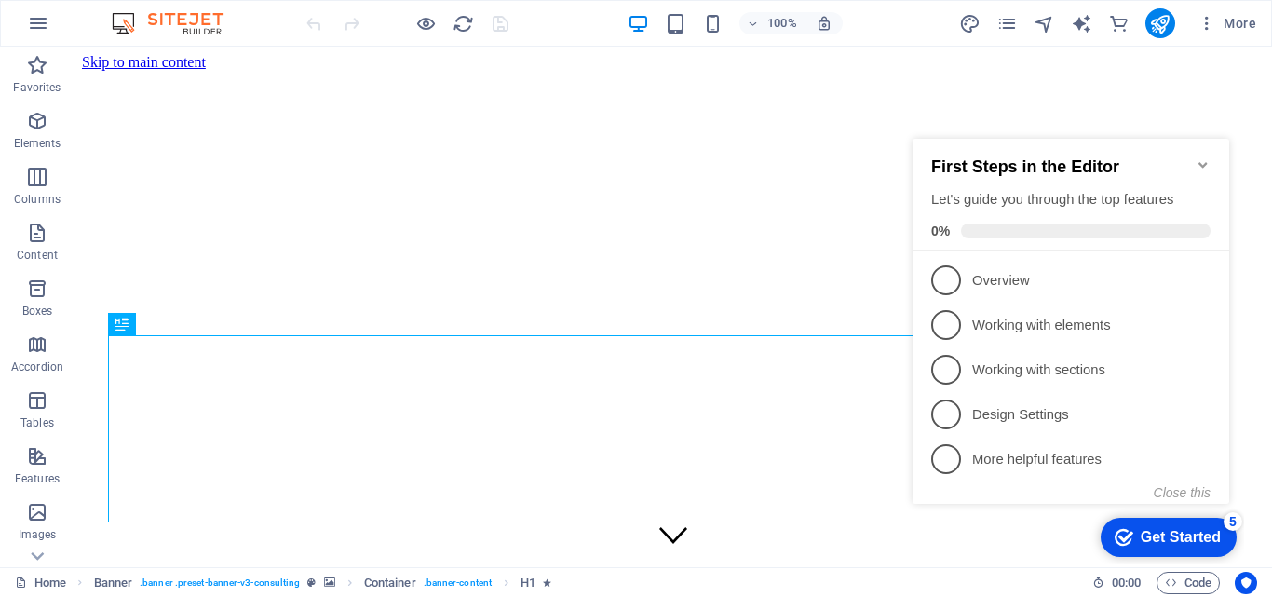
click at [1203, 157] on icon "Minimize checklist" at bounding box center [1202, 164] width 15 height 15
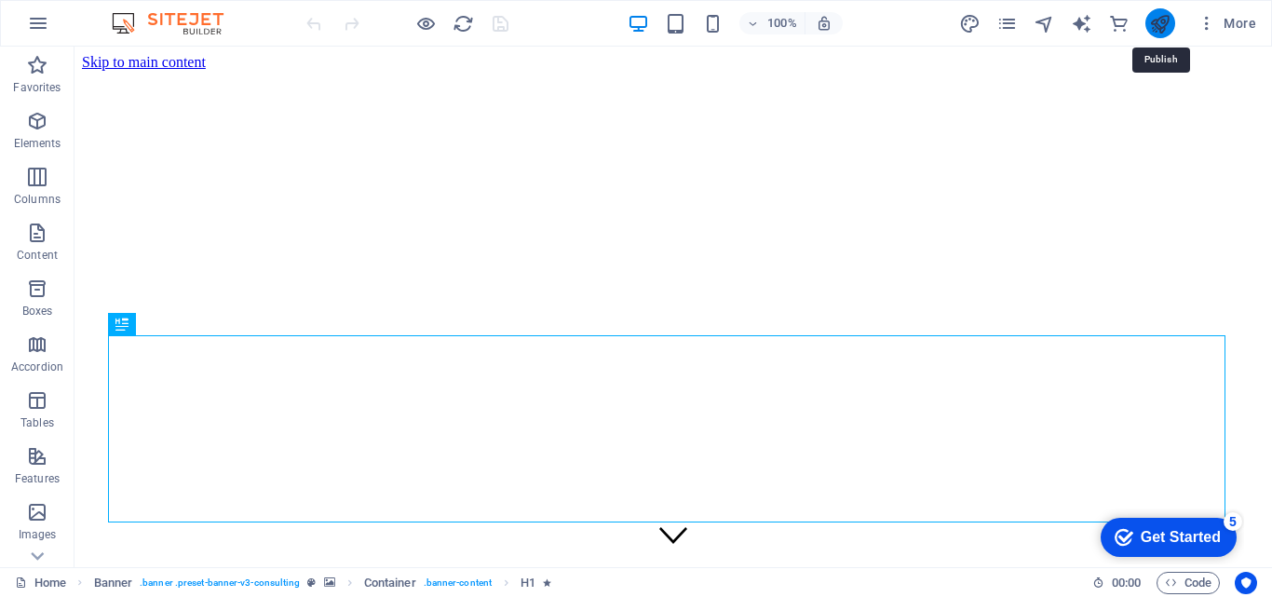
click at [1161, 20] on icon "publish" at bounding box center [1159, 23] width 21 height 21
